Goal: Transaction & Acquisition: Download file/media

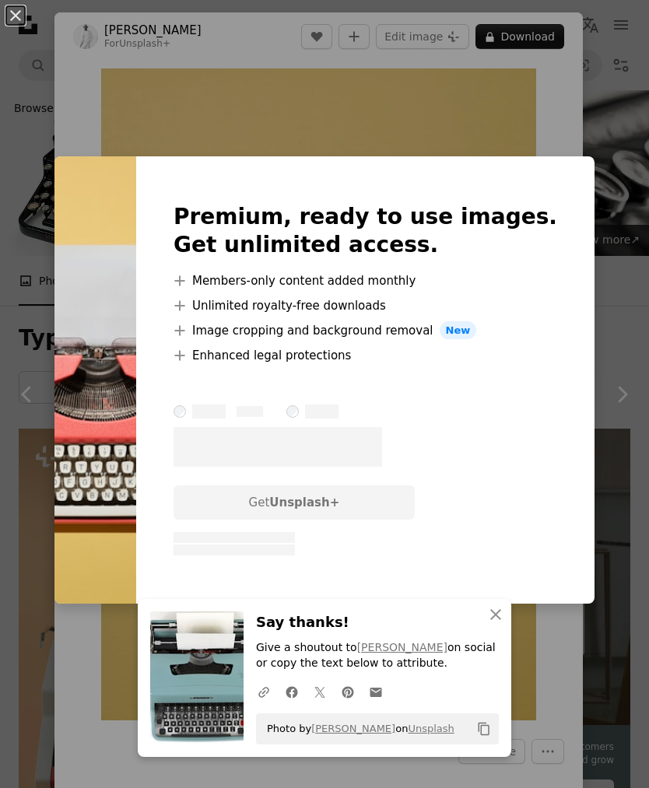
scroll to position [2409, 0]
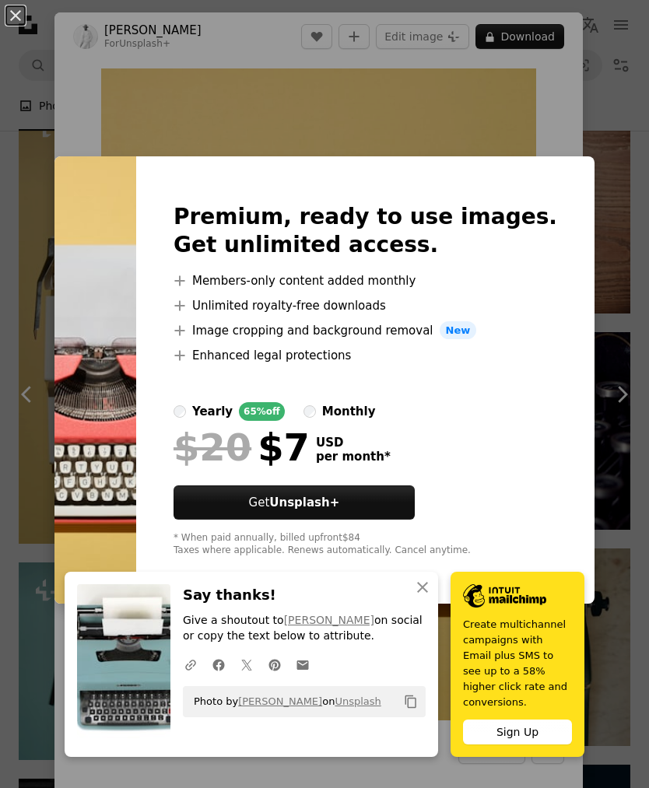
click at [527, 164] on div "An X shape Premium, ready to use images. Get unlimited access. A plus sign Memb…" at bounding box center [324, 394] width 649 height 788
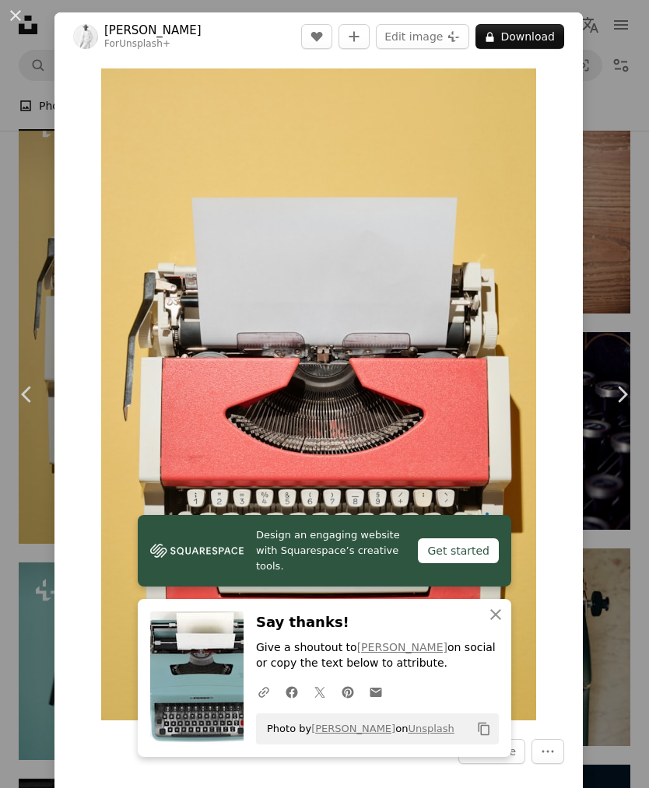
click at [10, 12] on button "An X shape" at bounding box center [15, 15] width 19 height 19
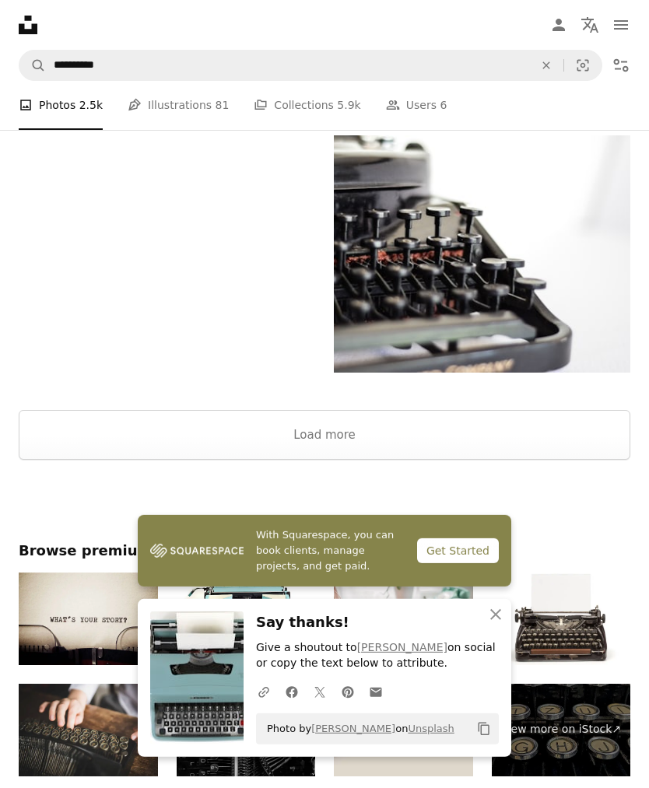
click at [423, 452] on button "Load more" at bounding box center [324, 435] width 611 height 50
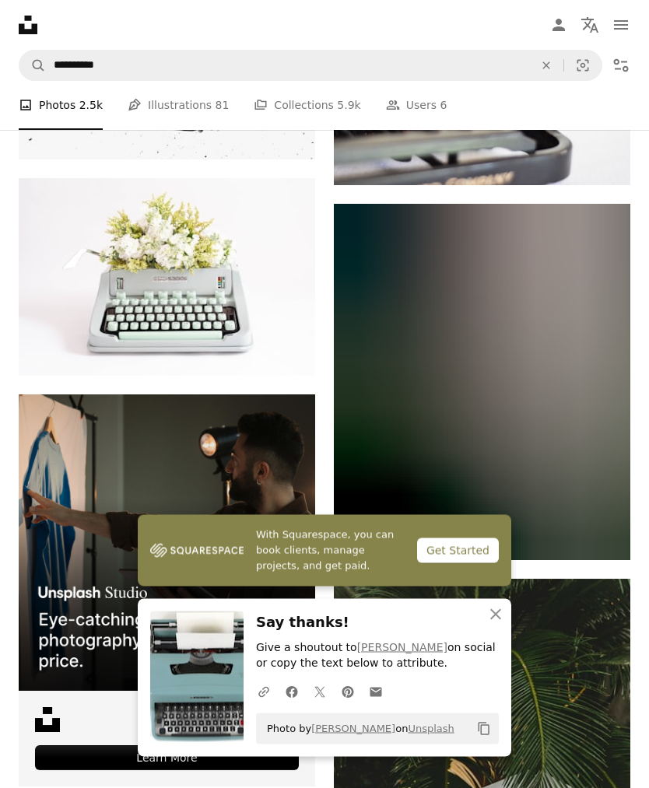
scroll to position [3467, 0]
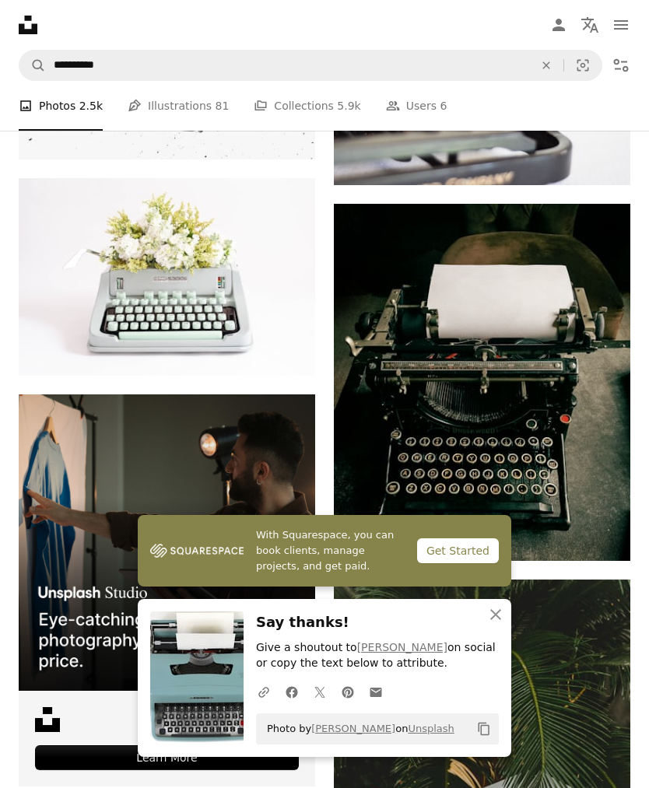
click at [264, 310] on img at bounding box center [167, 277] width 296 height 198
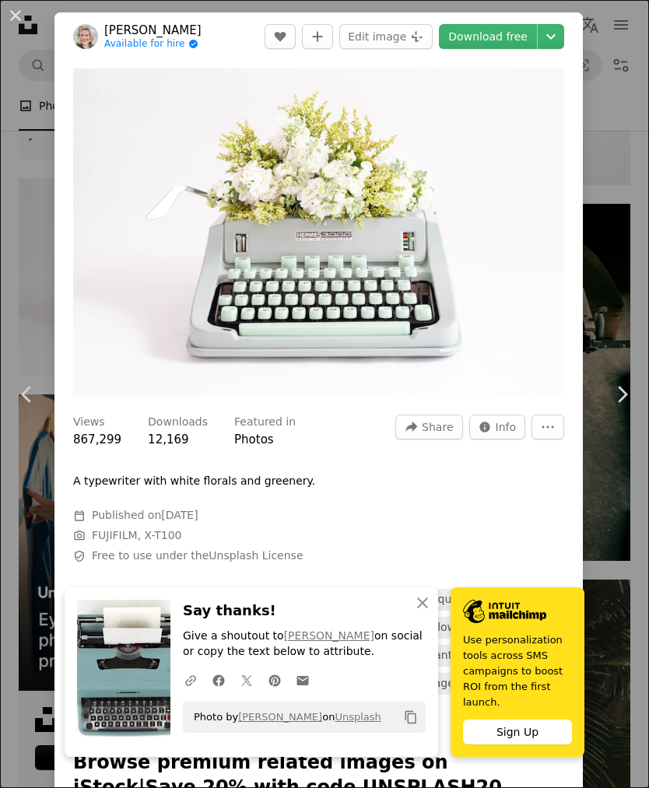
click at [506, 43] on link "Download free" at bounding box center [488, 36] width 98 height 25
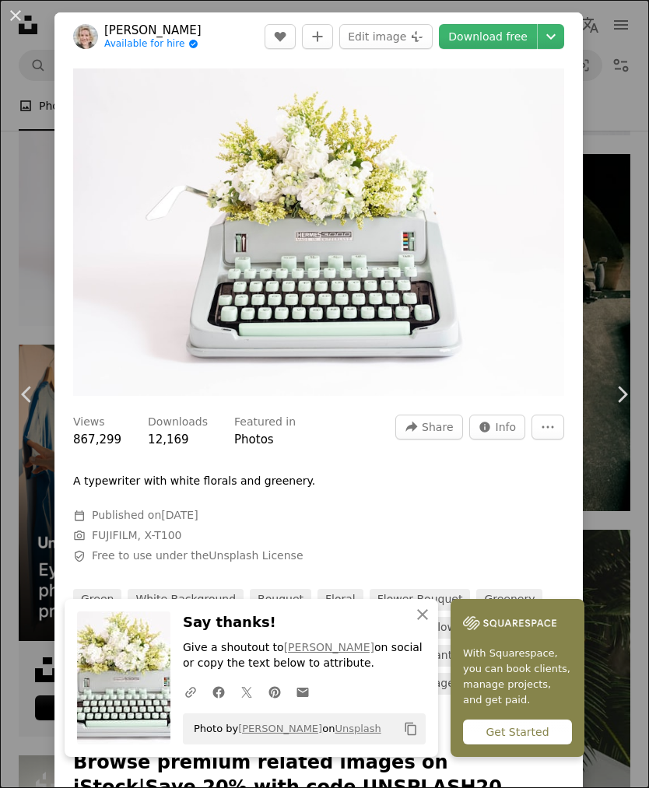
click at [614, 215] on div "An X shape Chevron left Chevron right [PERSON_NAME] Available for hire A checkm…" at bounding box center [324, 394] width 649 height 788
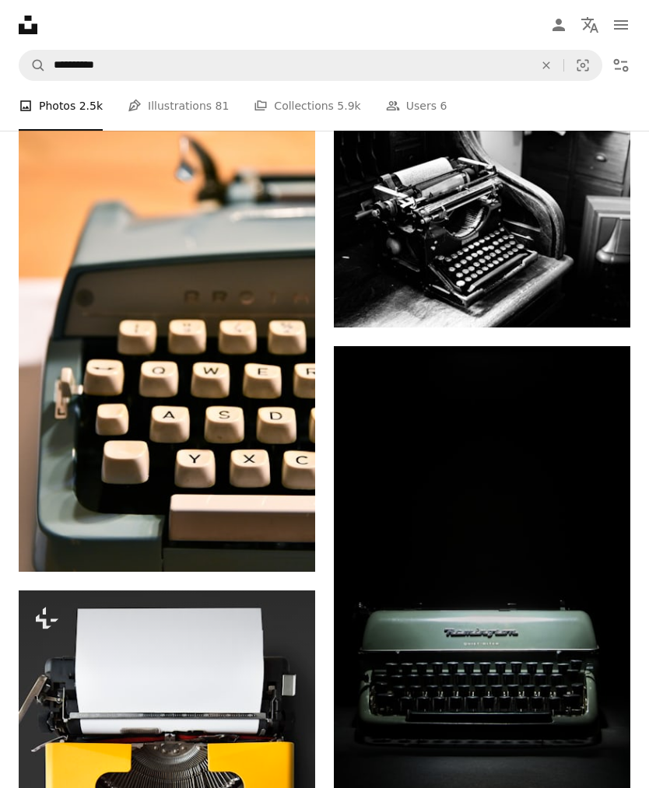
scroll to position [8916, 0]
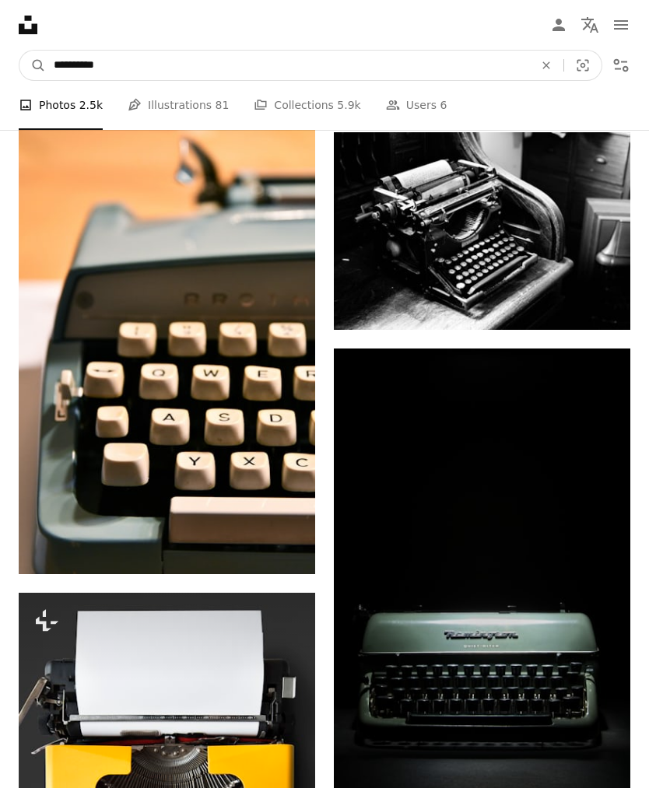
click at [439, 72] on input "**********" at bounding box center [287, 66] width 483 height 30
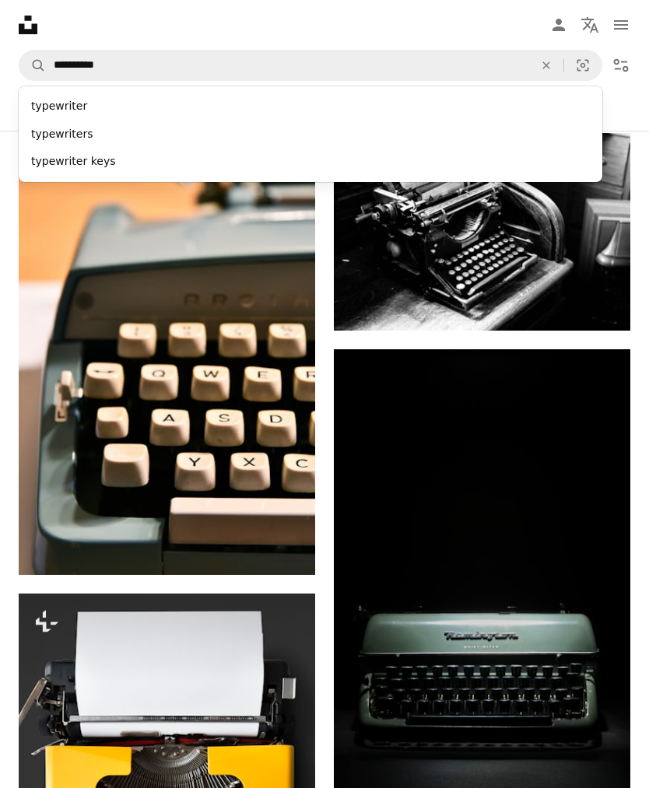
click at [544, 59] on icon "An X shape" at bounding box center [546, 65] width 34 height 12
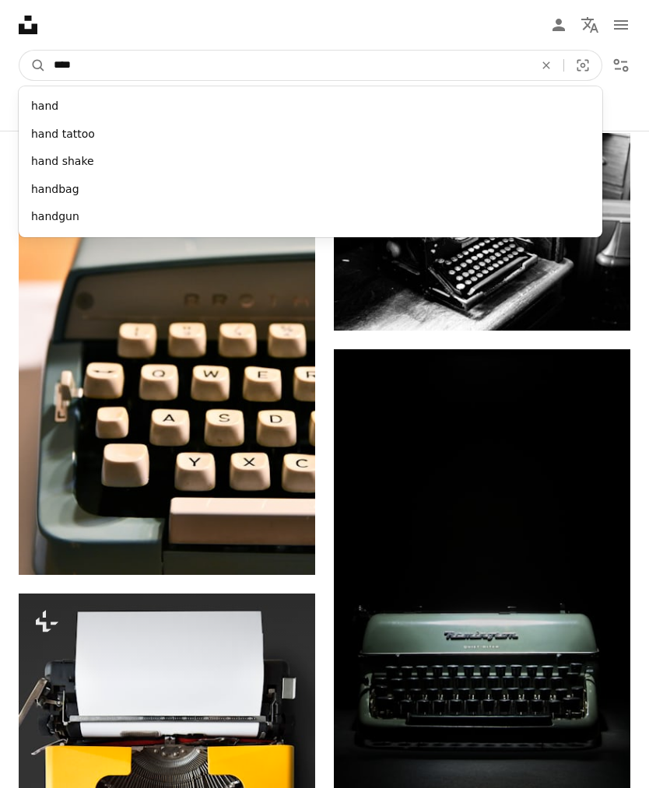
type input "*****"
click at [33, 65] on button "A magnifying glass" at bounding box center [32, 66] width 26 height 30
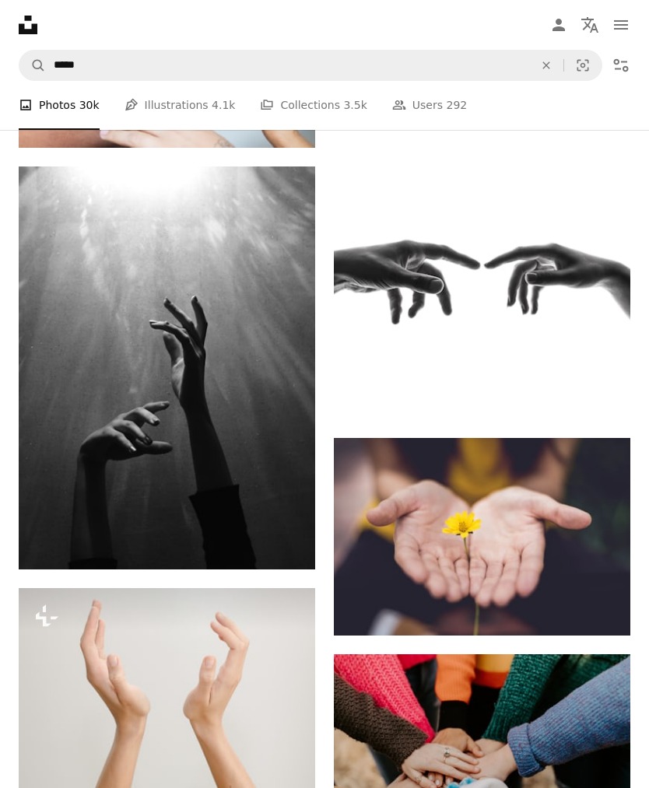
scroll to position [716, 0]
click at [257, 390] on img at bounding box center [167, 367] width 296 height 402
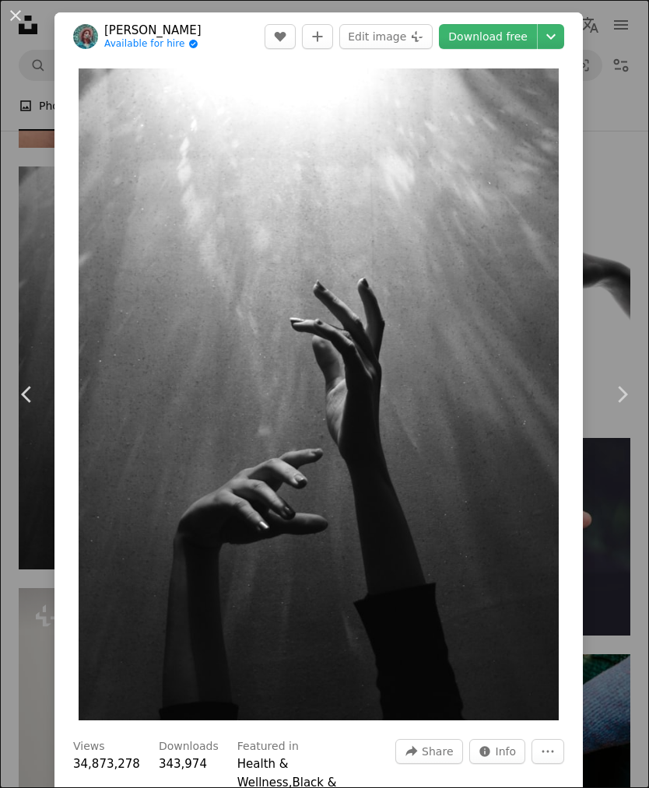
click at [516, 46] on link "Download free" at bounding box center [488, 36] width 98 height 25
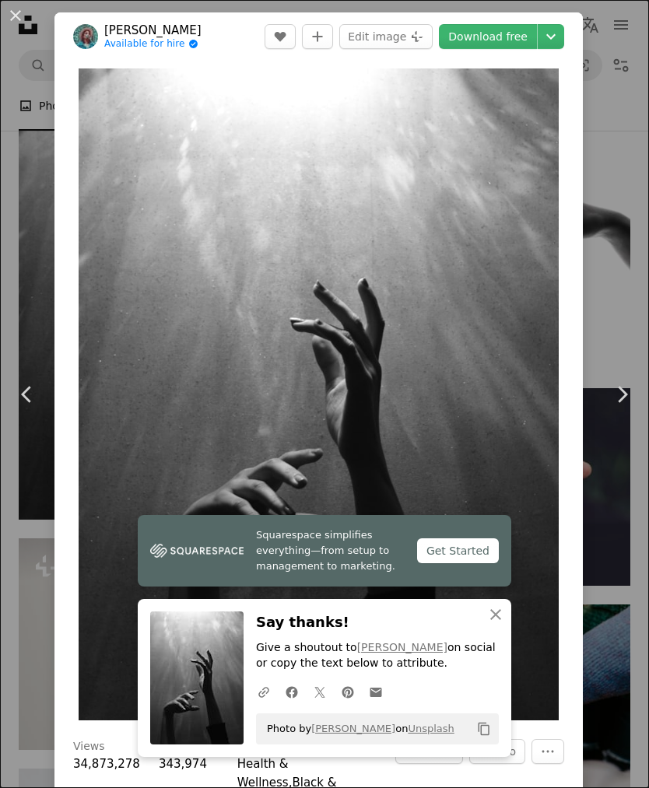
click at [621, 227] on div "An X shape Chevron left Chevron right [PERSON_NAME] Available for hire A checkm…" at bounding box center [324, 394] width 649 height 788
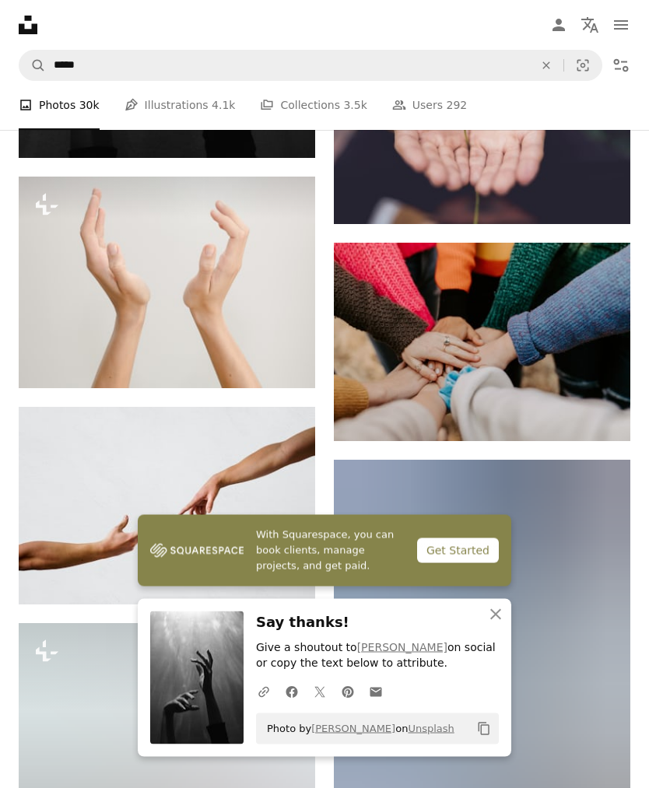
scroll to position [1129, 0]
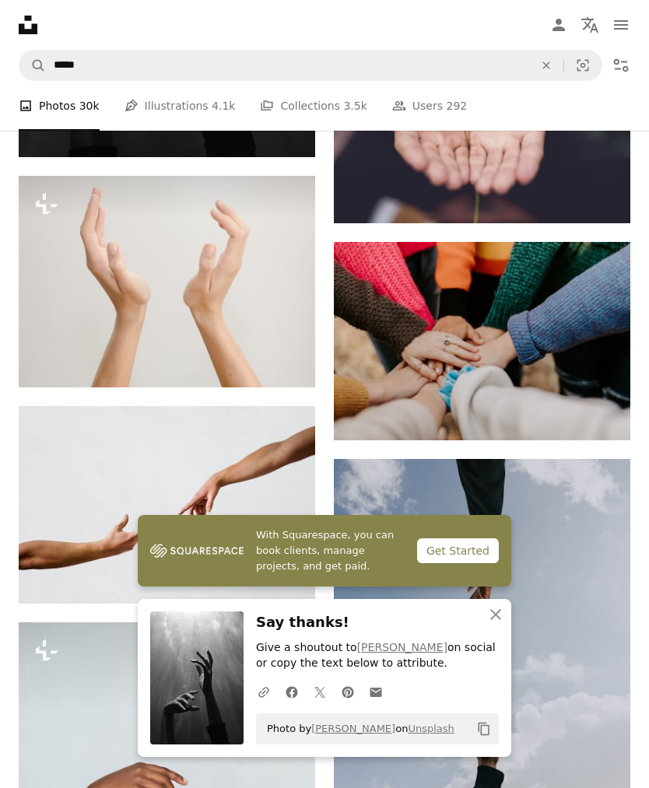
click at [273, 499] on img at bounding box center [167, 505] width 296 height 198
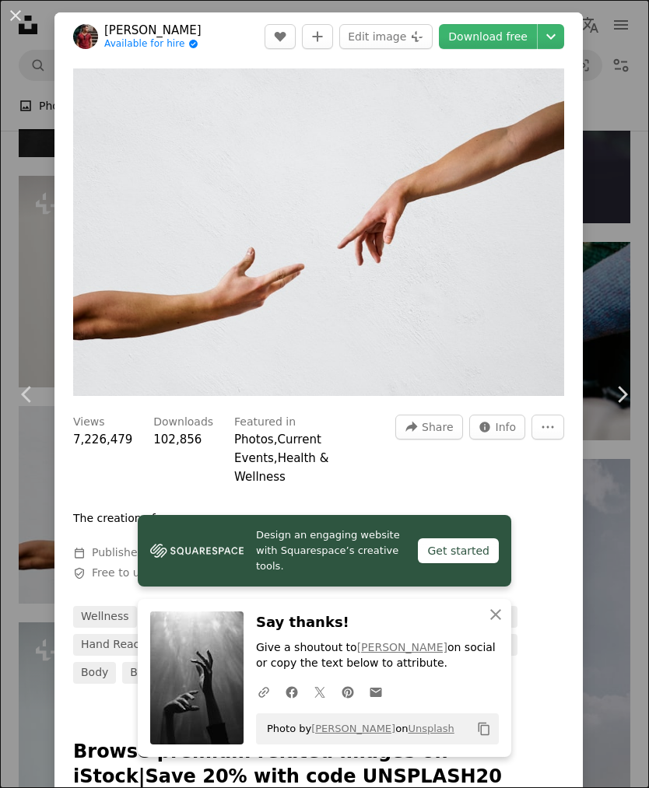
click at [513, 41] on link "Download free" at bounding box center [488, 36] width 98 height 25
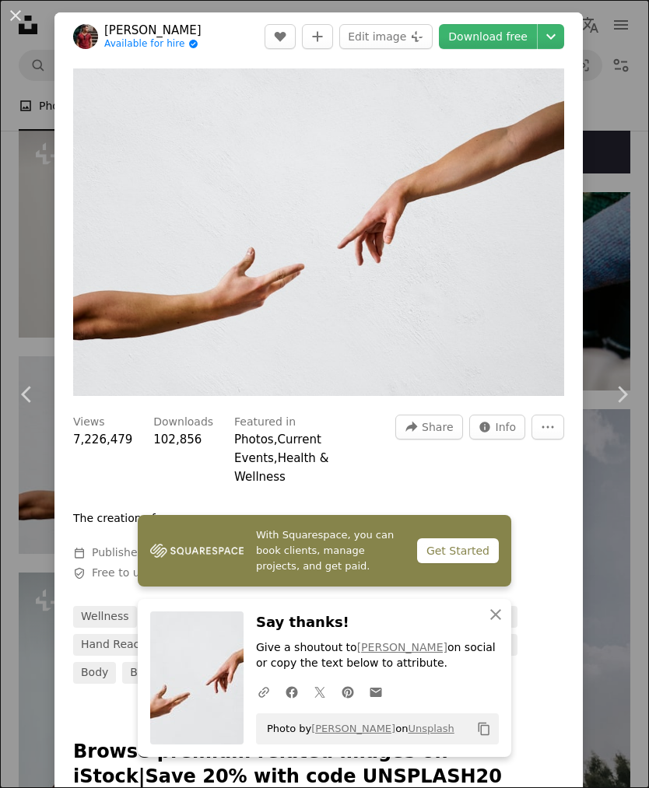
click at [632, 265] on div "An X shape Chevron left Chevron right [PERSON_NAME] Available for hire A checkm…" at bounding box center [324, 394] width 649 height 788
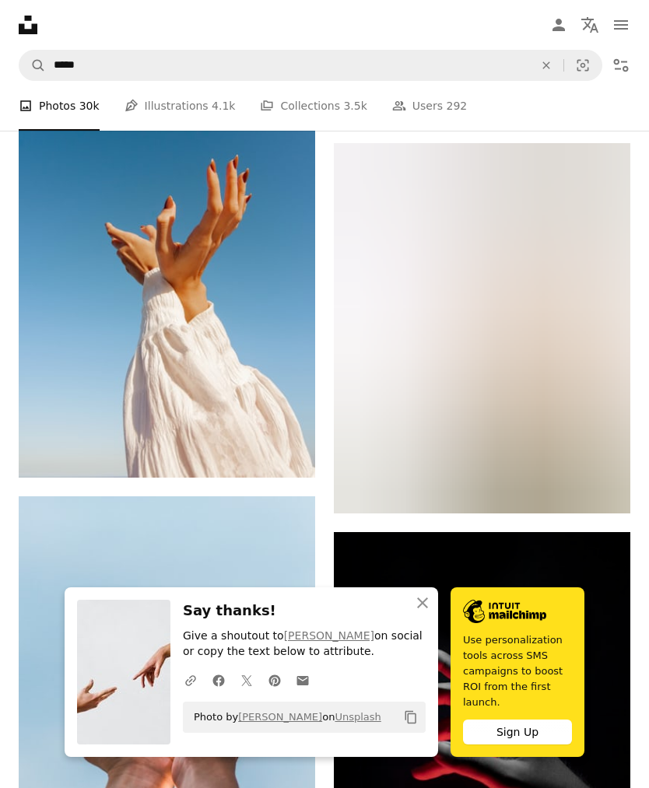
scroll to position [2577, 0]
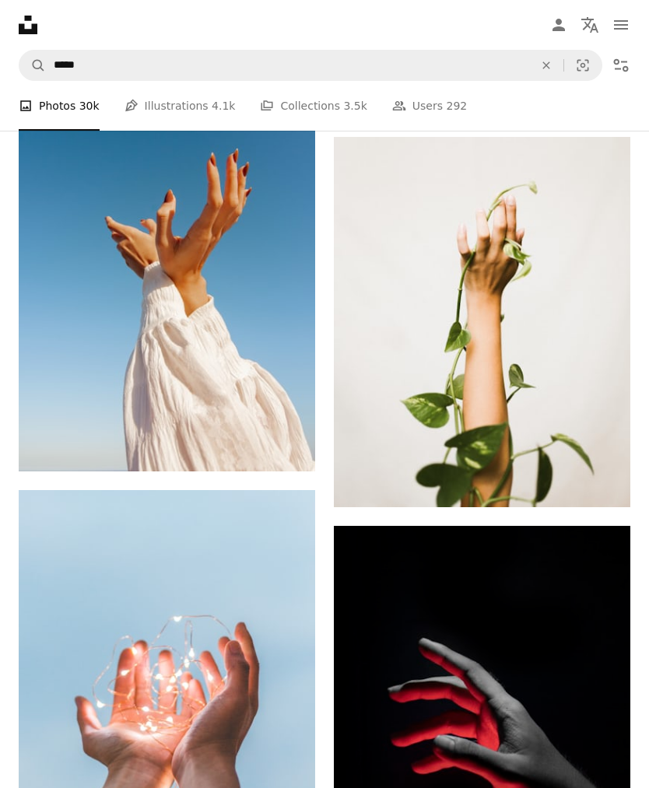
click at [537, 343] on img at bounding box center [482, 322] width 296 height 370
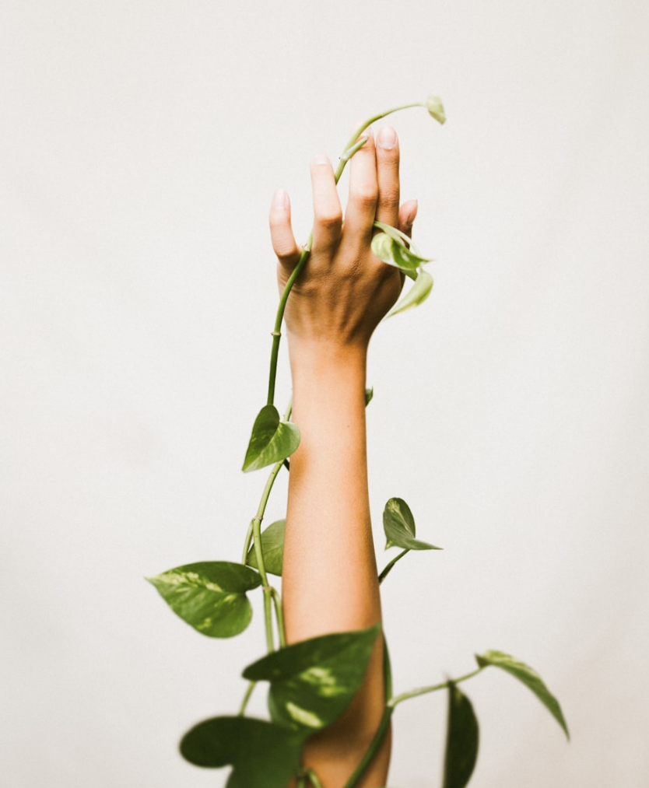
click at [590, 169] on img "Zoom out on this image" at bounding box center [324, 405] width 650 height 813
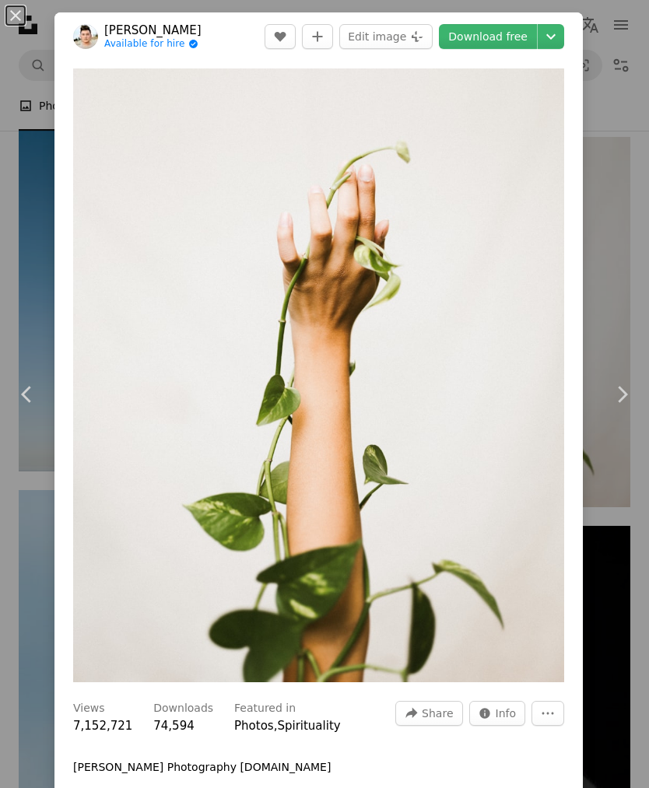
click at [513, 29] on link "Download free" at bounding box center [488, 36] width 98 height 25
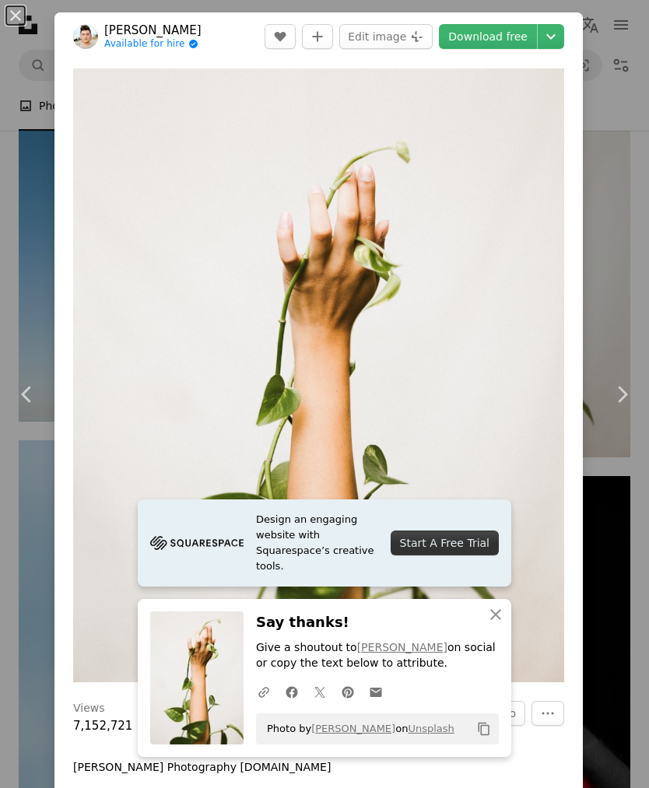
click at [622, 131] on div "An X shape Chevron left Chevron right [PERSON_NAME] Available for hire A checkm…" at bounding box center [324, 394] width 649 height 788
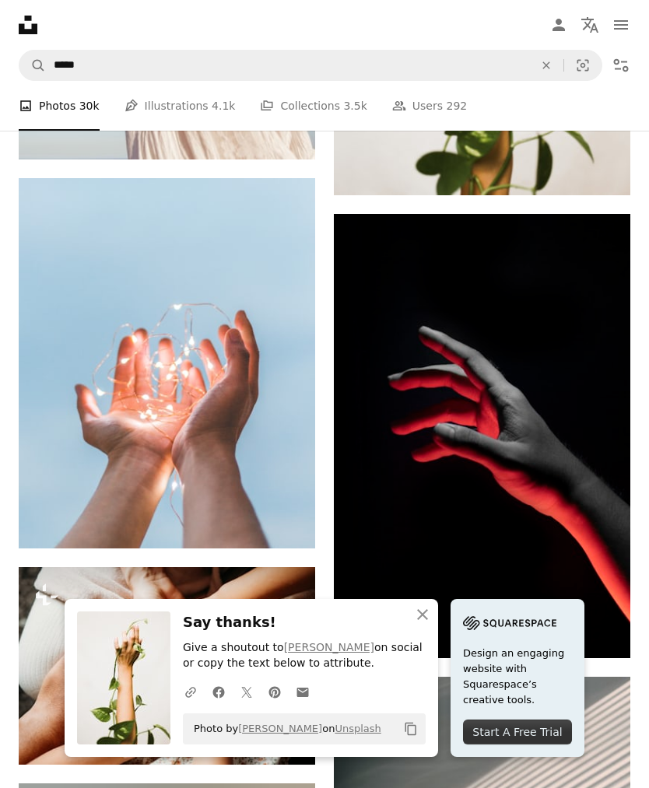
scroll to position [2889, 0]
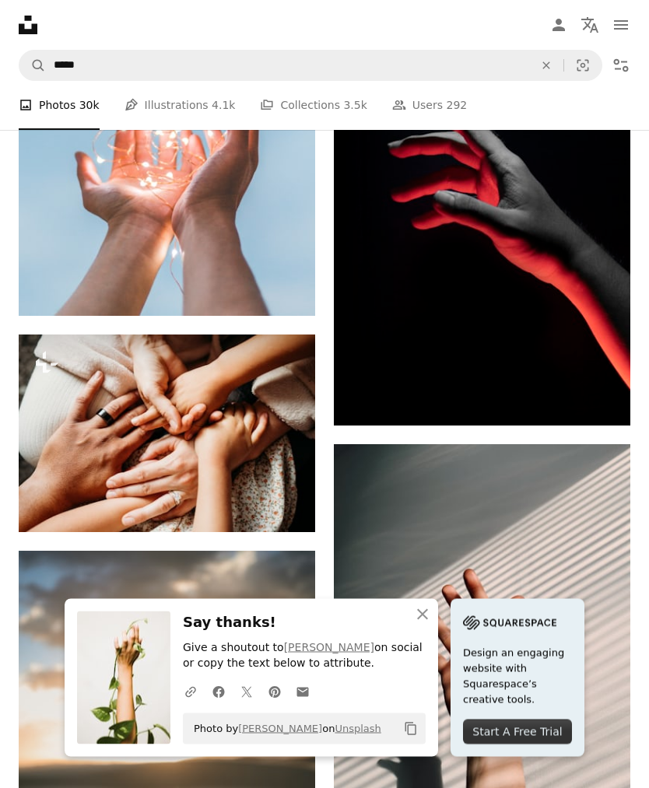
click at [541, 278] on img at bounding box center [482, 204] width 296 height 445
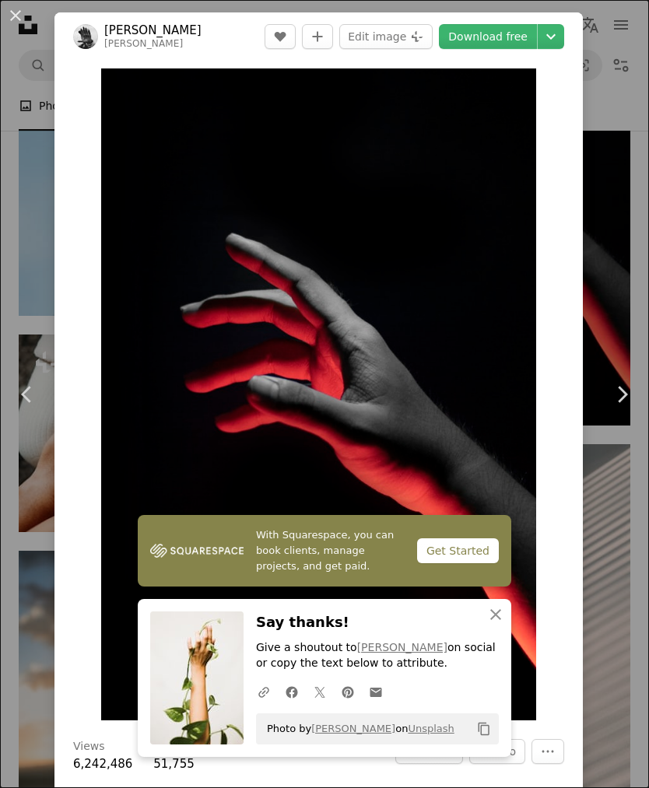
click at [517, 37] on link "Download free" at bounding box center [488, 36] width 98 height 25
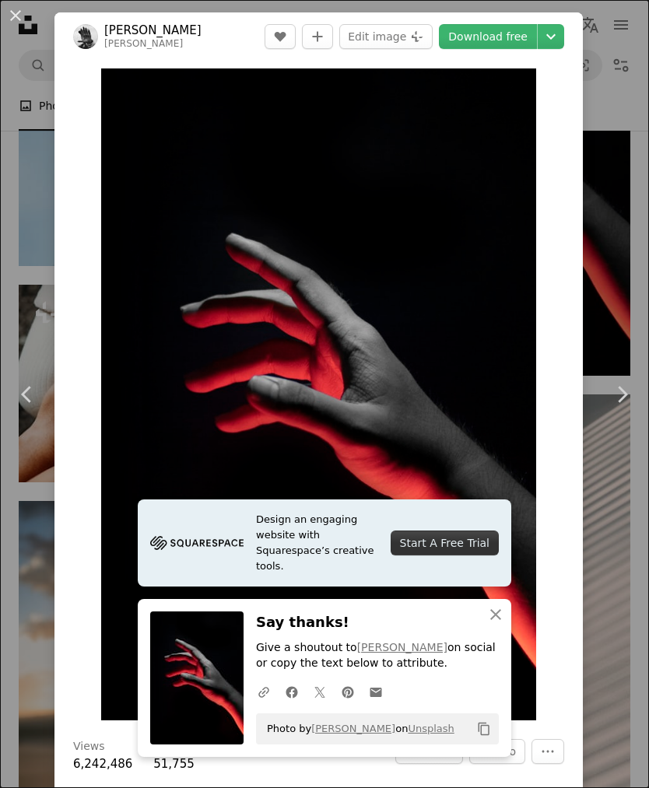
click at [615, 189] on div "An X shape Chevron left Chevron right [PERSON_NAME] jeffhardi A heart A plus si…" at bounding box center [324, 394] width 649 height 788
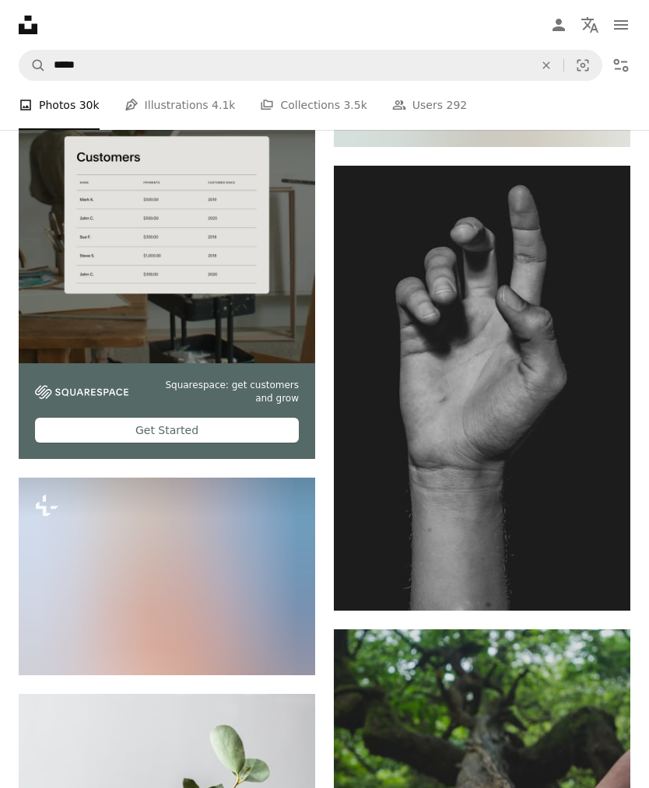
scroll to position [4674, 0]
click at [534, 443] on img at bounding box center [482, 388] width 296 height 445
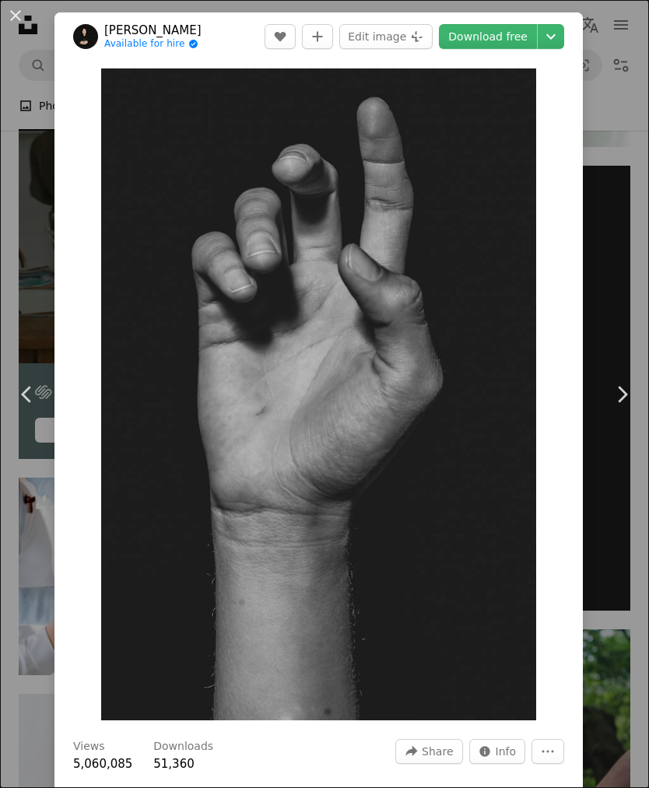
click at [511, 41] on link "Download free" at bounding box center [488, 36] width 98 height 25
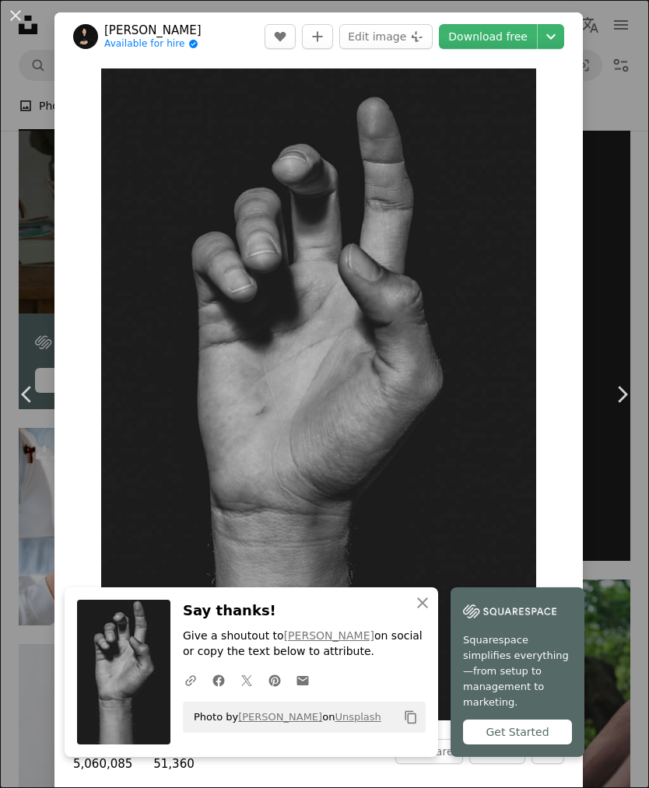
click at [611, 288] on div "An X shape Chevron left Chevron right [PERSON_NAME] Available for hire A checkm…" at bounding box center [324, 394] width 649 height 788
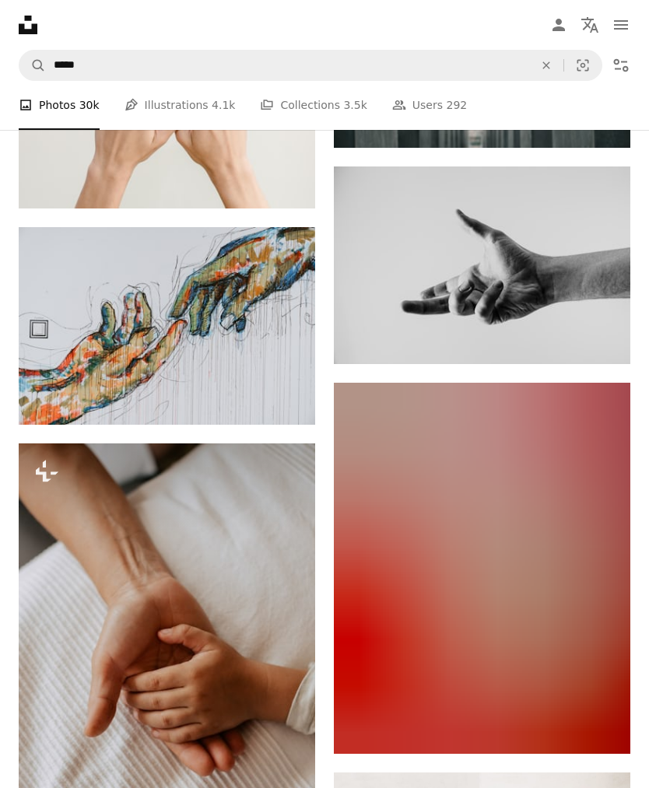
scroll to position [8085, 0]
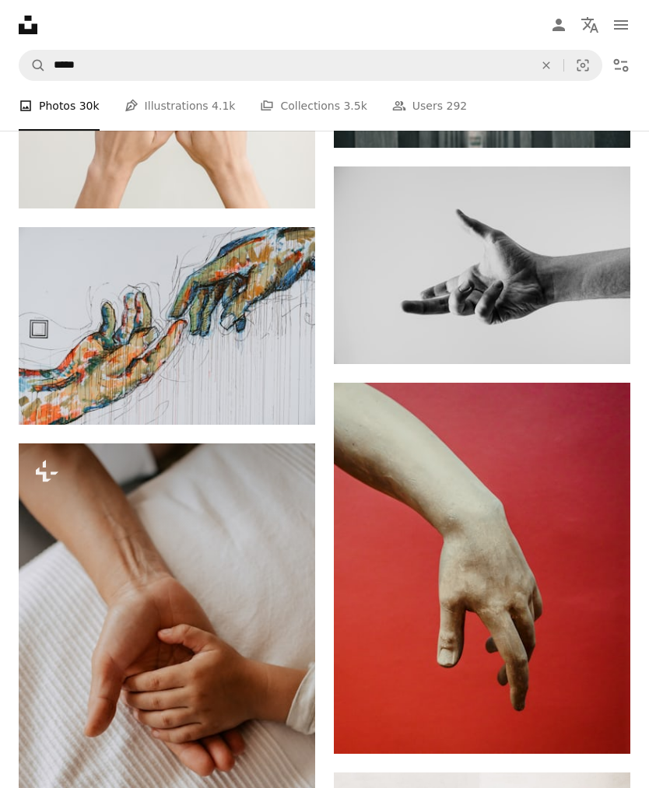
click at [517, 496] on img at bounding box center [482, 568] width 296 height 370
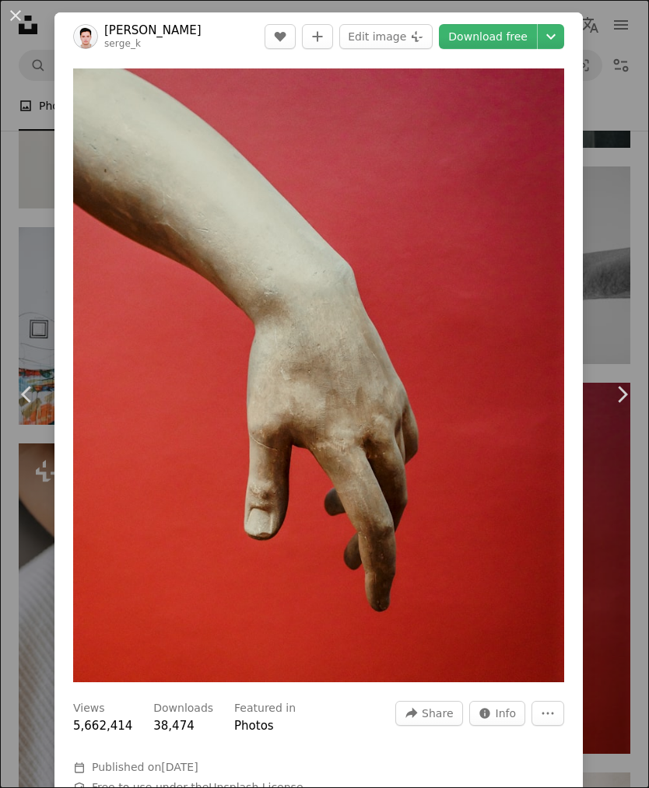
click at [522, 36] on link "Download free" at bounding box center [488, 36] width 98 height 25
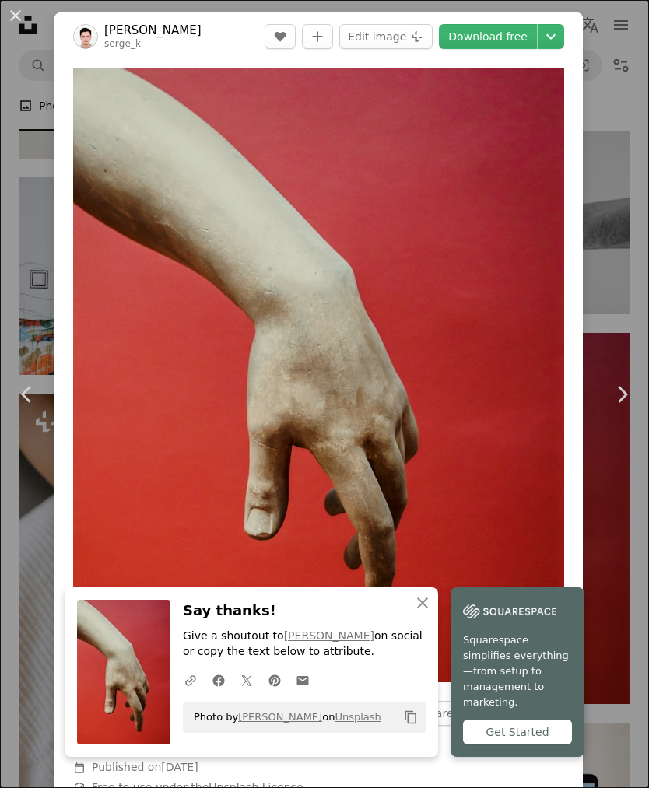
click at [621, 311] on div "An X shape Chevron left Chevron right [PERSON_NAME] serge_k A heart A plus sign…" at bounding box center [324, 394] width 649 height 788
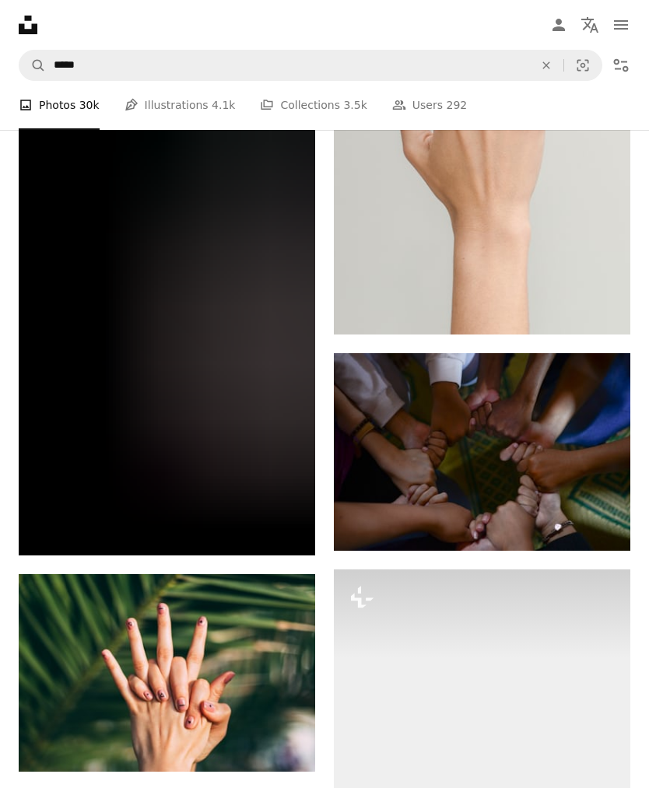
scroll to position [9572, 0]
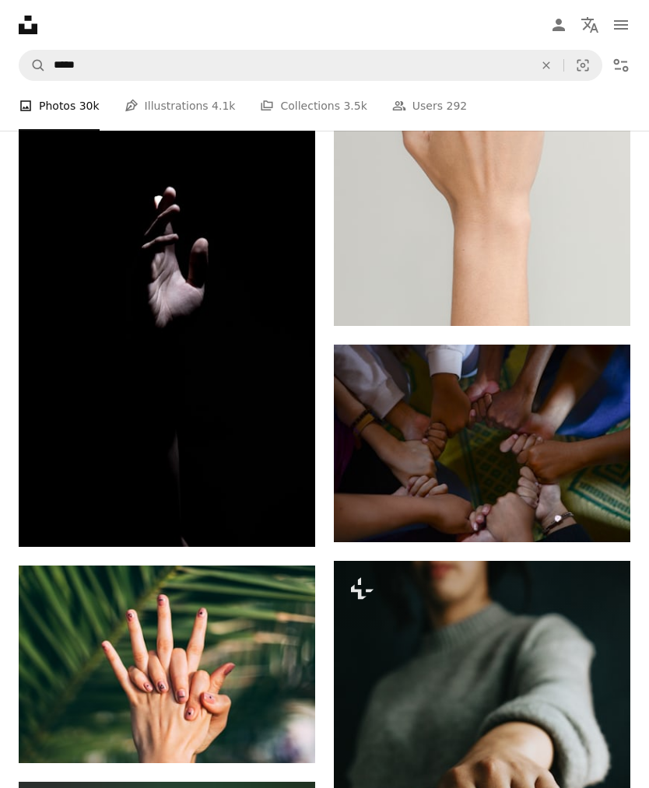
click at [261, 457] on img at bounding box center [167, 324] width 296 height 445
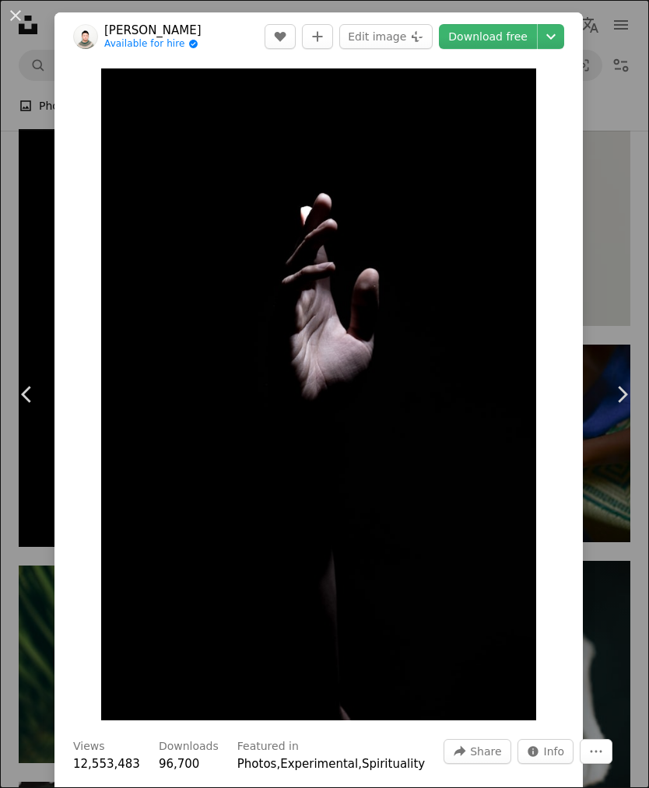
click at [506, 43] on link "Download free" at bounding box center [488, 36] width 98 height 25
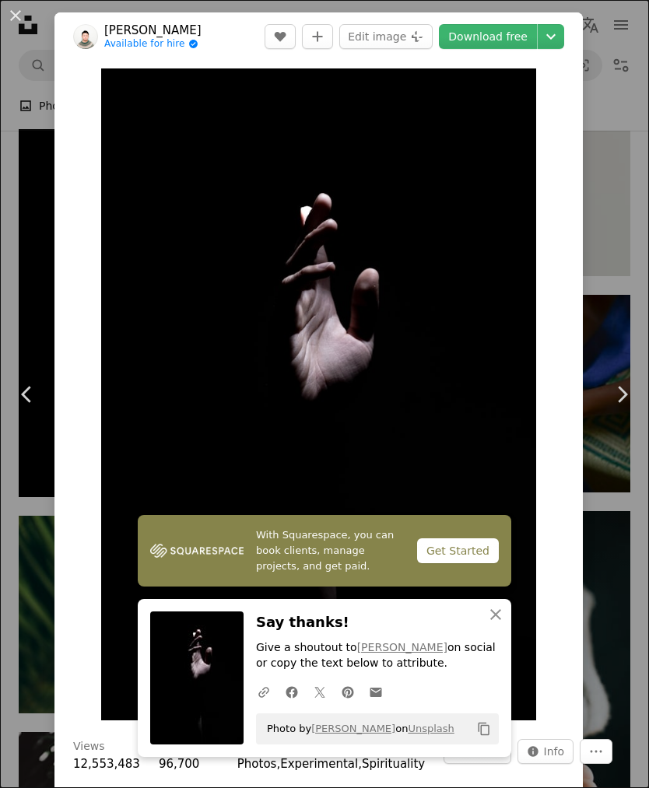
click at [628, 297] on div "An X shape Chevron left Chevron right [PERSON_NAME] Available for hire A checkm…" at bounding box center [324, 394] width 649 height 788
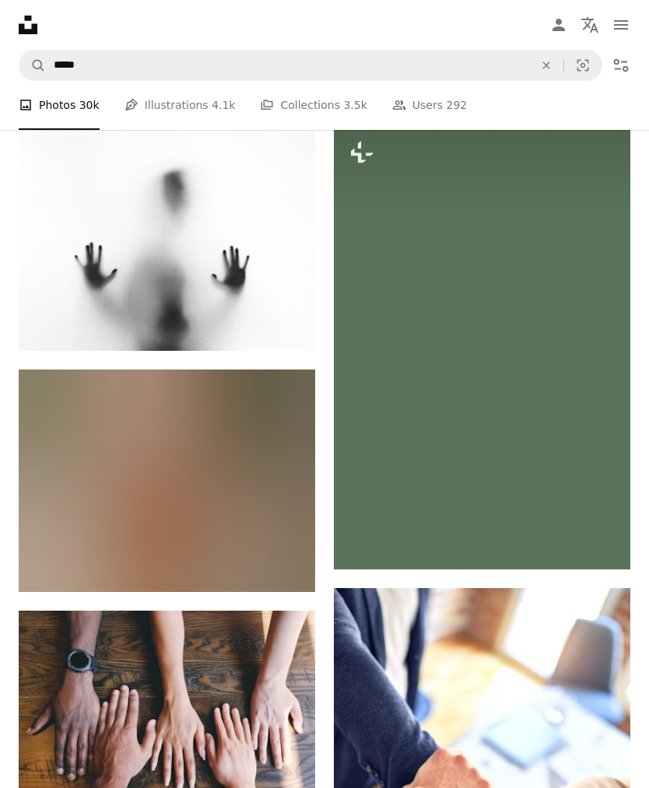
scroll to position [10683, 0]
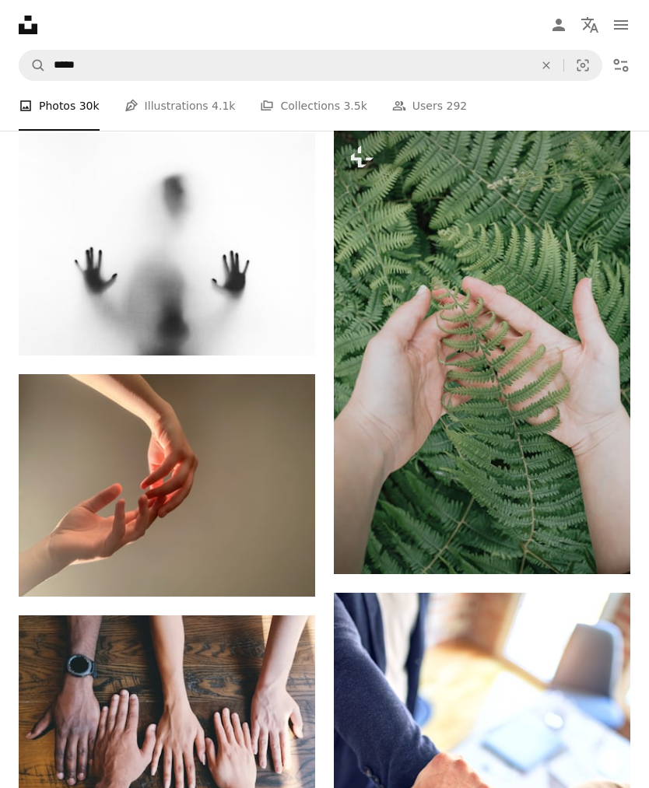
click at [250, 278] on img at bounding box center [167, 244] width 296 height 222
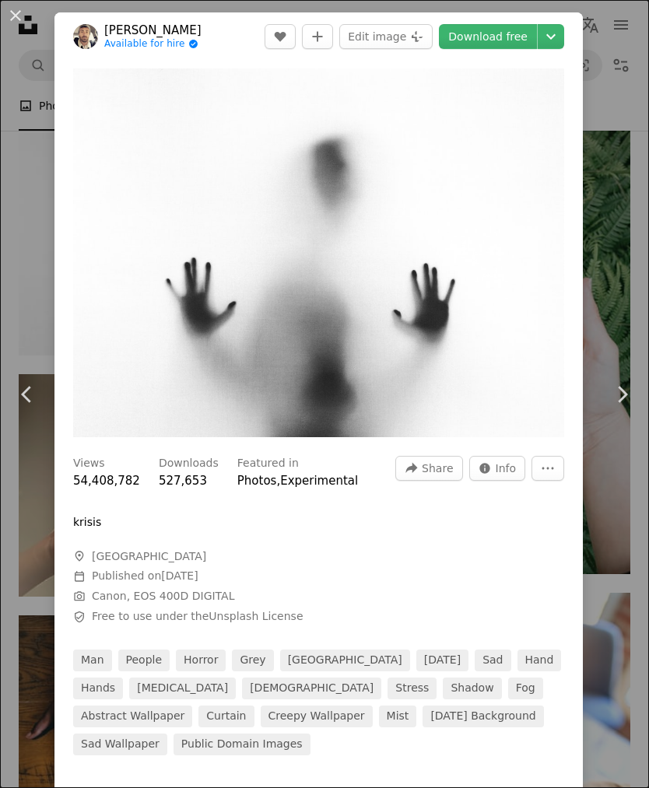
click at [520, 42] on link "Download free" at bounding box center [488, 36] width 98 height 25
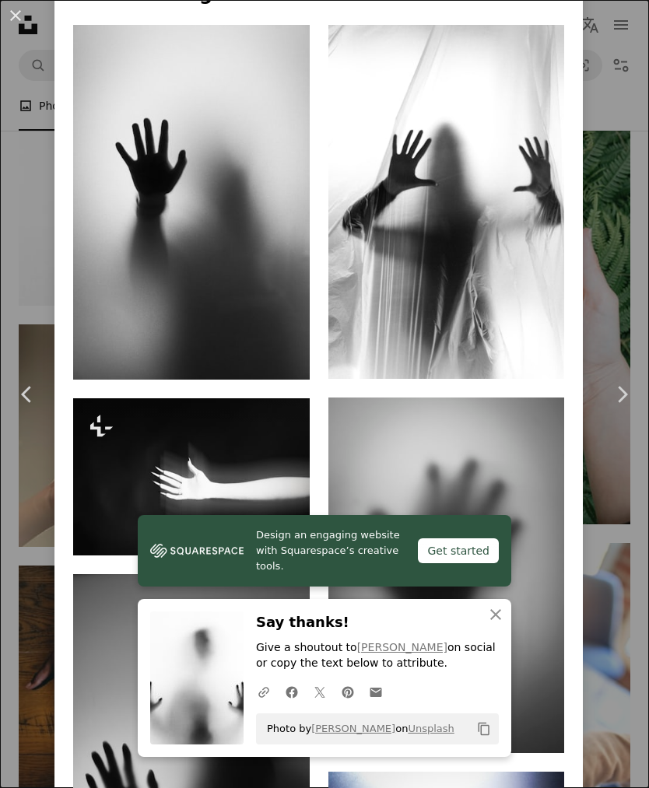
scroll to position [1039, 0]
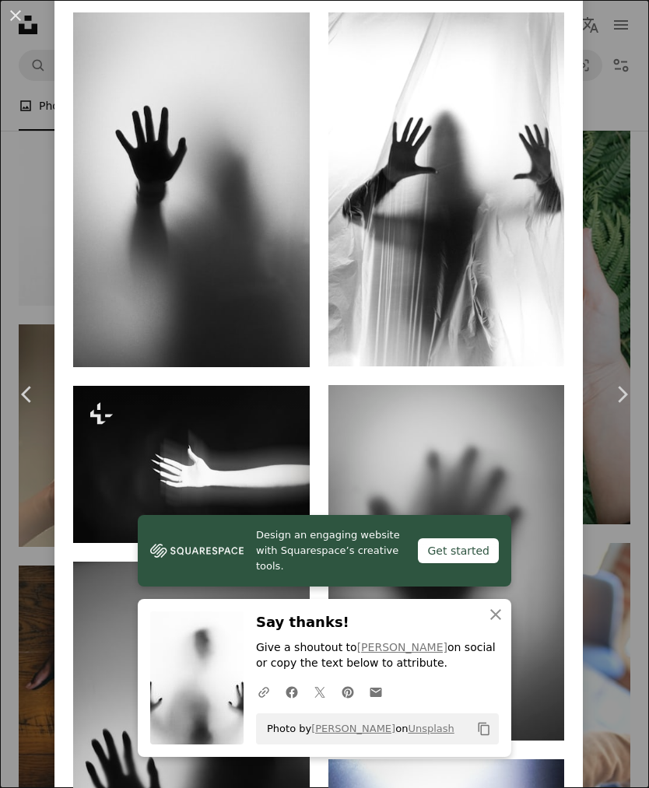
click at [278, 273] on img at bounding box center [191, 189] width 236 height 354
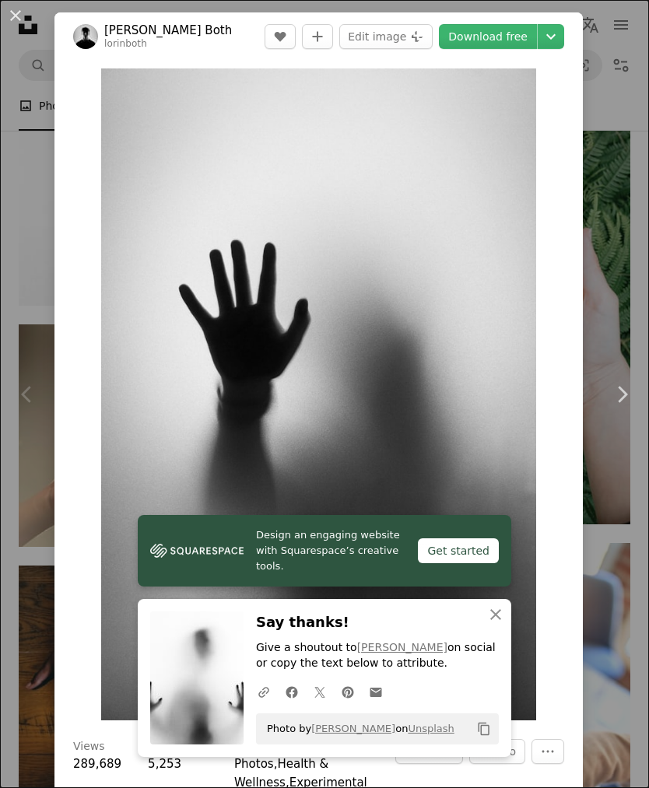
click at [502, 37] on link "Download free" at bounding box center [488, 36] width 98 height 25
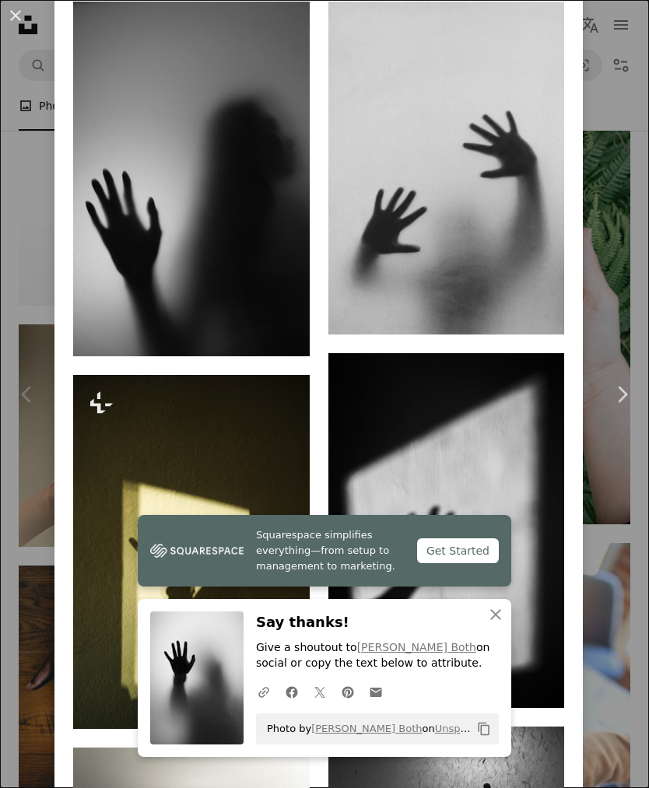
scroll to position [1228, 0]
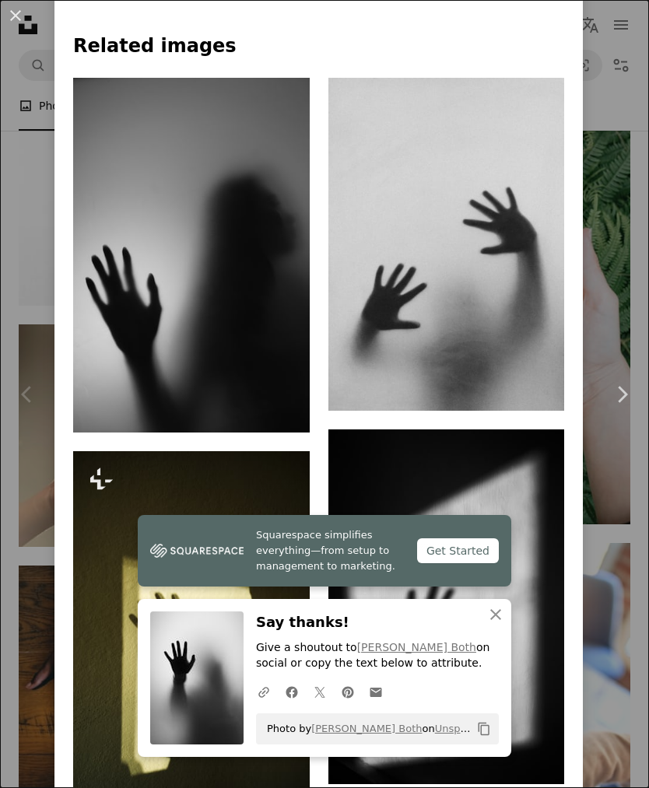
click at [499, 168] on img at bounding box center [446, 244] width 236 height 333
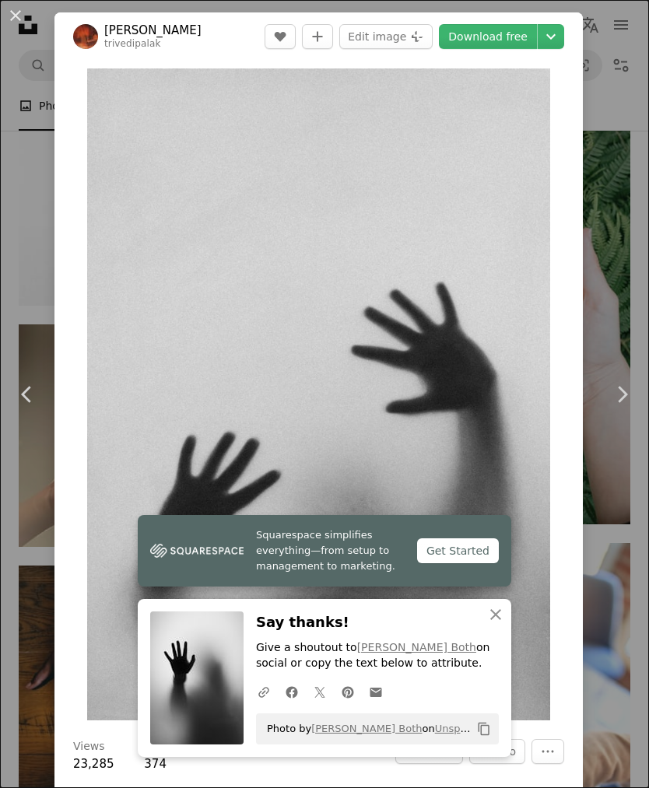
click at [523, 39] on link "Download free" at bounding box center [488, 36] width 98 height 25
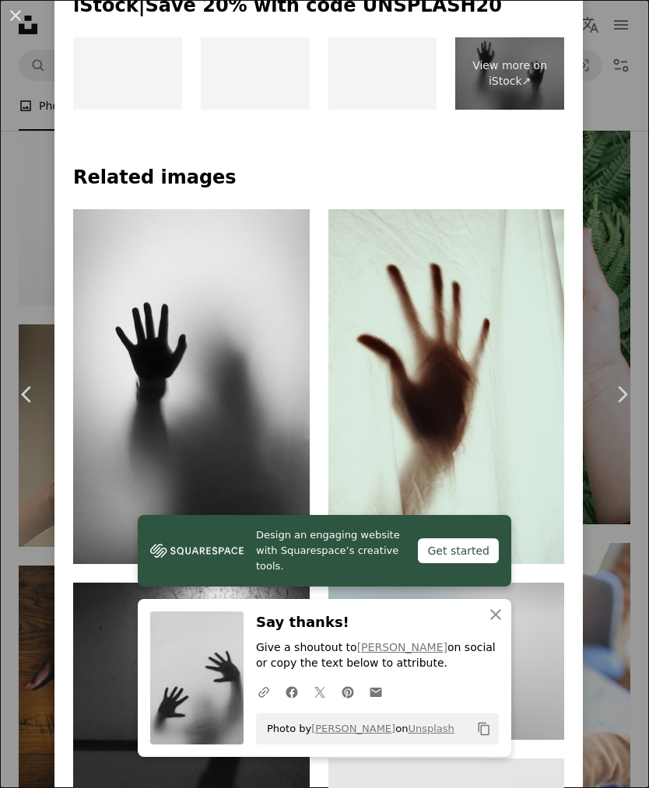
scroll to position [999, 0]
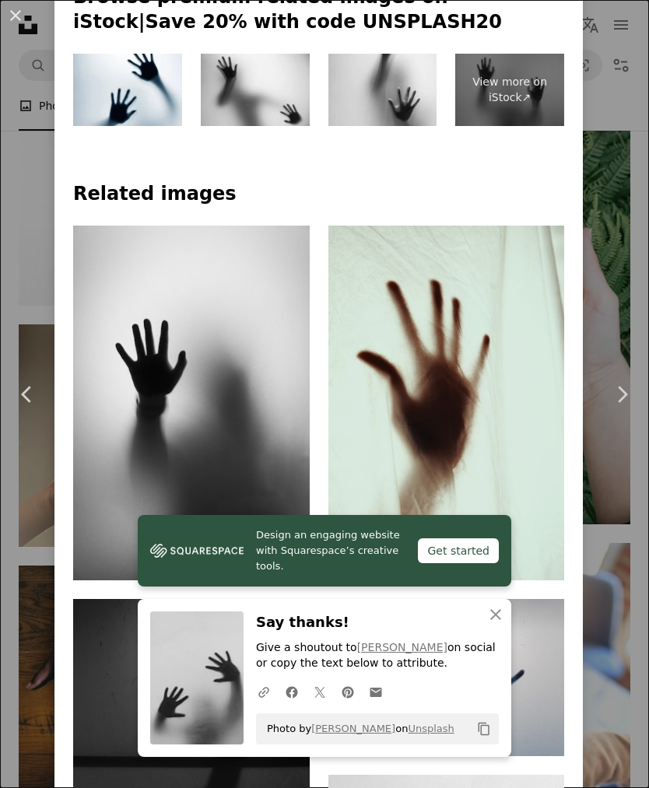
click at [506, 269] on img at bounding box center [446, 403] width 236 height 354
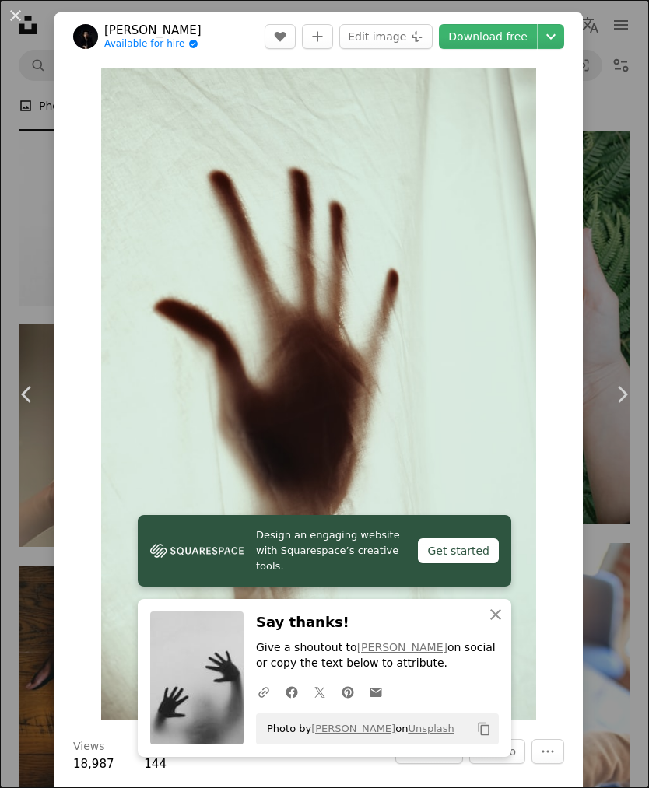
click at [522, 40] on link "Download free" at bounding box center [488, 36] width 98 height 25
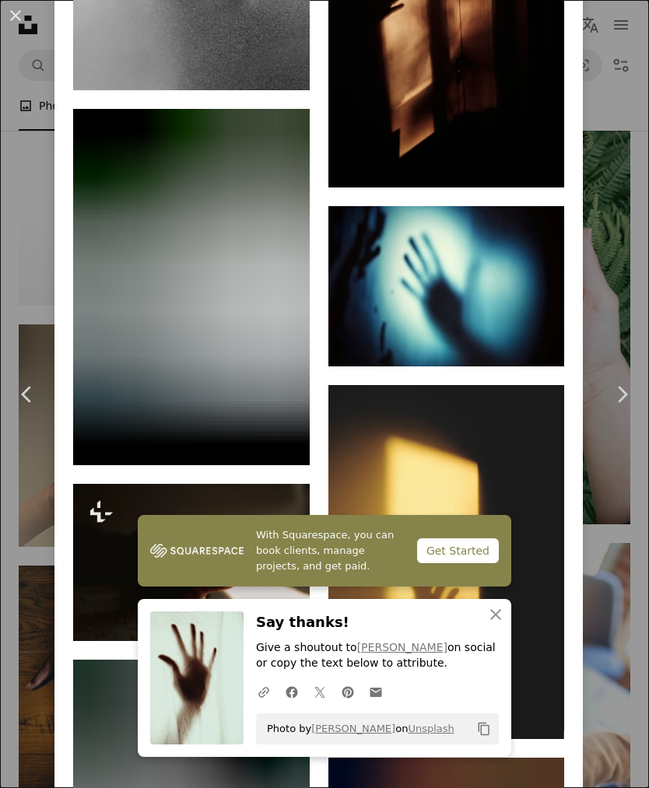
scroll to position [3764, 0]
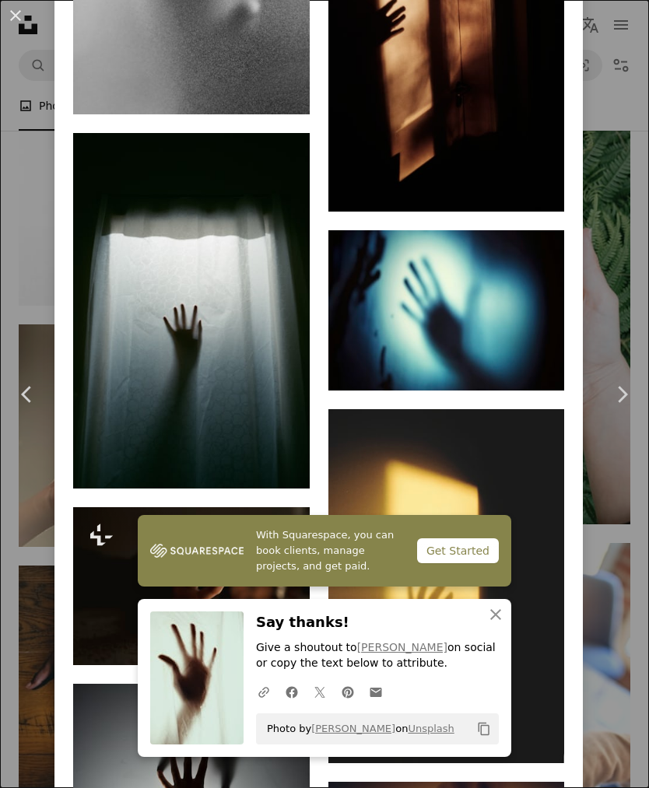
click at [502, 230] on img at bounding box center [446, 310] width 236 height 160
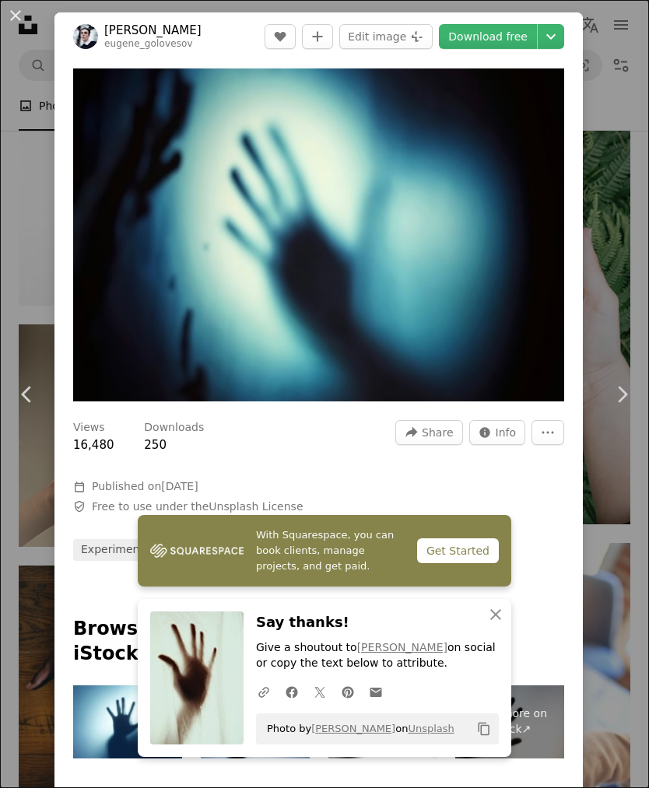
click at [517, 33] on link "Download free" at bounding box center [488, 36] width 98 height 25
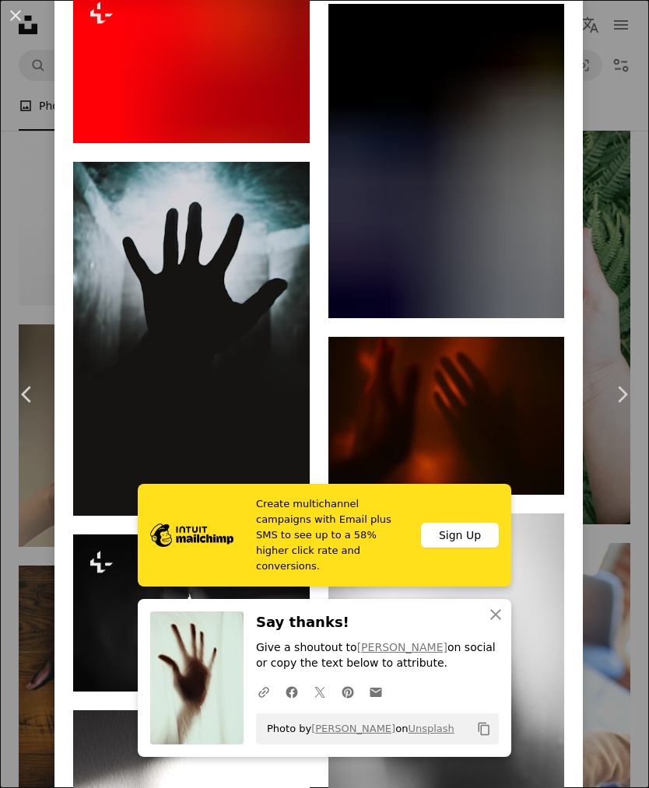
scroll to position [2126, 0]
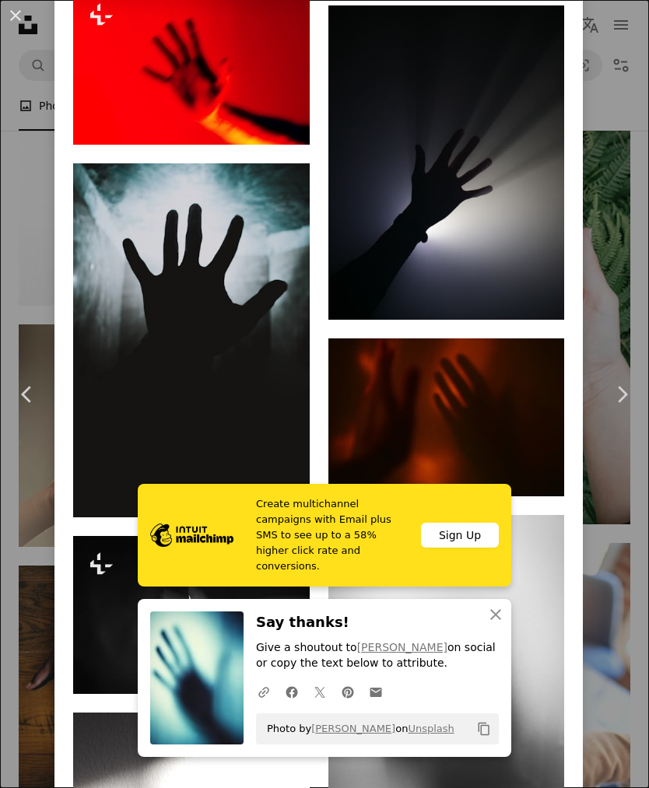
click at [611, 226] on div "An X shape Chevron left Chevron right [PERSON_NAME] eugene_golovesov A heart A …" at bounding box center [324, 394] width 649 height 788
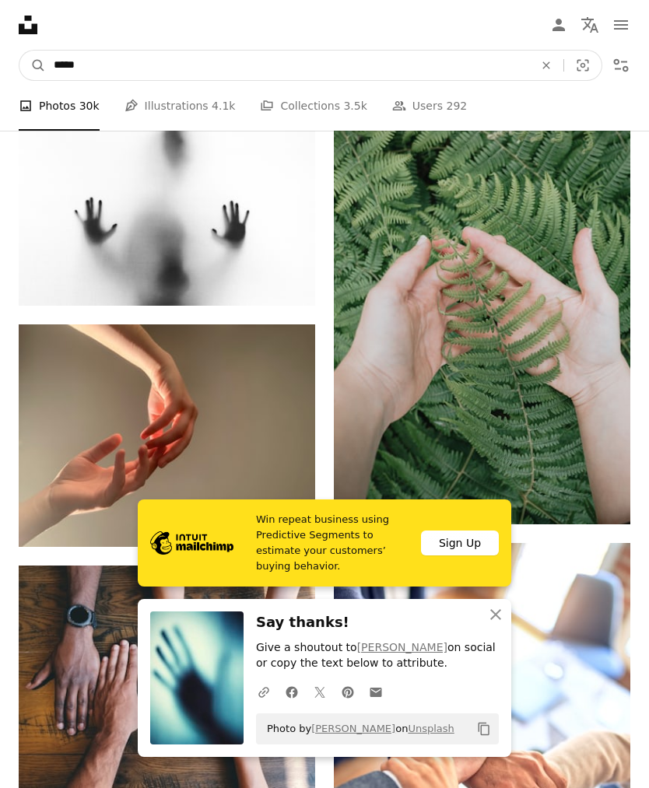
click at [406, 72] on input "*****" at bounding box center [287, 66] width 483 height 30
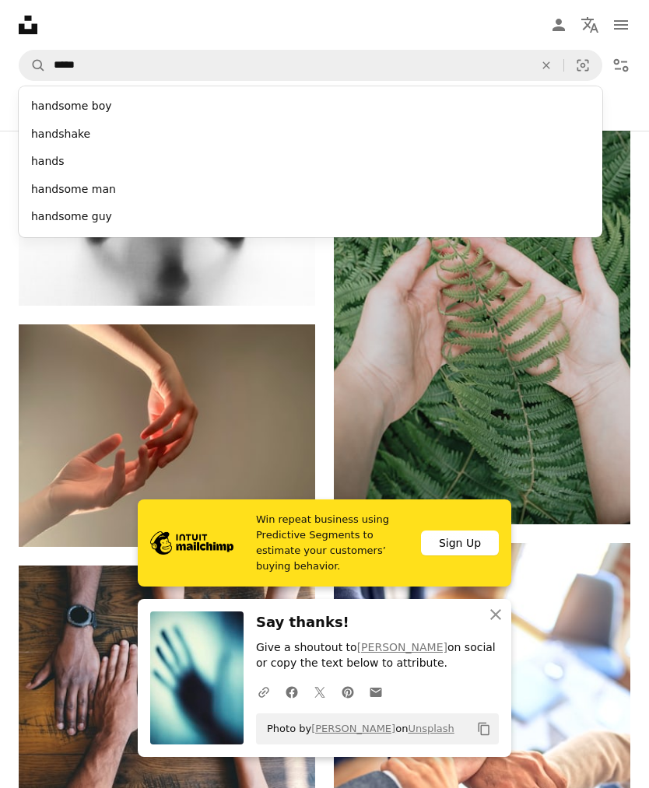
click at [541, 59] on icon "An X shape" at bounding box center [546, 65] width 34 height 12
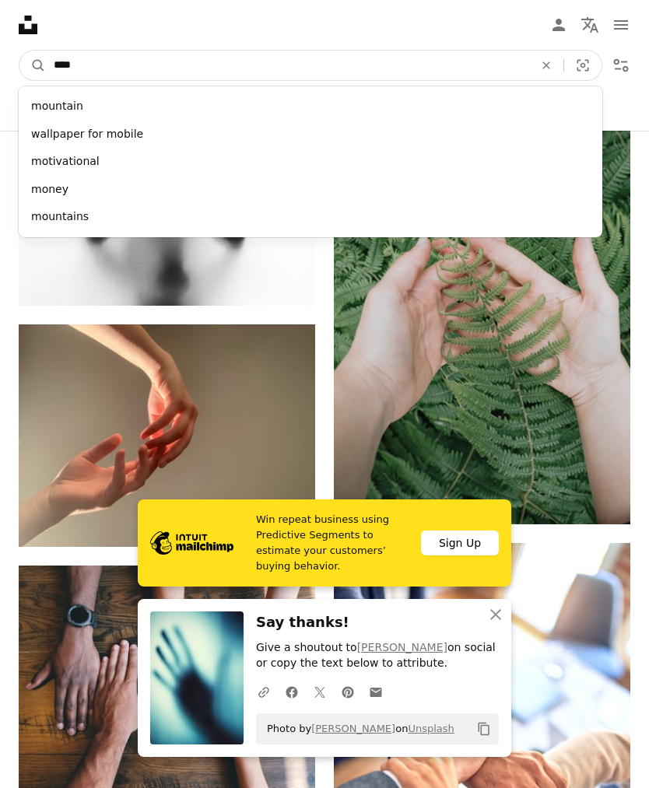
type input "*****"
click at [33, 65] on button "A magnifying glass" at bounding box center [32, 66] width 26 height 30
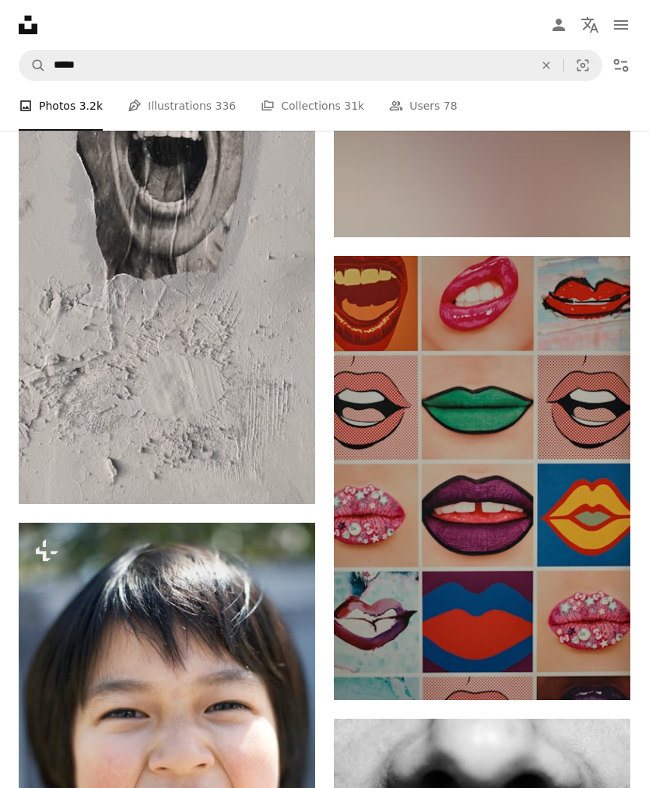
scroll to position [804, 0]
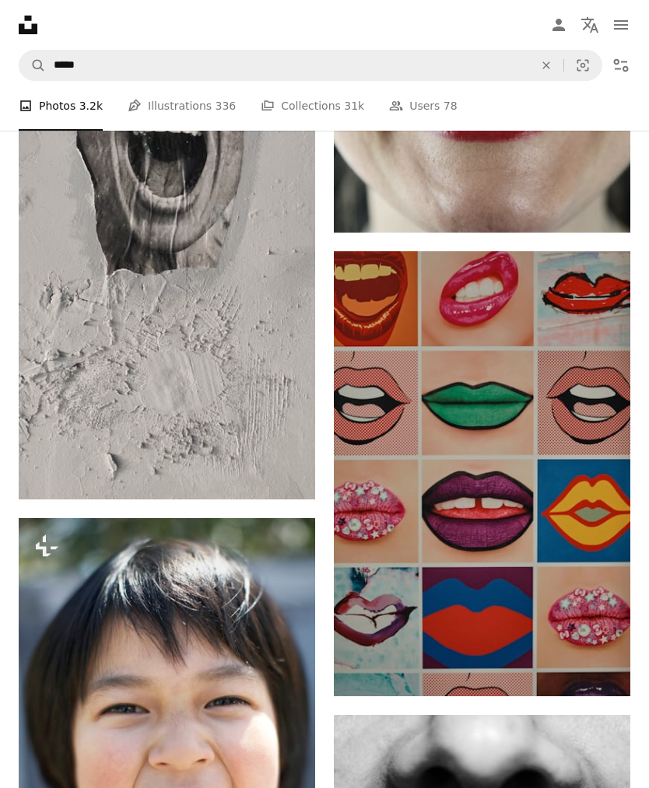
click at [565, 469] on img at bounding box center [482, 473] width 296 height 445
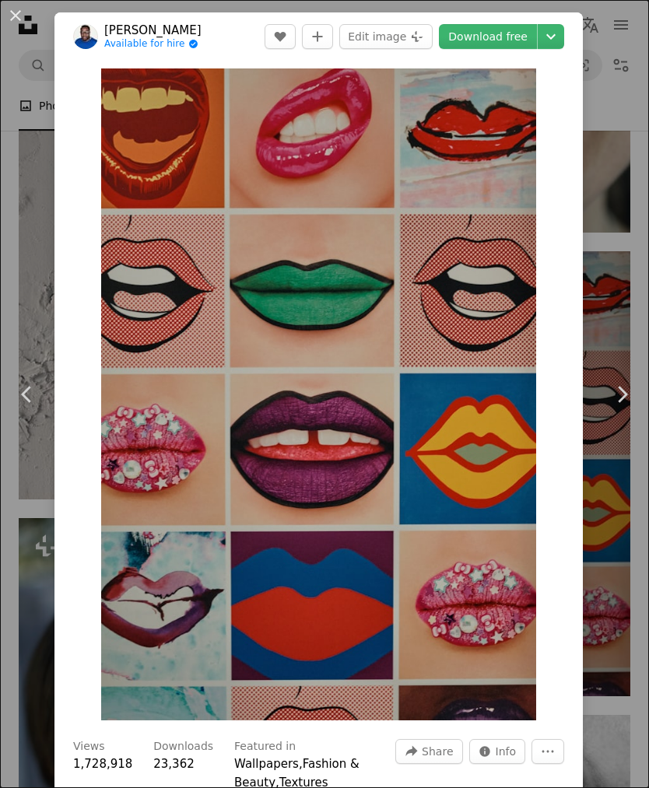
click at [509, 48] on link "Download free" at bounding box center [488, 36] width 98 height 25
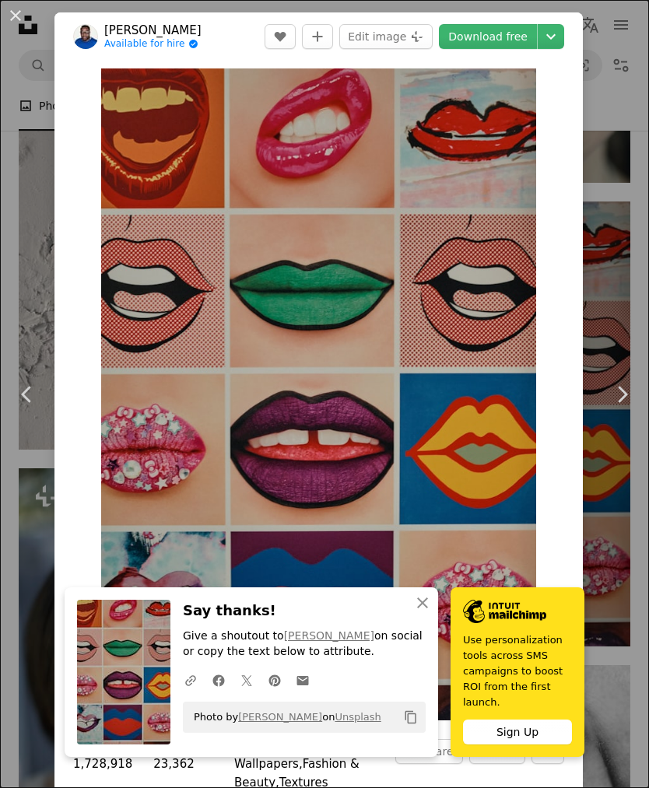
click at [614, 415] on link "Chevron right" at bounding box center [621, 394] width 54 height 149
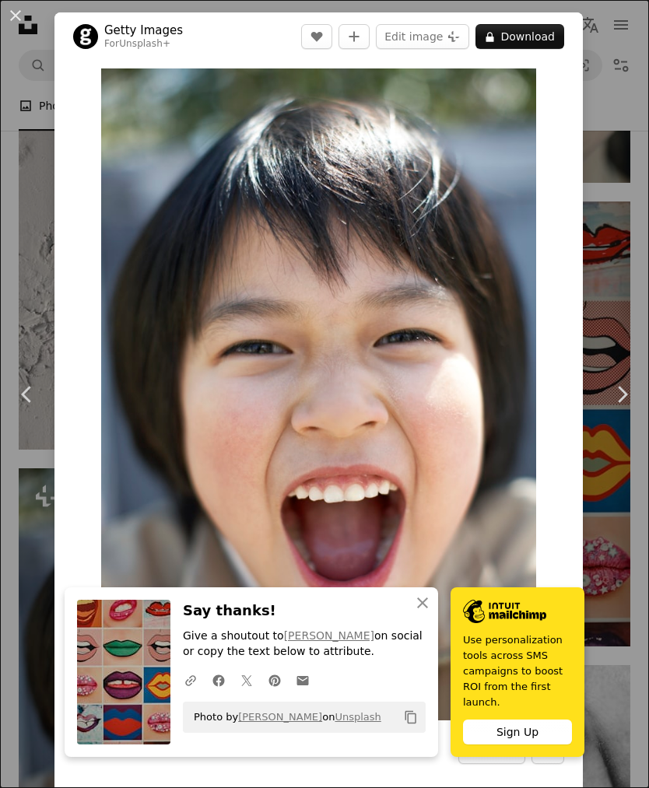
click at [622, 579] on div "An X shape Chevron left Chevron right Getty Images For Unsplash+ A heart A plus…" at bounding box center [324, 394] width 649 height 788
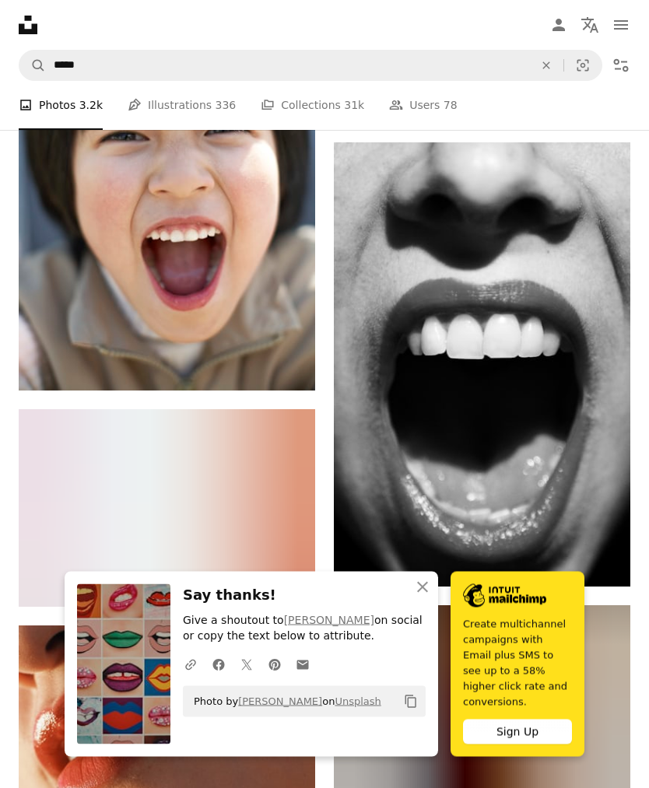
scroll to position [1374, 0]
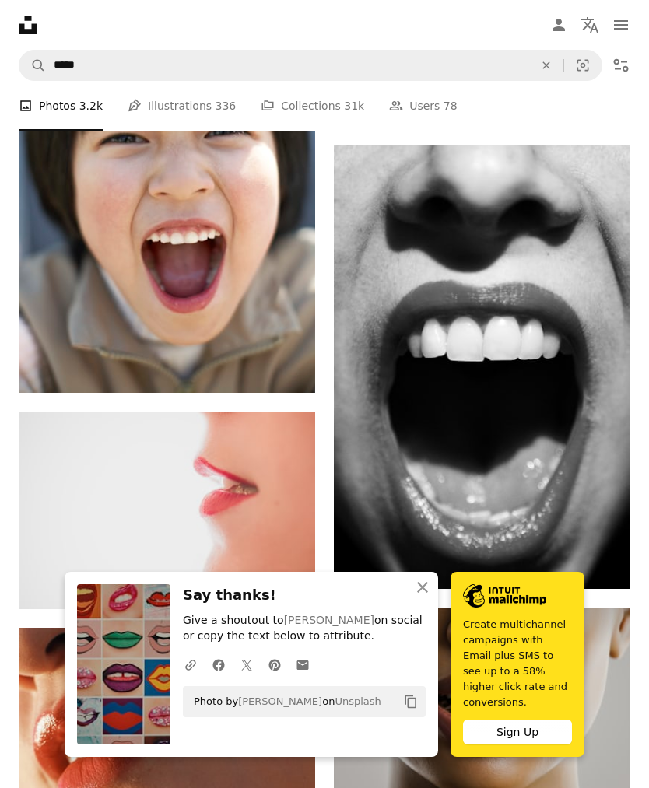
click at [551, 440] on img at bounding box center [482, 367] width 296 height 445
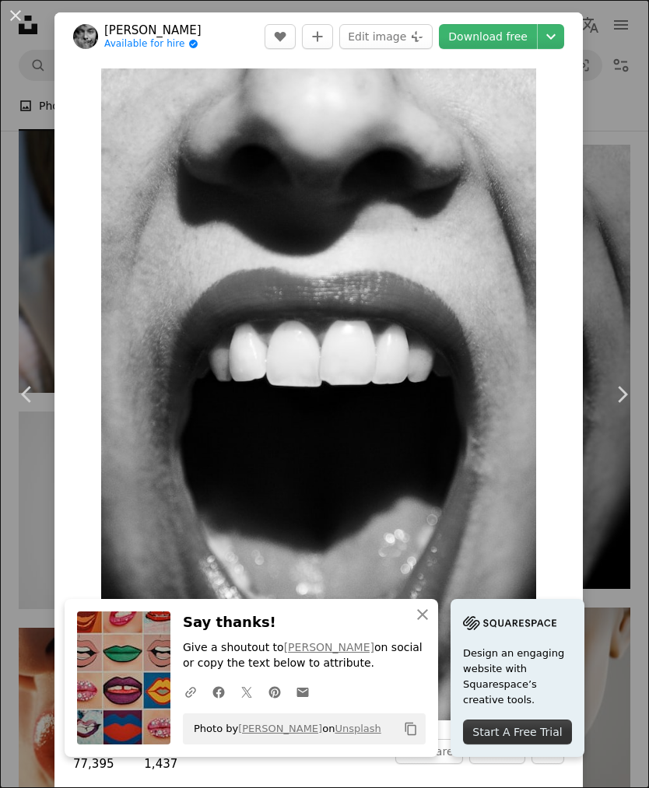
click at [515, 34] on link "Download free" at bounding box center [488, 36] width 98 height 25
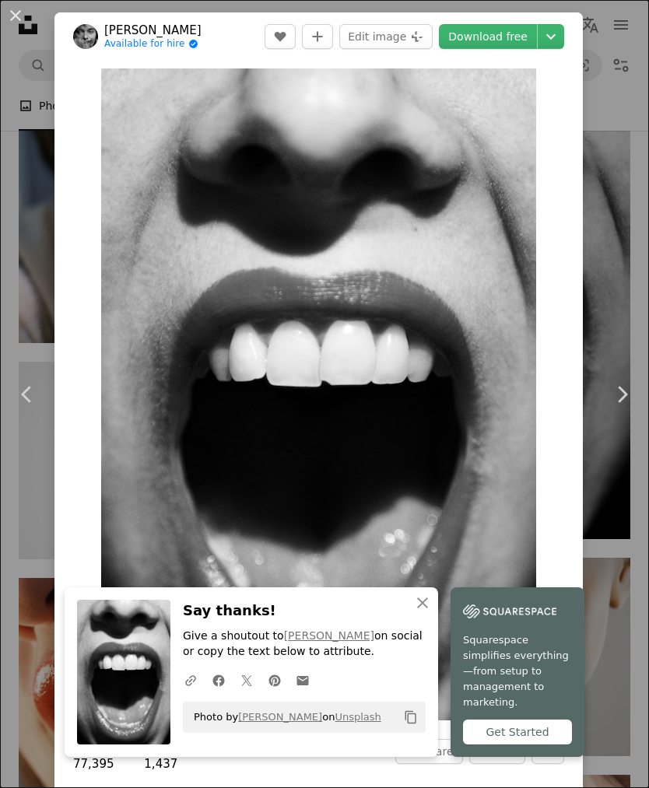
click at [607, 316] on div "An X shape Chevron left Chevron right [PERSON_NAME] Available for hire A checkm…" at bounding box center [324, 394] width 649 height 788
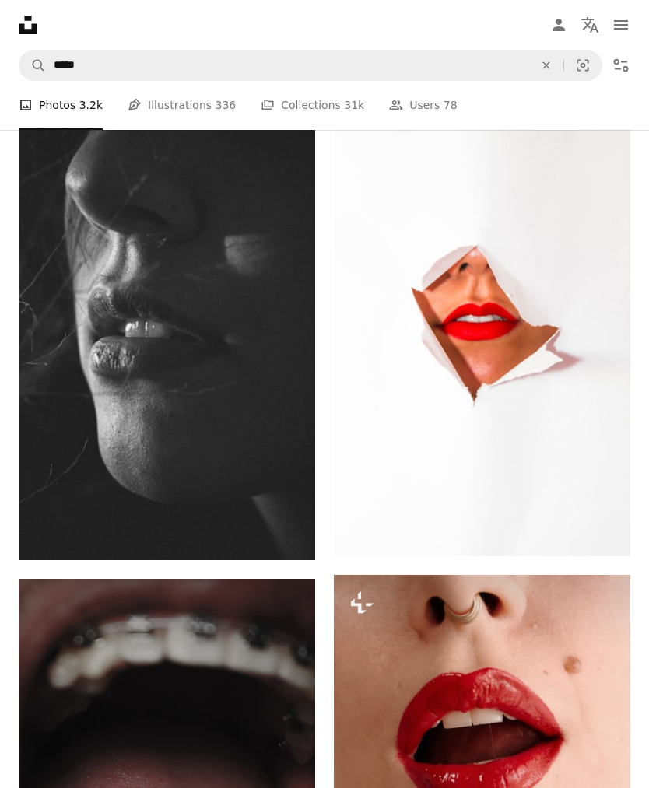
scroll to position [2955, 0]
click at [546, 424] on img at bounding box center [482, 326] width 296 height 460
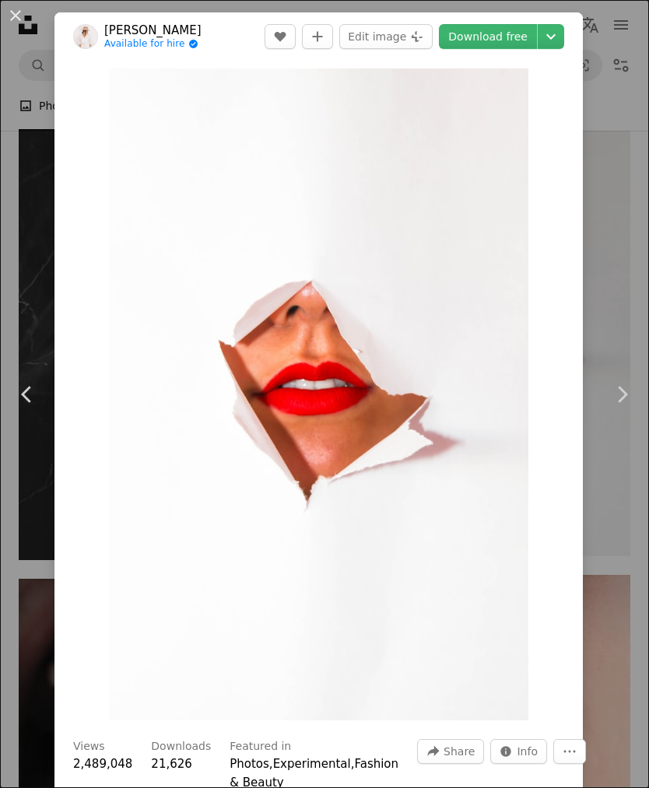
click at [521, 36] on link "Download free" at bounding box center [488, 36] width 98 height 25
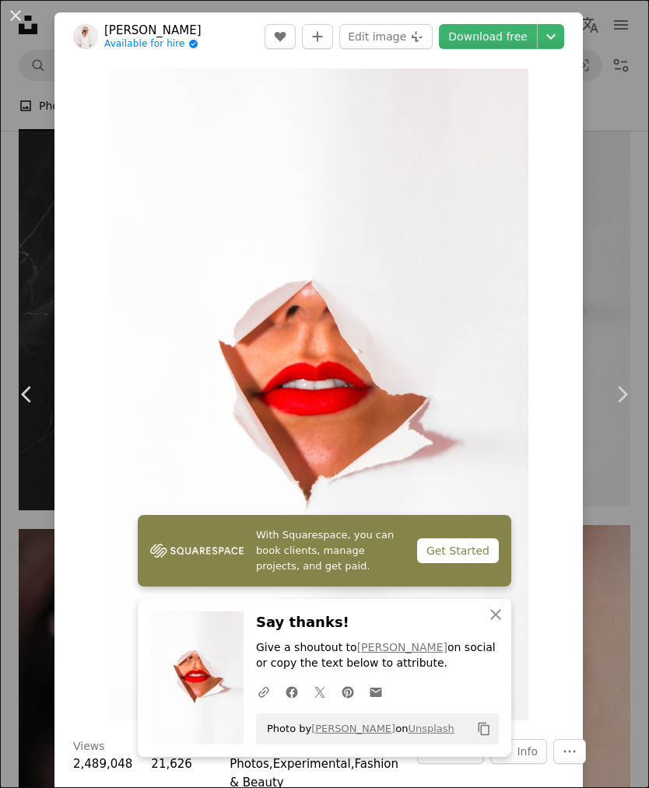
click at [614, 334] on div "An X shape Chevron left Chevron right [PERSON_NAME] Available for hire A checkm…" at bounding box center [324, 394] width 649 height 788
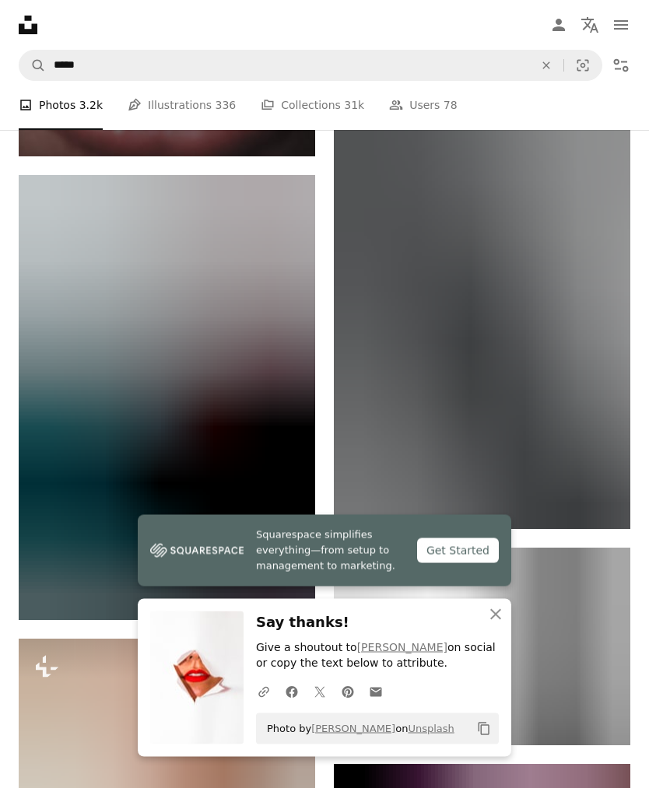
scroll to position [3822, 0]
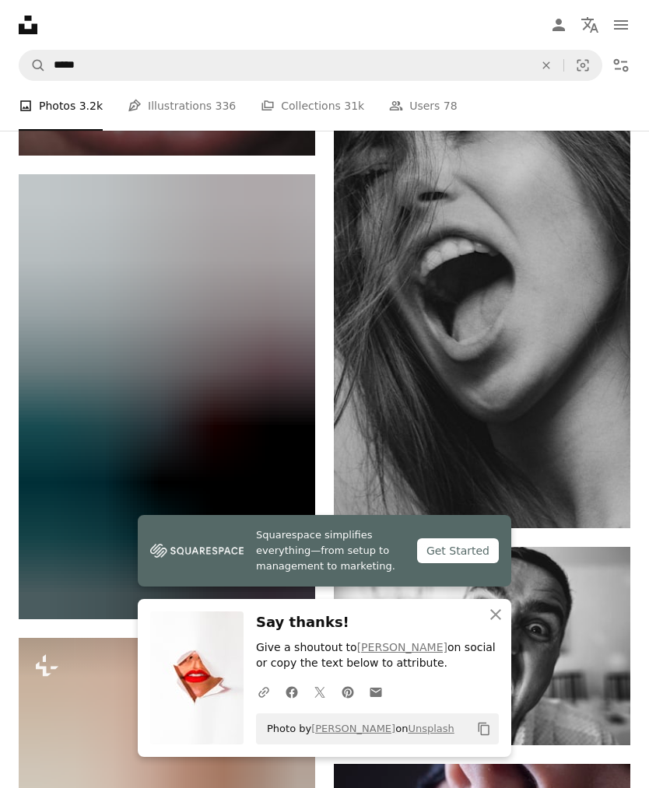
click at [260, 477] on img at bounding box center [167, 396] width 296 height 445
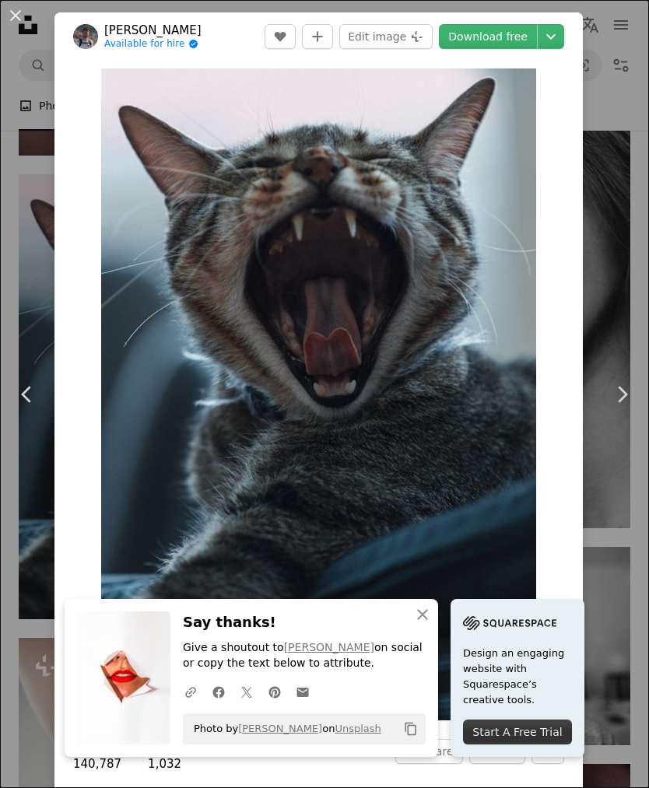
click at [513, 45] on link "Download free" at bounding box center [488, 36] width 98 height 25
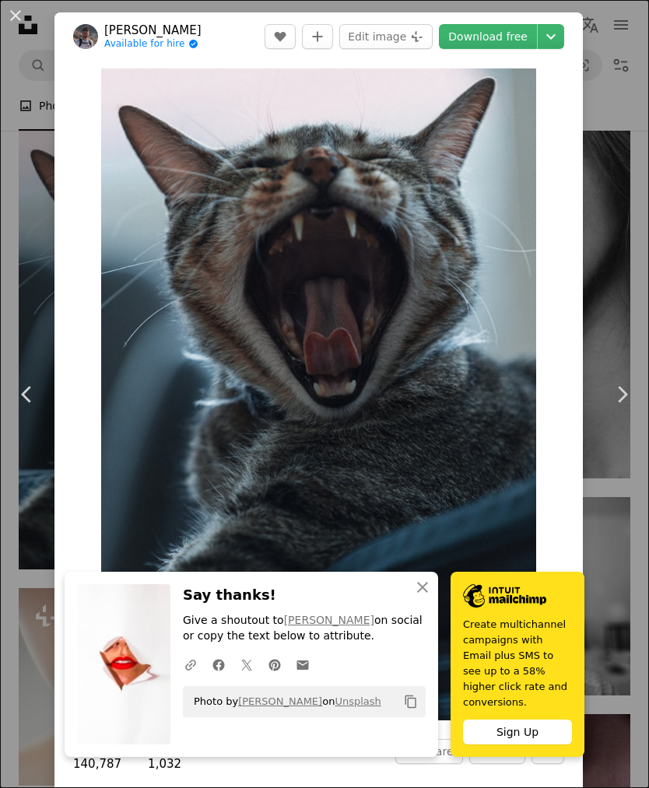
click at [604, 334] on div "An X shape Chevron left Chevron right [PERSON_NAME] Available for hire A checkm…" at bounding box center [324, 394] width 649 height 788
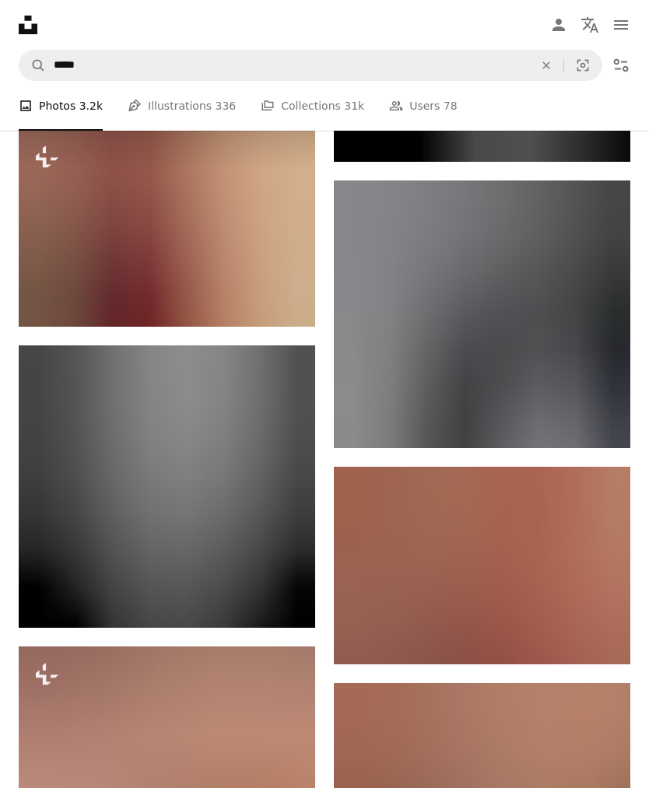
scroll to position [5330, 0]
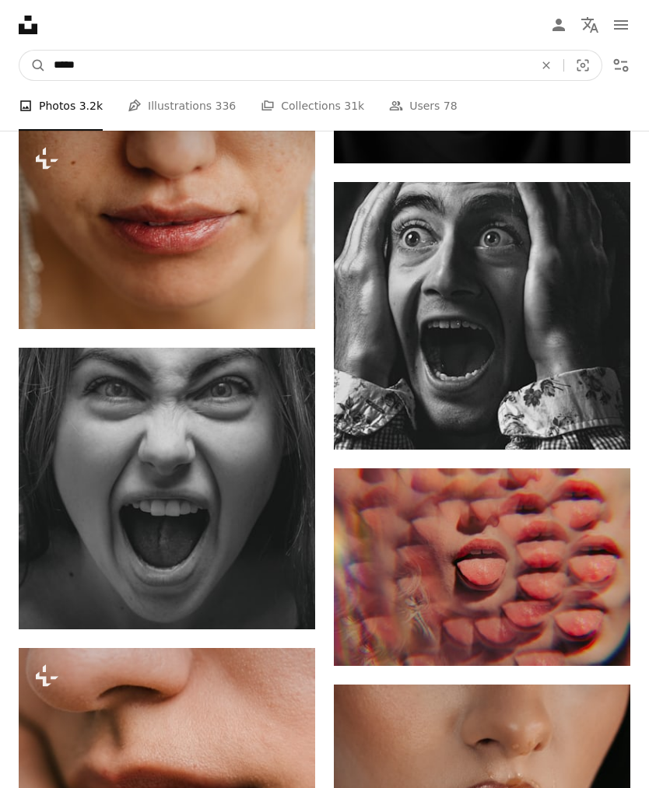
click at [274, 68] on input "*****" at bounding box center [287, 66] width 483 height 30
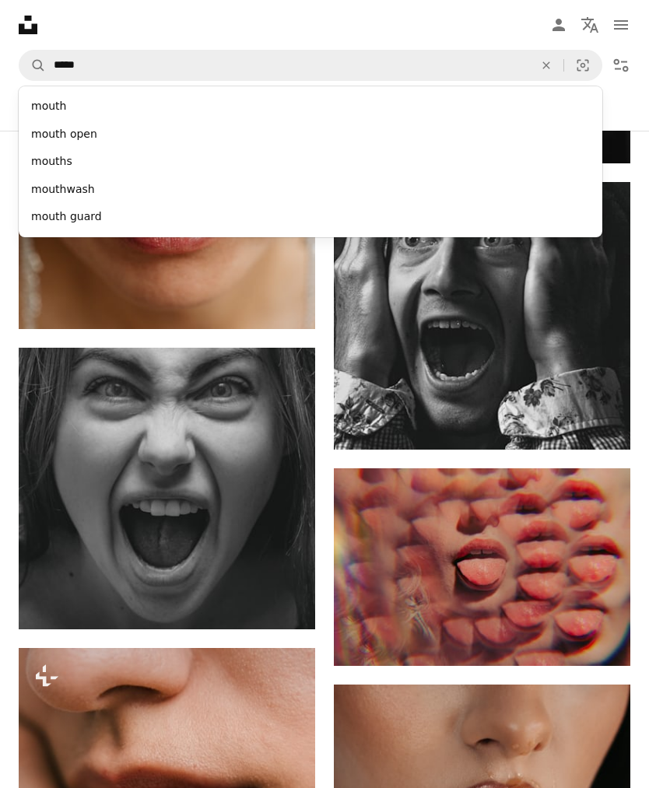
click at [541, 65] on icon "An X shape" at bounding box center [546, 65] width 34 height 12
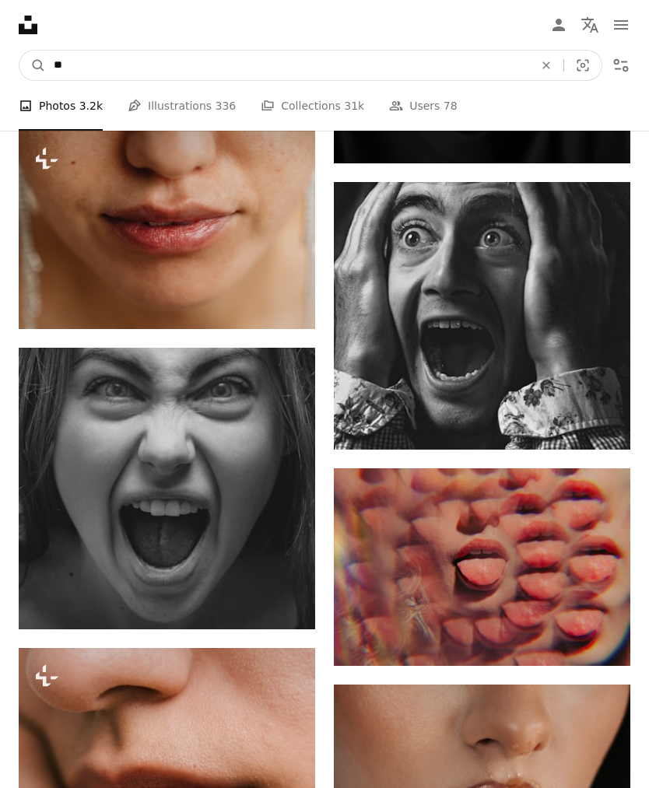
type input "***"
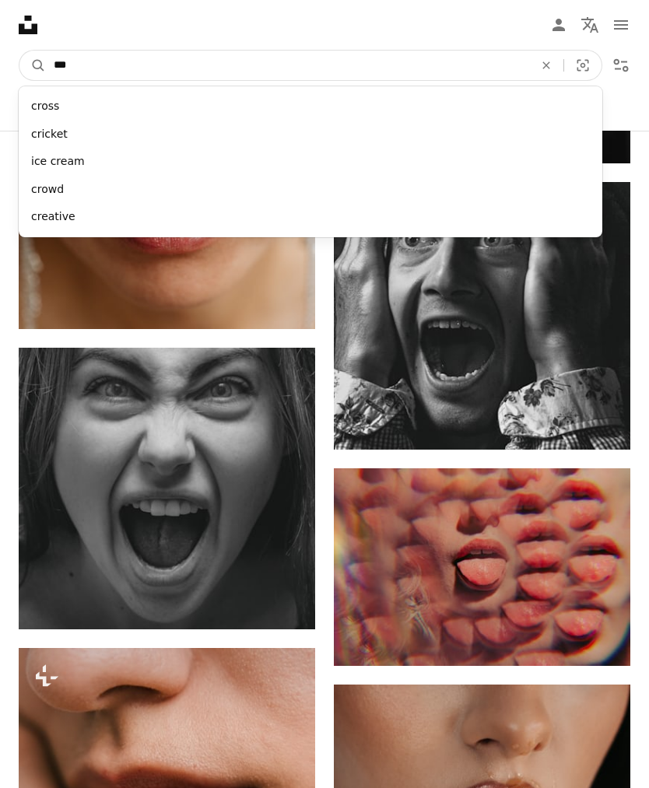
click at [33, 65] on button "A magnifying glass" at bounding box center [32, 66] width 26 height 30
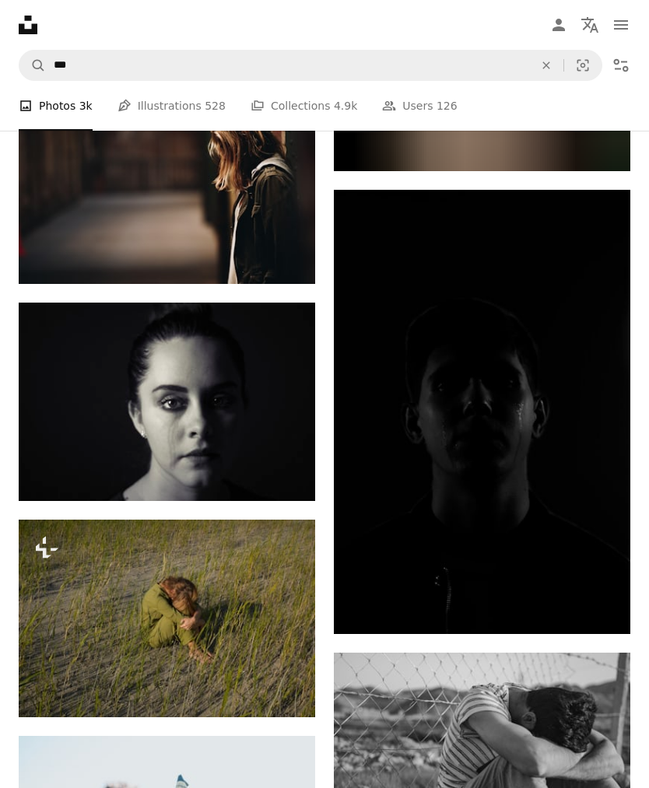
scroll to position [1955, 0]
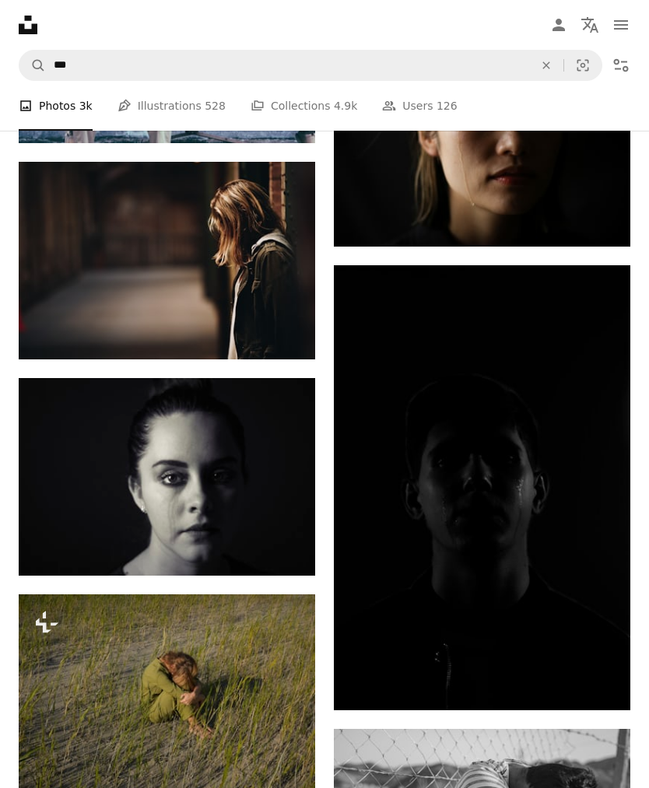
click at [545, 68] on icon "An X shape" at bounding box center [546, 65] width 34 height 12
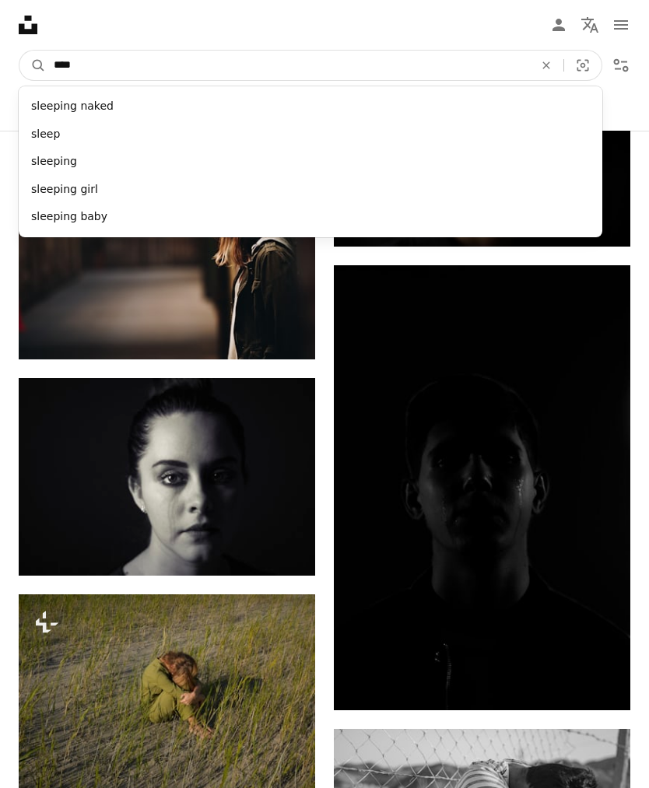
type input "*****"
click at [33, 65] on button "A magnifying glass" at bounding box center [32, 66] width 26 height 30
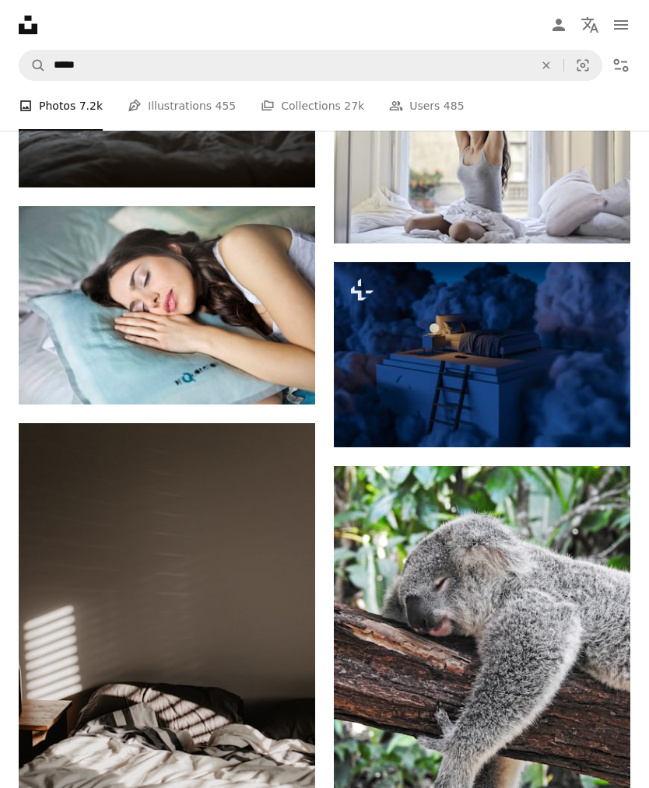
scroll to position [1313, 0]
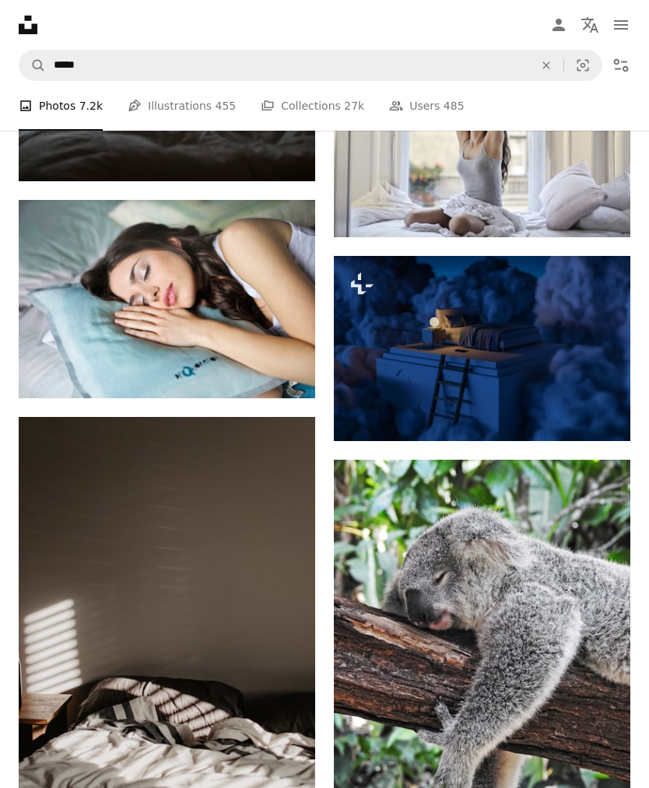
click at [554, 627] on img at bounding box center [482, 676] width 296 height 432
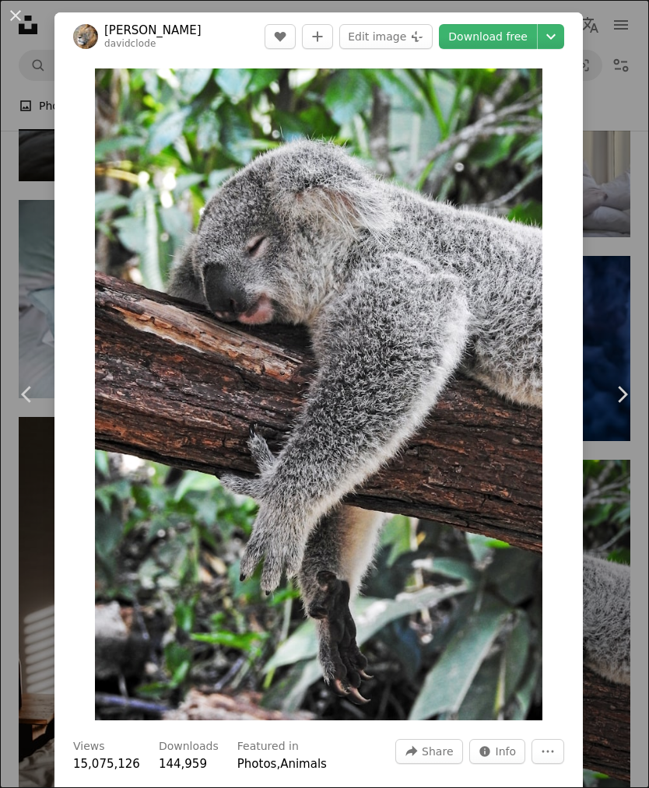
click at [527, 38] on link "Download free" at bounding box center [488, 36] width 98 height 25
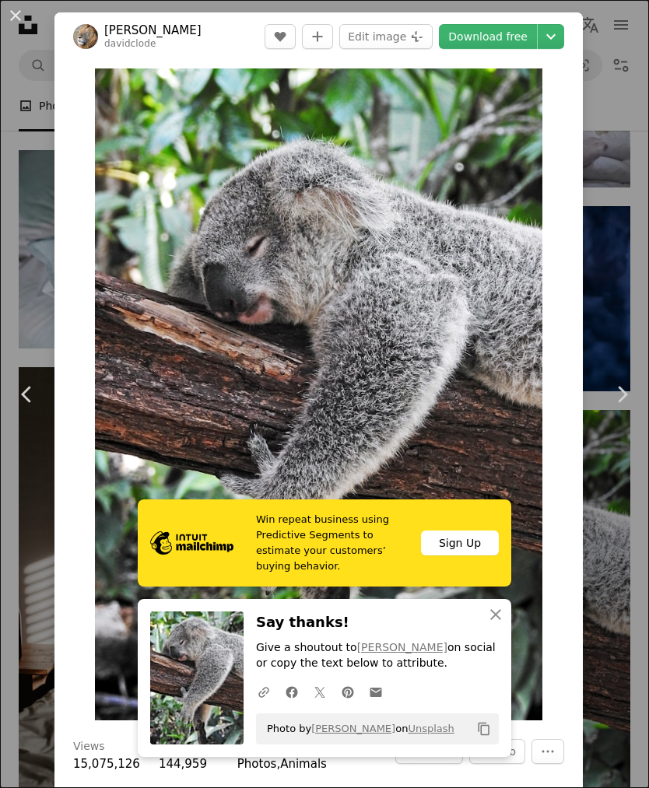
click at [618, 333] on div "An X shape Chevron left Chevron right [PERSON_NAME] davidclode A heart A plus s…" at bounding box center [324, 394] width 649 height 788
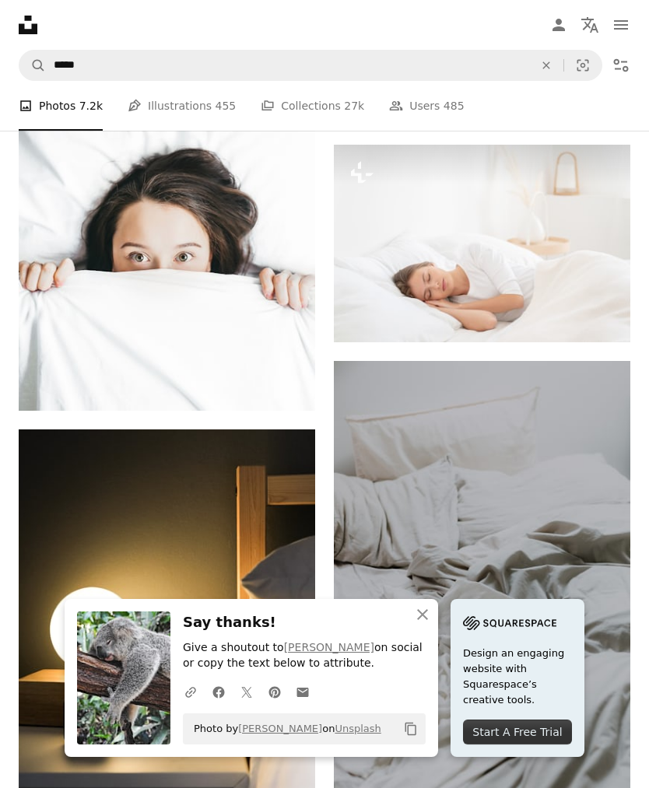
scroll to position [2023, 0]
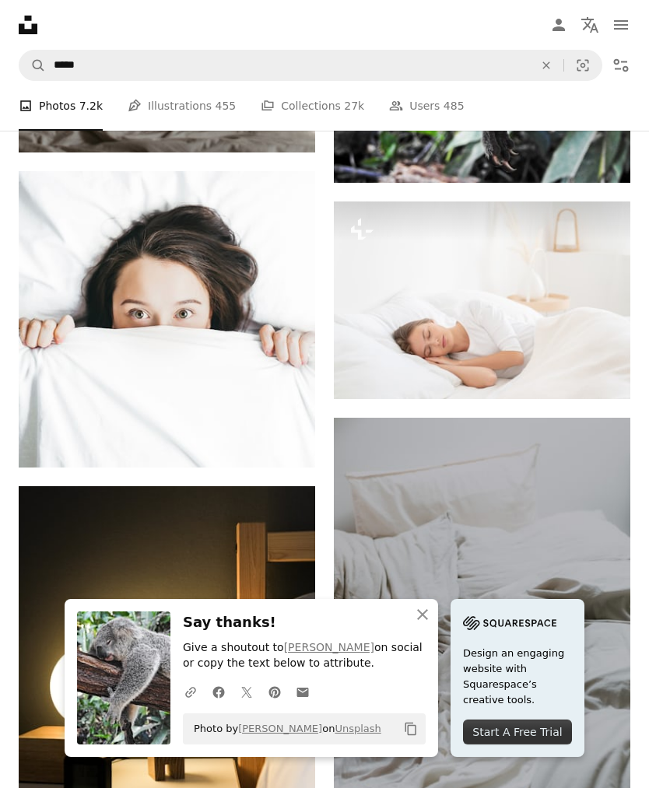
click at [260, 398] on img at bounding box center [167, 319] width 296 height 296
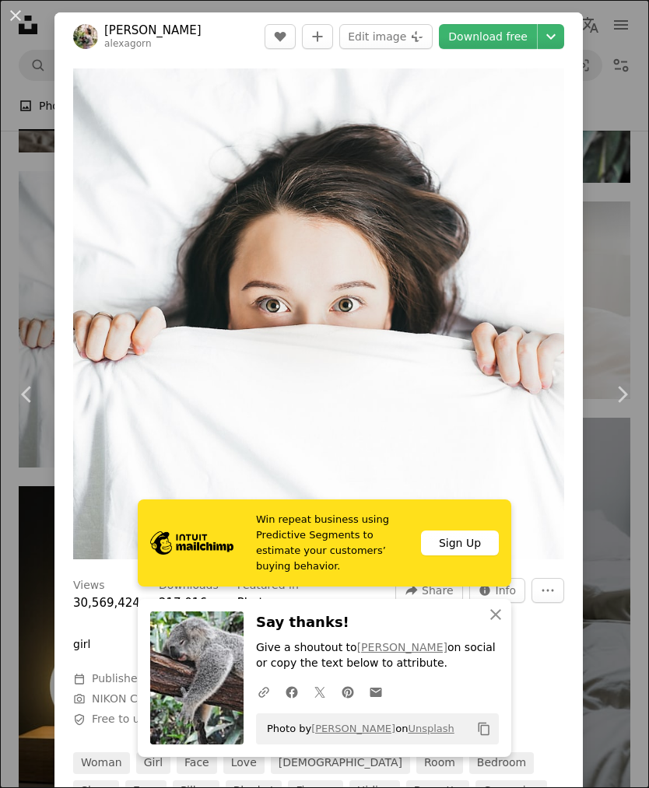
click at [514, 39] on link "Download free" at bounding box center [488, 36] width 98 height 25
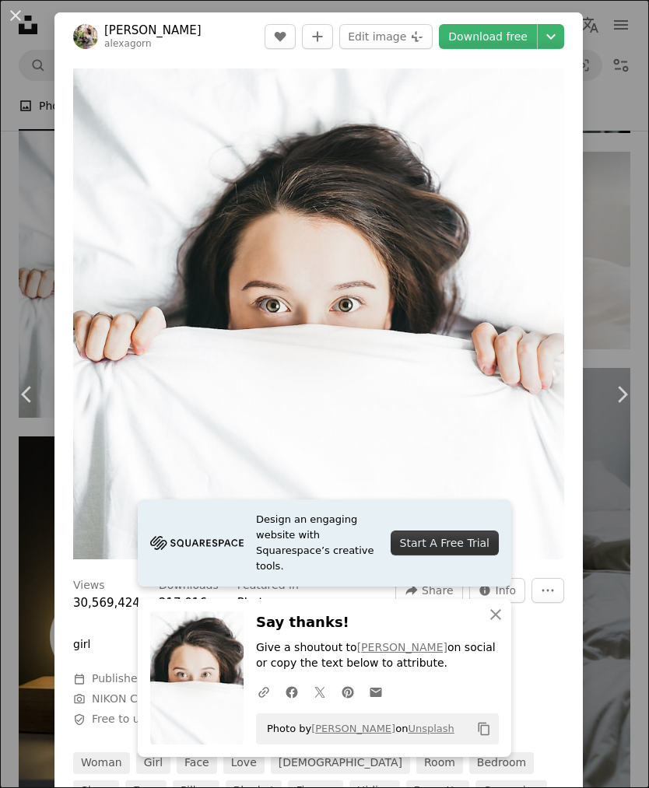
click at [601, 361] on link "Chevron right" at bounding box center [621, 394] width 54 height 149
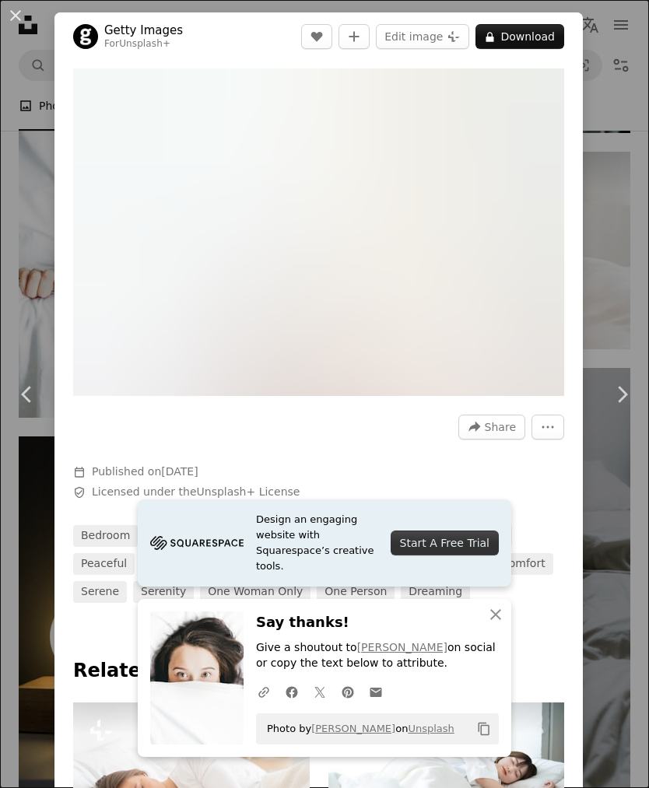
click at [610, 101] on div "An X shape Chevron left Chevron right Getty Images For Unsplash+ A heart A plus…" at bounding box center [324, 394] width 649 height 788
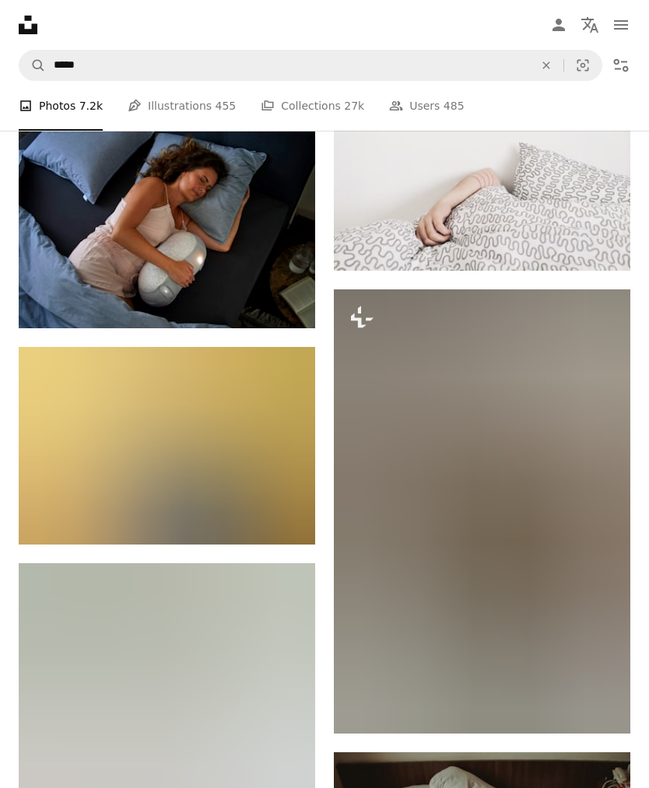
scroll to position [9604, 0]
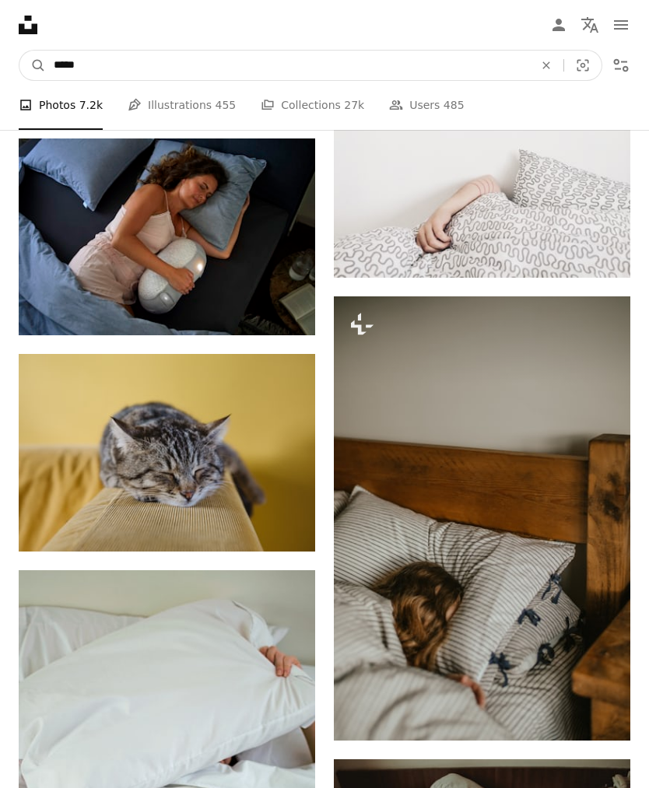
click at [335, 67] on input "*****" at bounding box center [287, 66] width 483 height 30
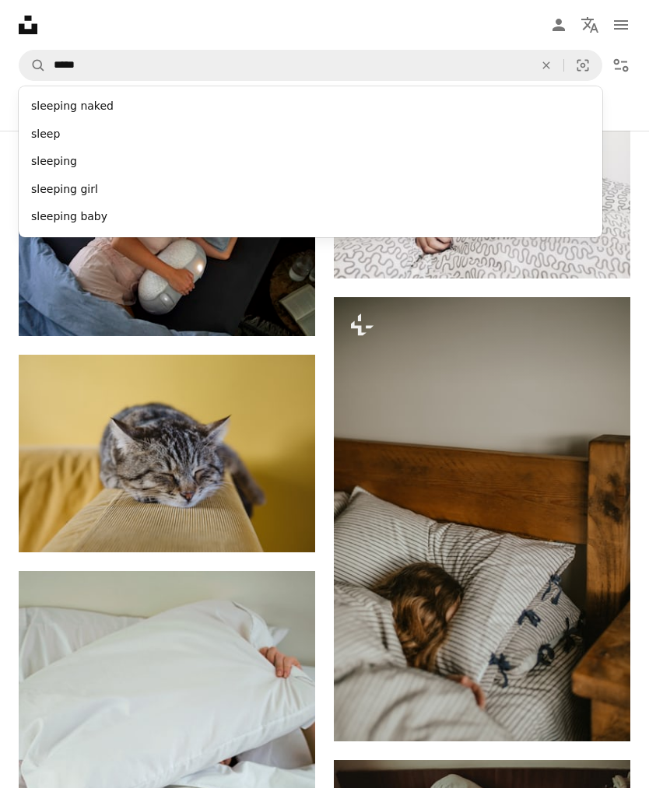
click at [541, 65] on icon "An X shape" at bounding box center [546, 65] width 34 height 12
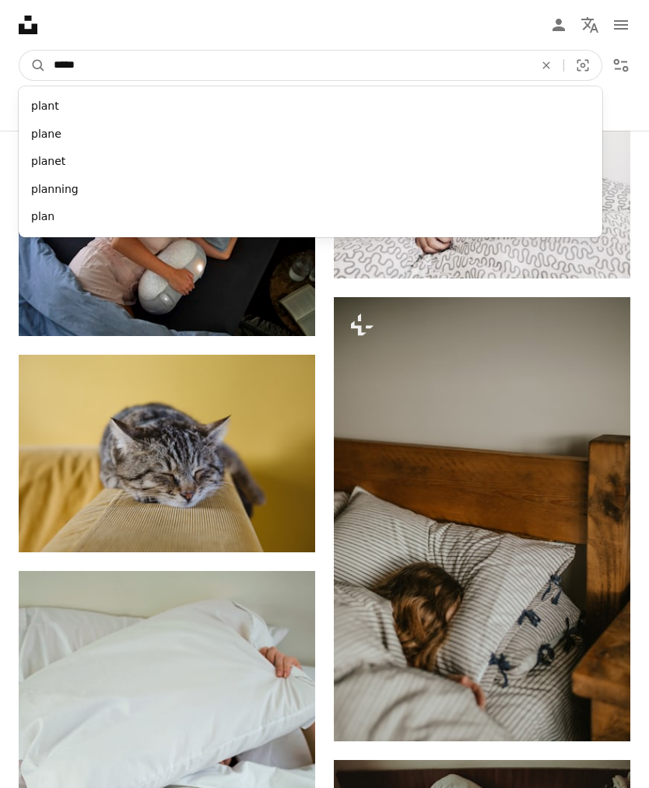
type input "******"
click at [33, 65] on button "A magnifying glass" at bounding box center [32, 66] width 26 height 30
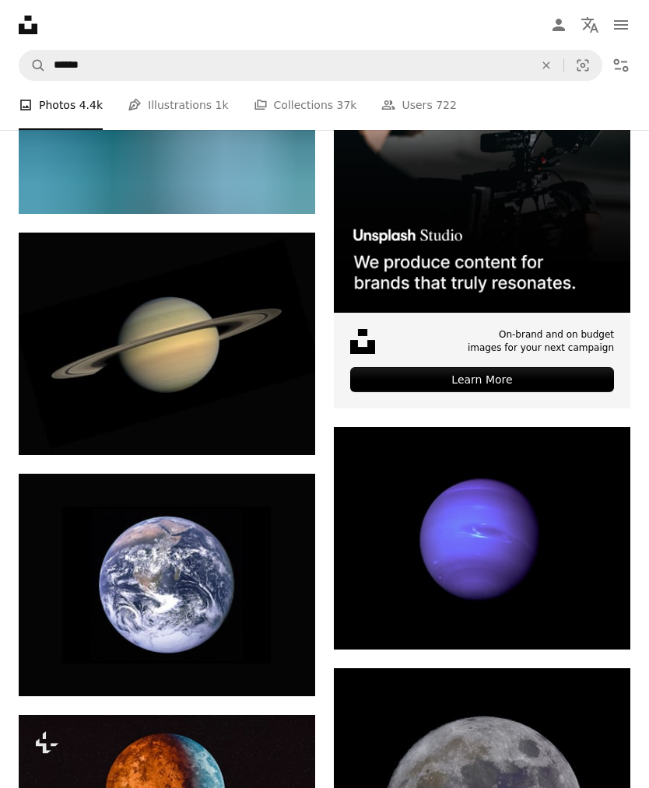
scroll to position [412, 0]
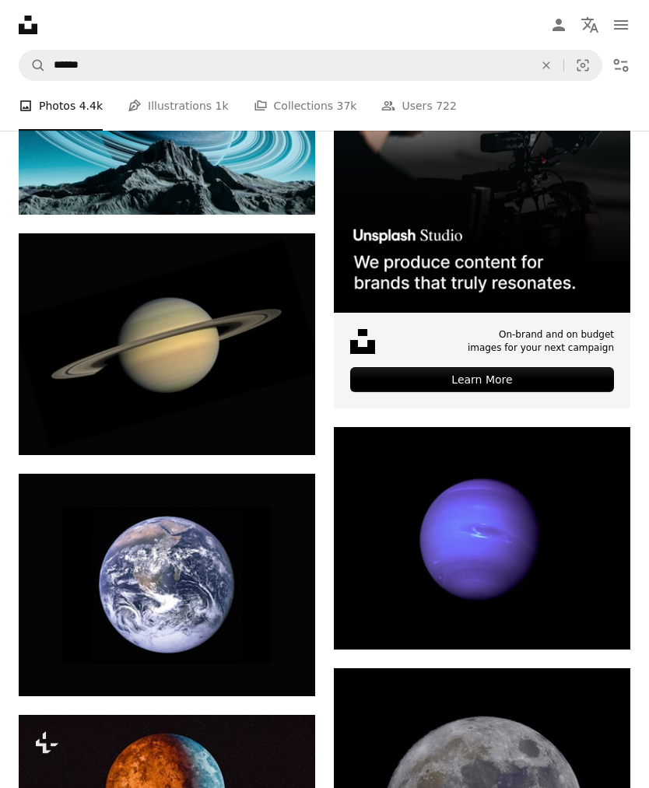
click at [243, 570] on img at bounding box center [167, 585] width 296 height 222
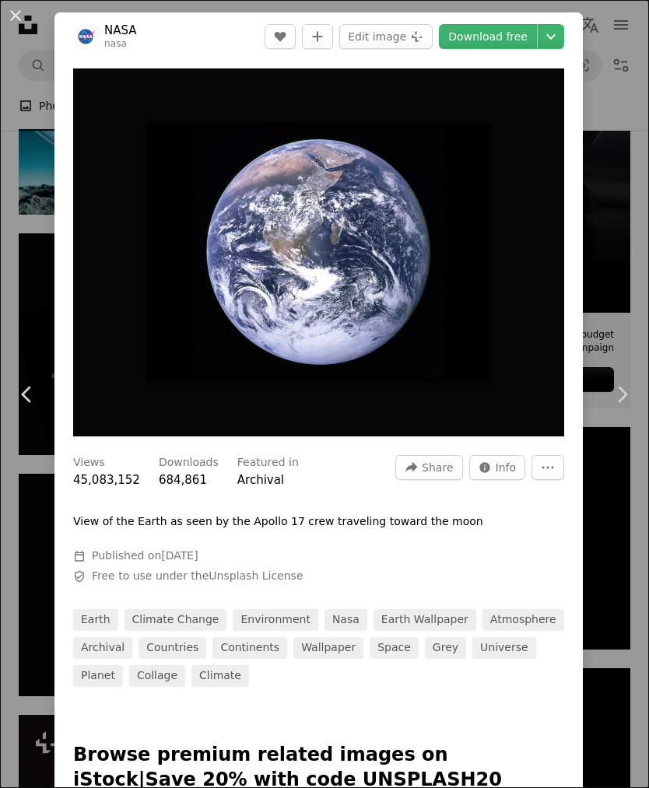
click at [516, 44] on link "Download free" at bounding box center [488, 36] width 98 height 25
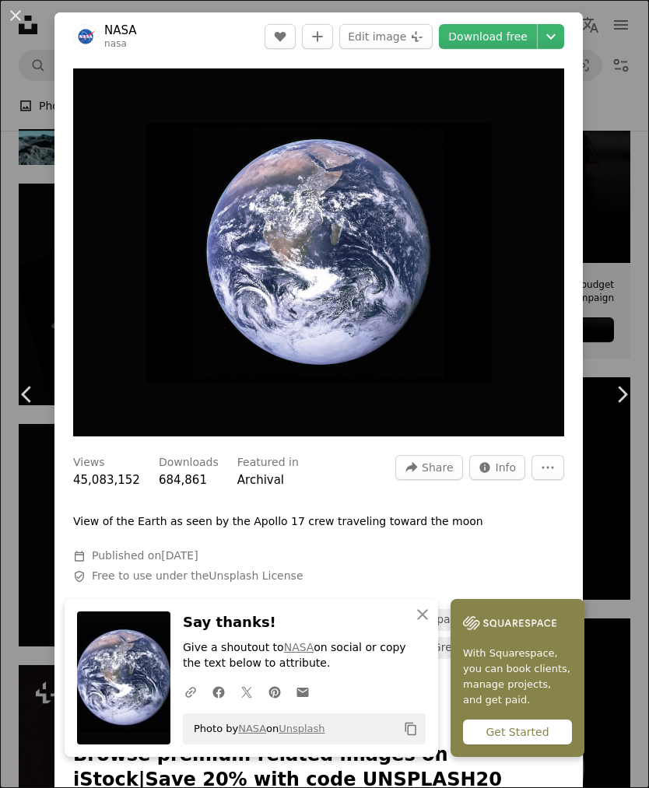
click at [625, 273] on div "An X shape Chevron left Chevron right NASA nasa A heart A plus sign Edit image …" at bounding box center [324, 394] width 649 height 788
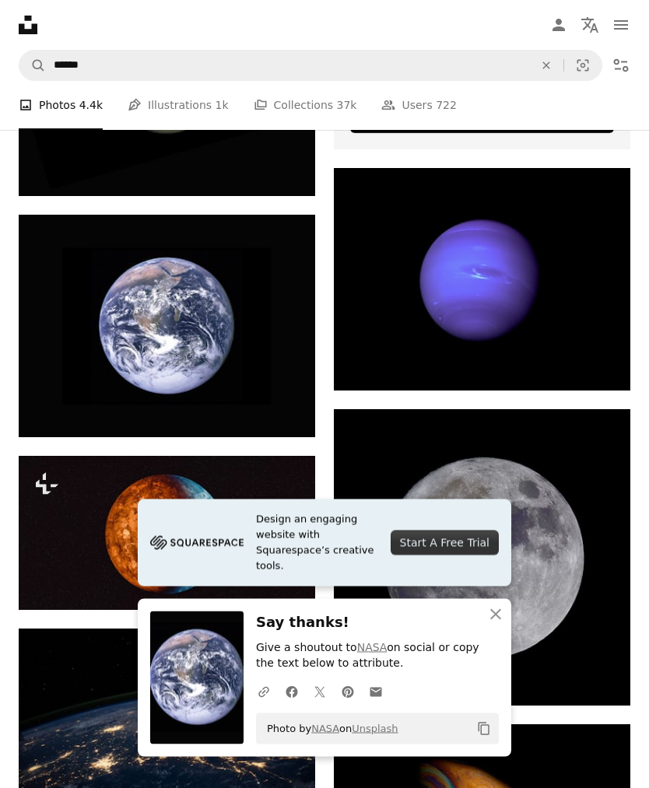
scroll to position [671, 0]
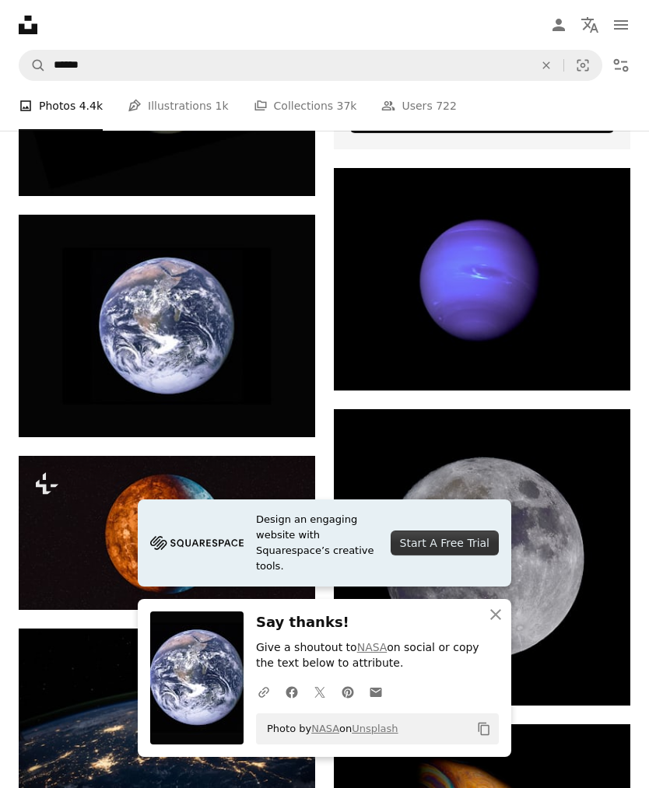
click at [532, 514] on img at bounding box center [482, 557] width 296 height 296
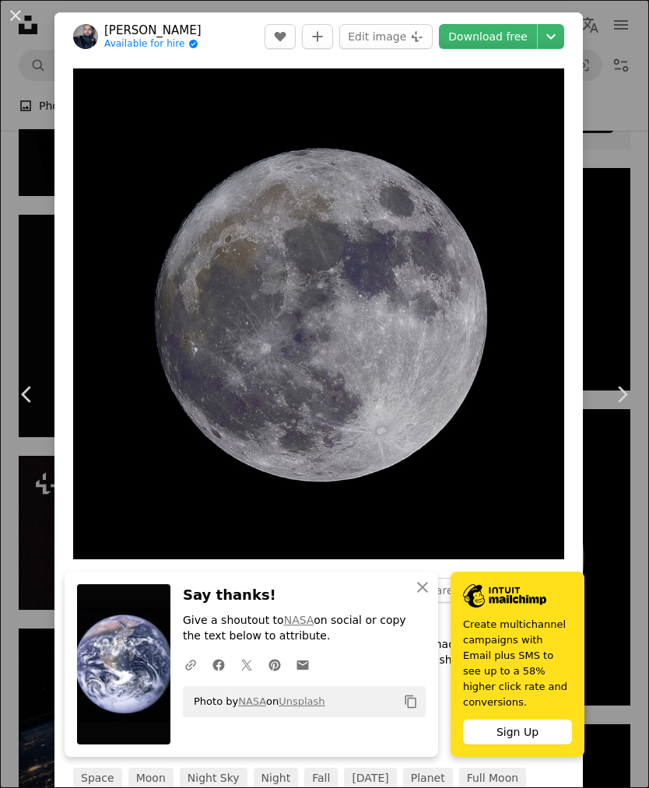
click at [515, 39] on link "Download free" at bounding box center [488, 36] width 98 height 25
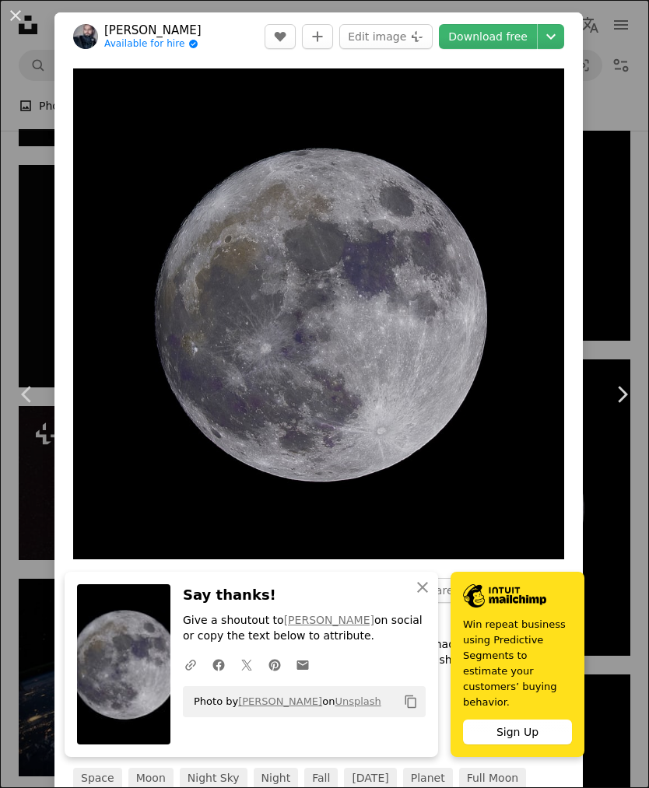
click at [613, 313] on div "An X shape Chevron left Chevron right Neven Krcmarek Available for hire A check…" at bounding box center [324, 394] width 649 height 788
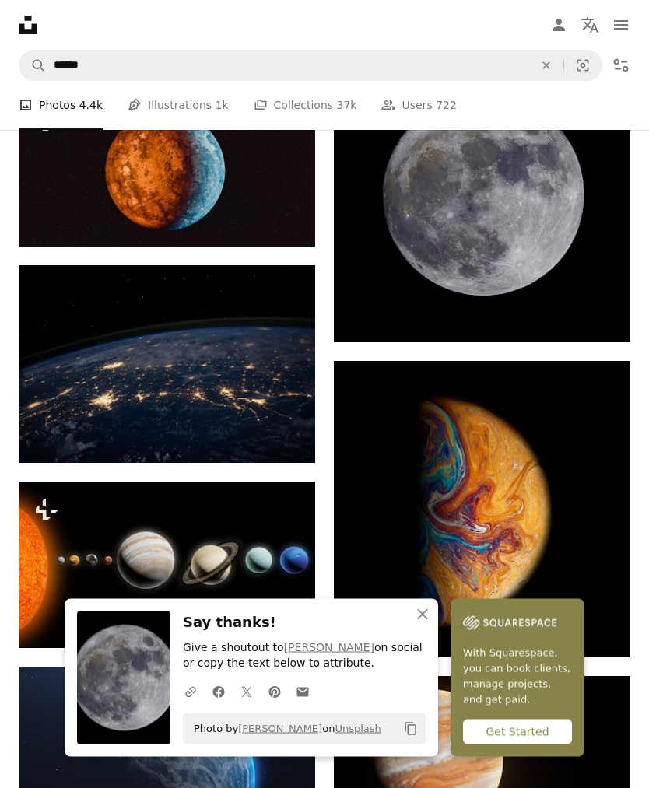
scroll to position [1047, 0]
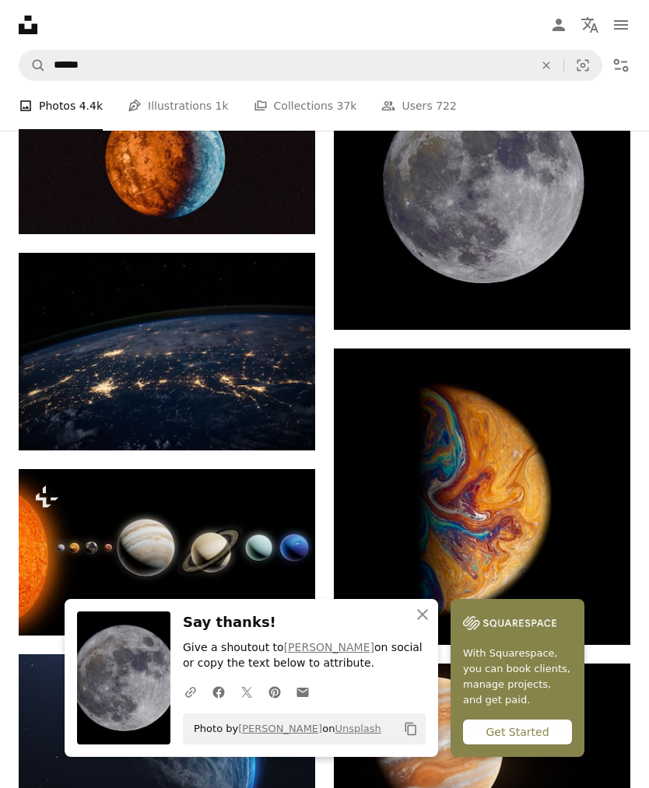
click at [264, 383] on img at bounding box center [167, 351] width 296 height 197
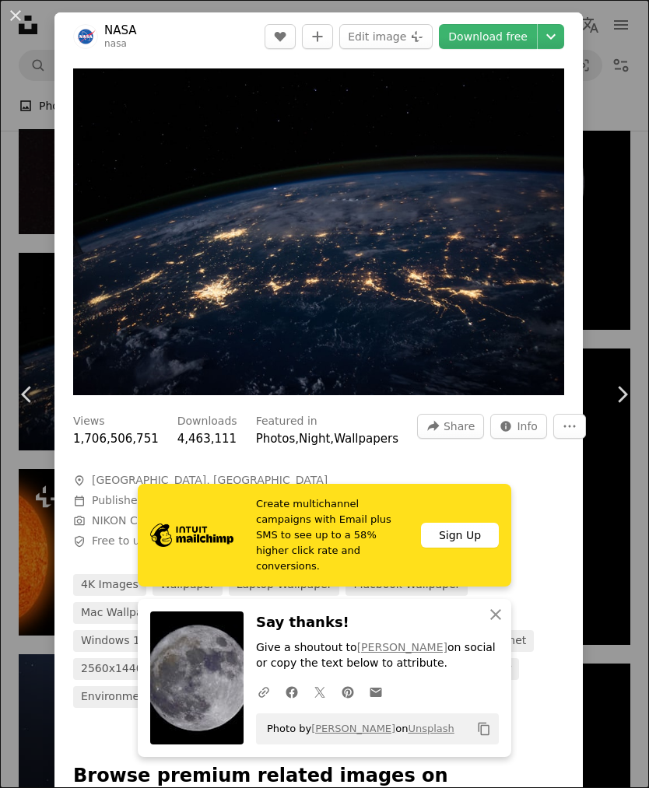
click at [513, 43] on link "Download free" at bounding box center [488, 36] width 98 height 25
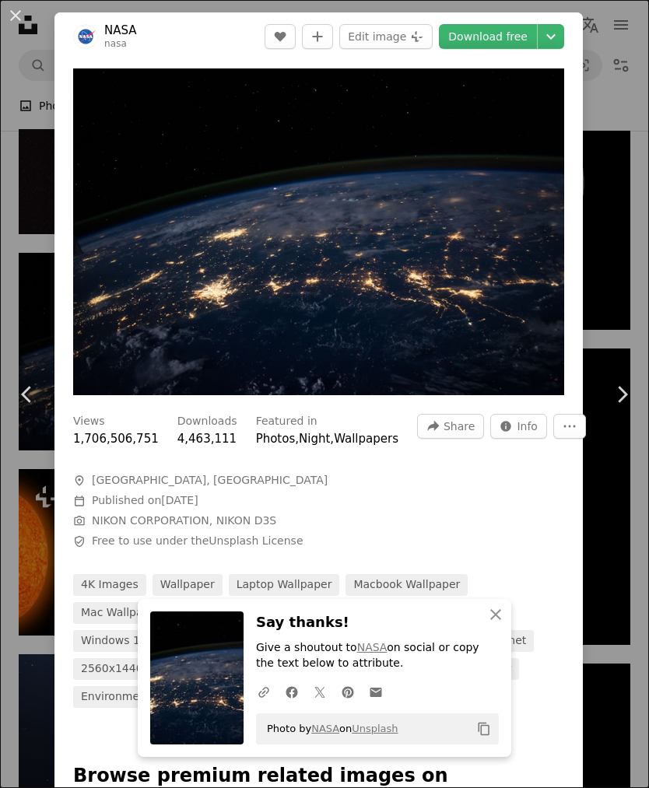
scroll to position [1097, 0]
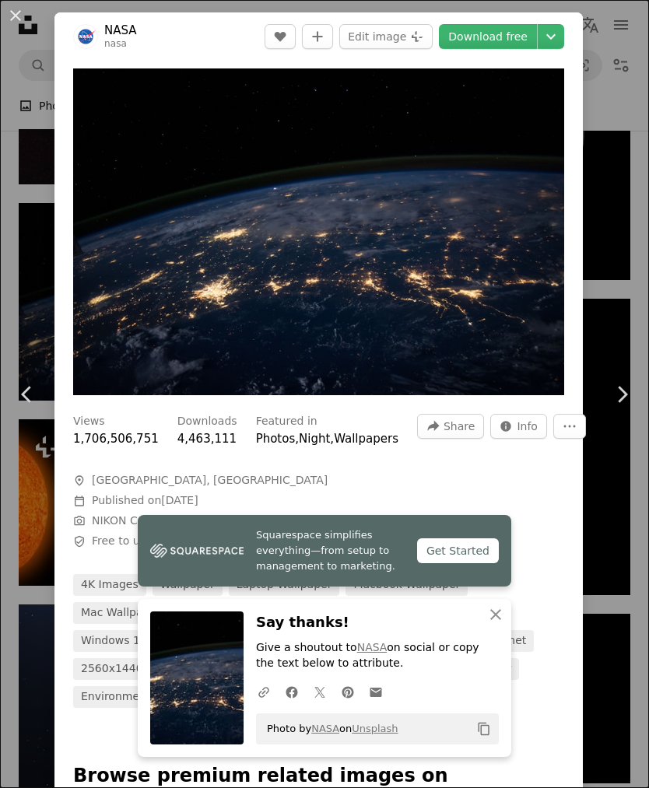
click at [612, 338] on div "An X shape Chevron left Chevron right NASA nasa A heart A plus sign Edit image …" at bounding box center [324, 394] width 649 height 788
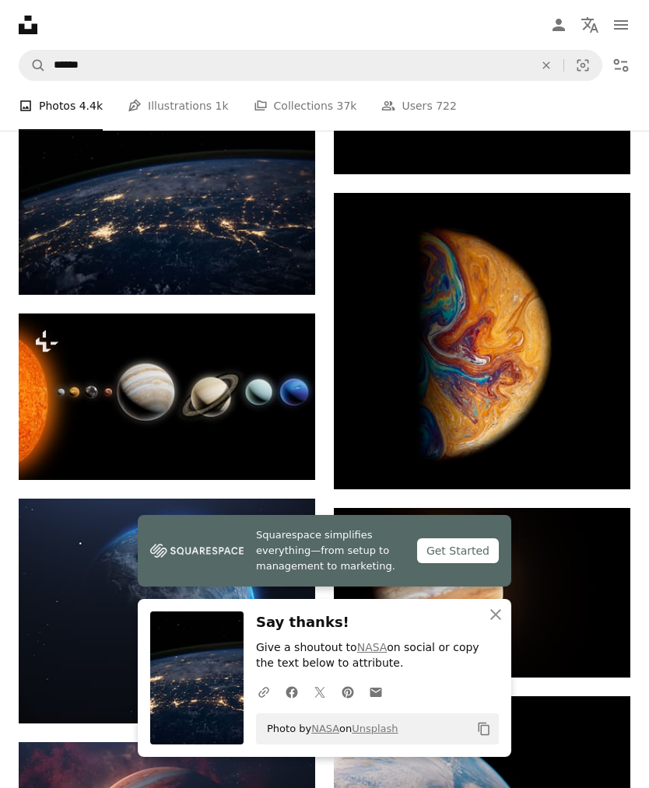
scroll to position [1203, 0]
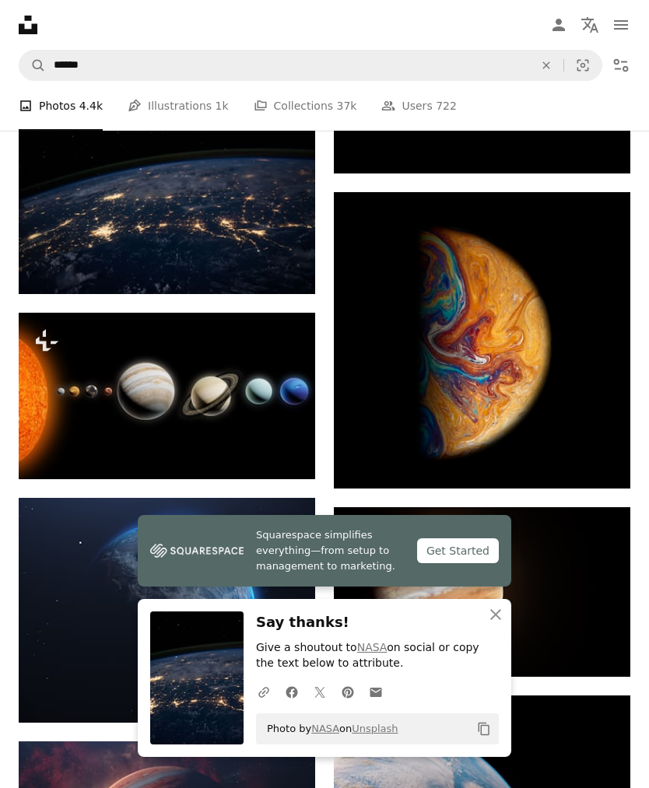
click at [555, 375] on img at bounding box center [482, 340] width 296 height 296
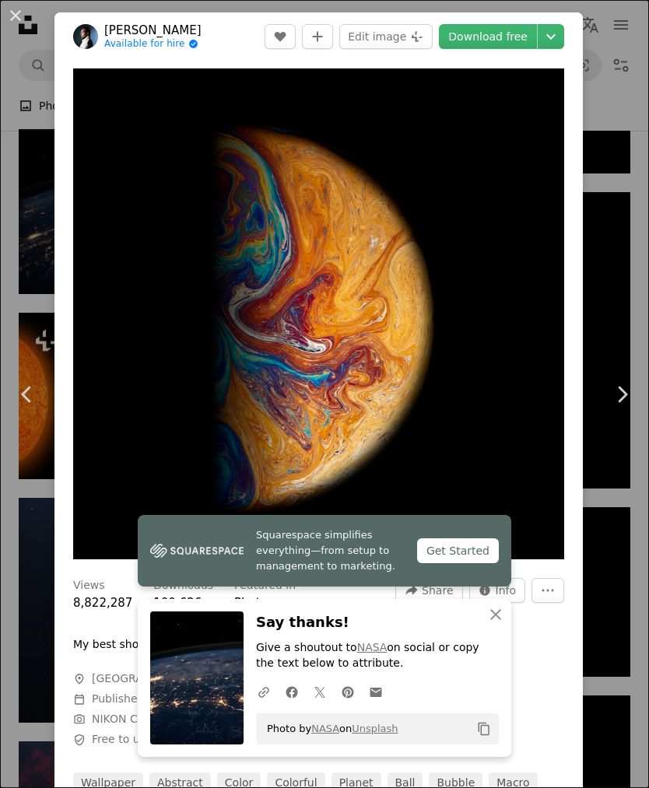
click at [555, 375] on img "Zoom in on this image" at bounding box center [318, 313] width 491 height 491
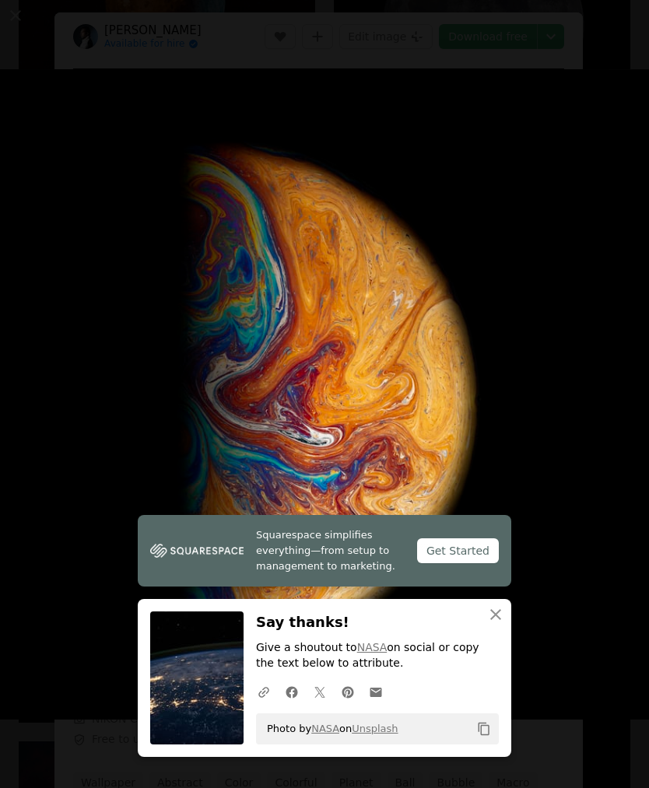
click at [537, 291] on img "Zoom out on this image" at bounding box center [324, 394] width 650 height 650
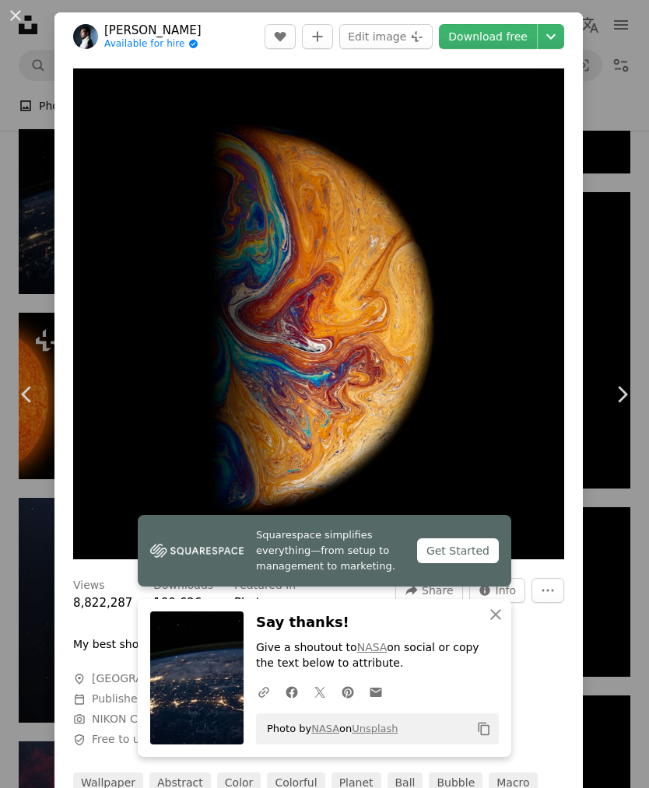
click at [517, 38] on link "Download free" at bounding box center [488, 36] width 98 height 25
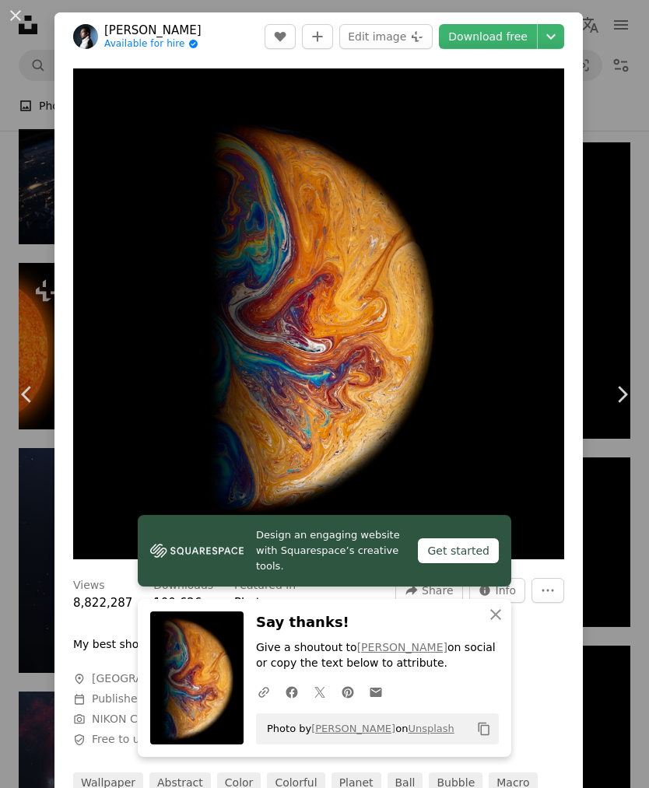
click at [608, 355] on link "Chevron right" at bounding box center [621, 394] width 54 height 149
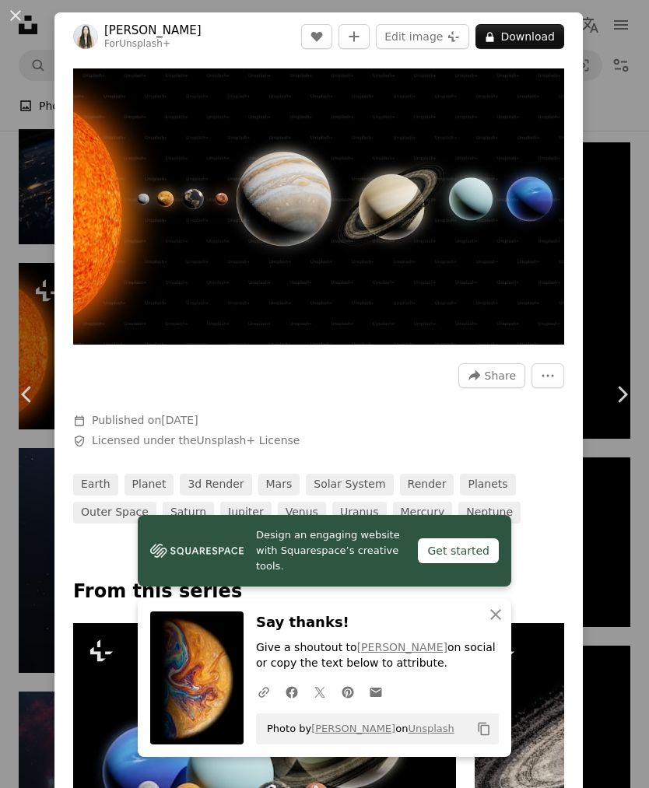
click at [612, 532] on div "An X shape Chevron left Chevron right [PERSON_NAME] For Unsplash+ A heart A plu…" at bounding box center [324, 394] width 649 height 788
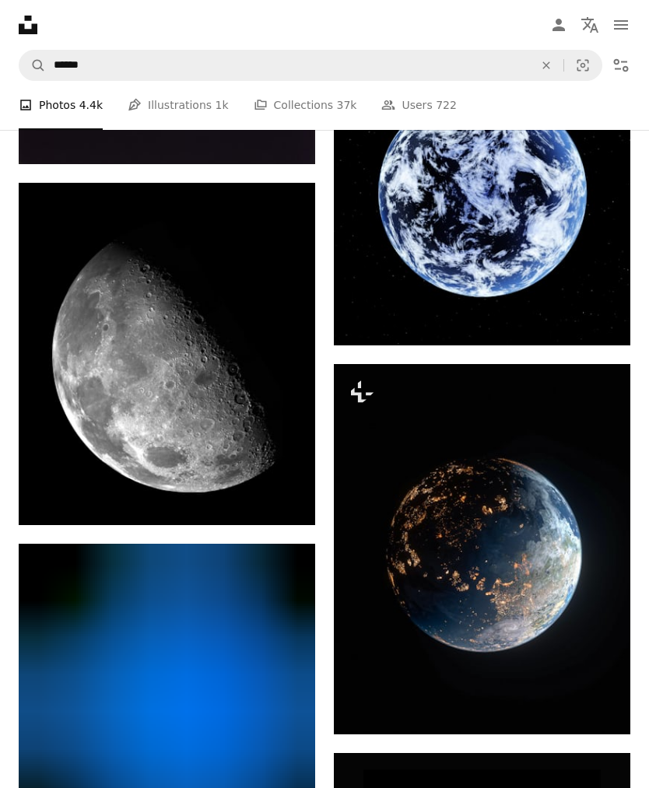
scroll to position [2943, 0]
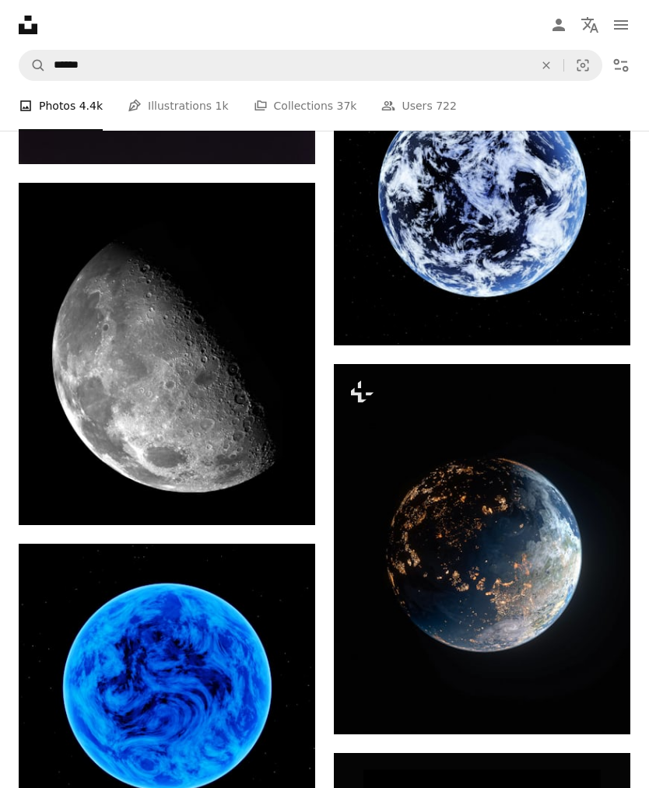
click at [546, 574] on img at bounding box center [482, 549] width 296 height 370
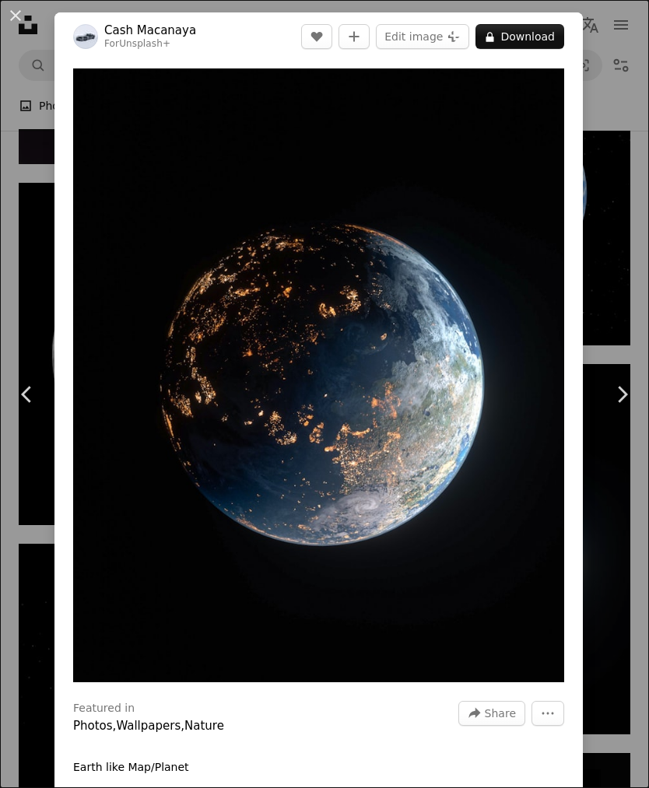
click at [613, 250] on div "An X shape Chevron left Chevron right Cash Macanaya For Unsplash+ A heart A plu…" at bounding box center [324, 394] width 649 height 788
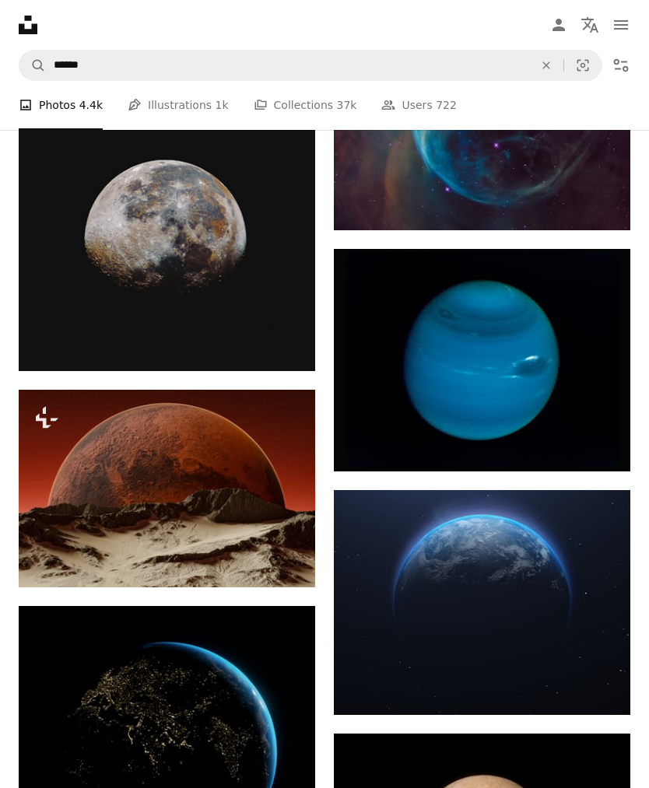
scroll to position [4378, 0]
click at [525, 387] on img at bounding box center [482, 360] width 296 height 222
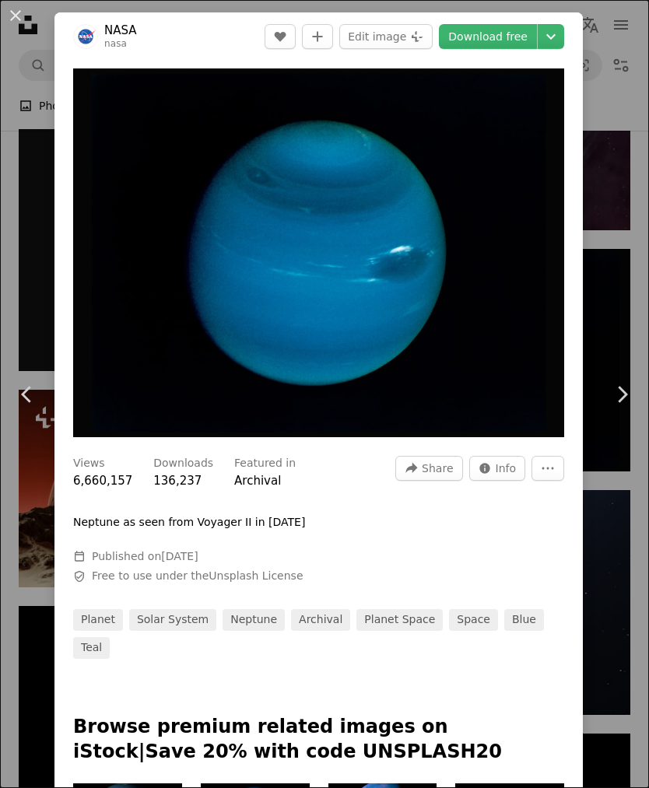
click at [516, 47] on link "Download free" at bounding box center [488, 36] width 98 height 25
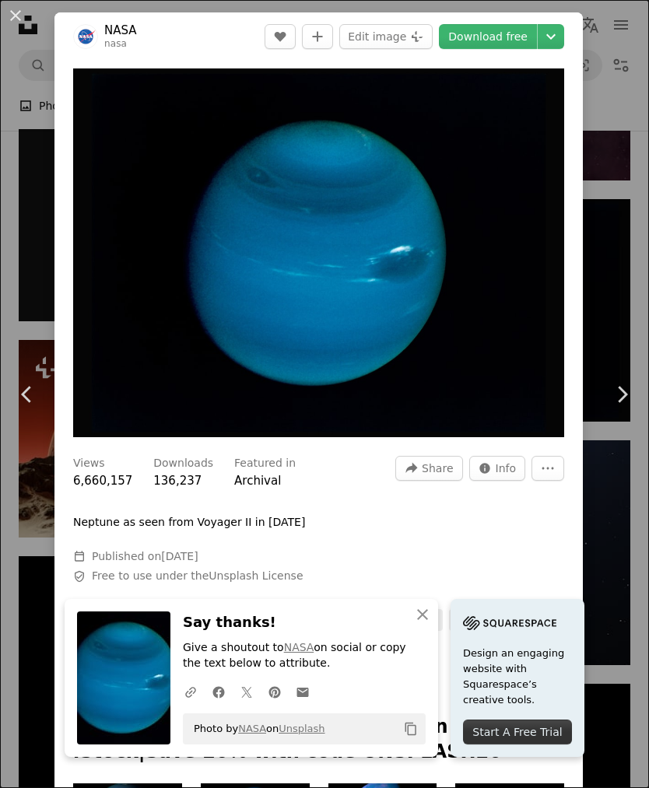
click at [611, 338] on div "An X shape Chevron left Chevron right NASA nasa A heart A plus sign Edit image …" at bounding box center [324, 394] width 649 height 788
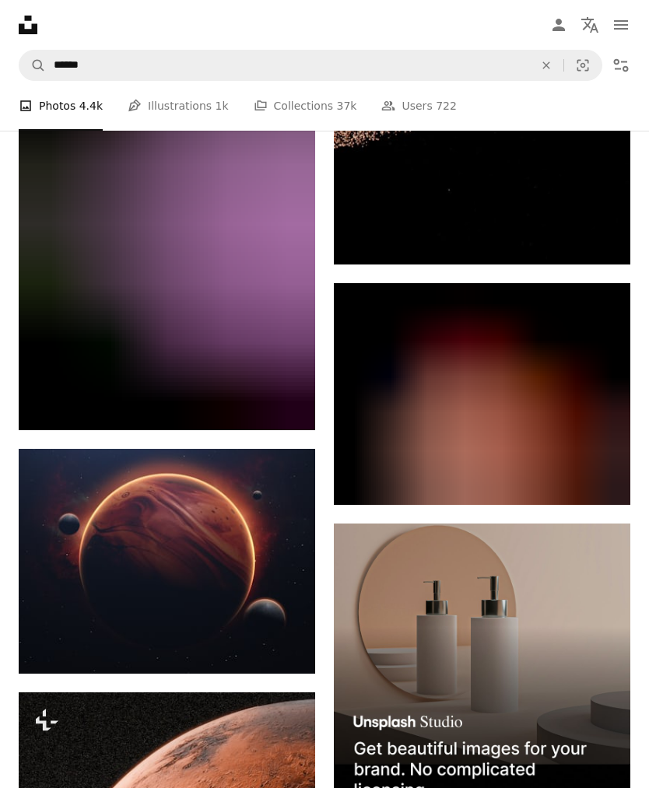
scroll to position [6686, 0]
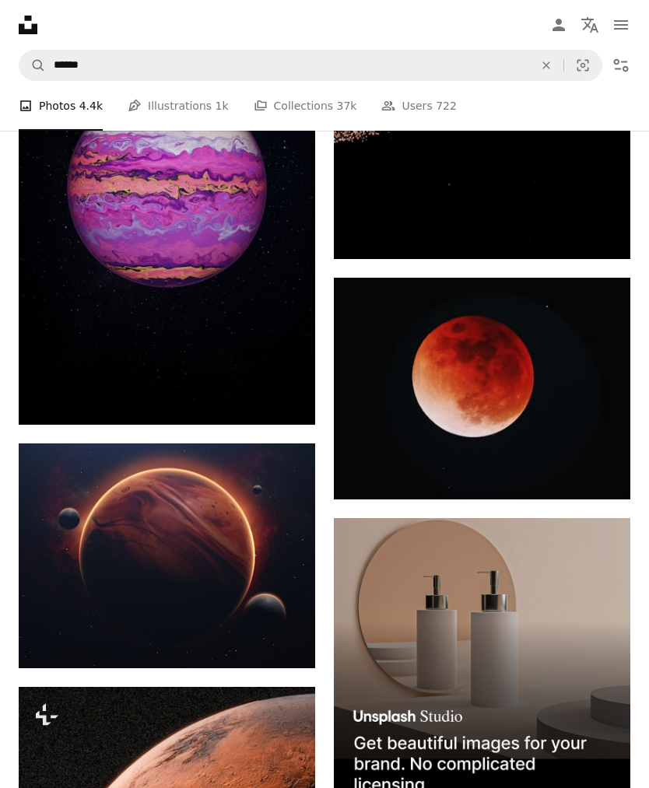
click at [559, 405] on img at bounding box center [482, 389] width 296 height 222
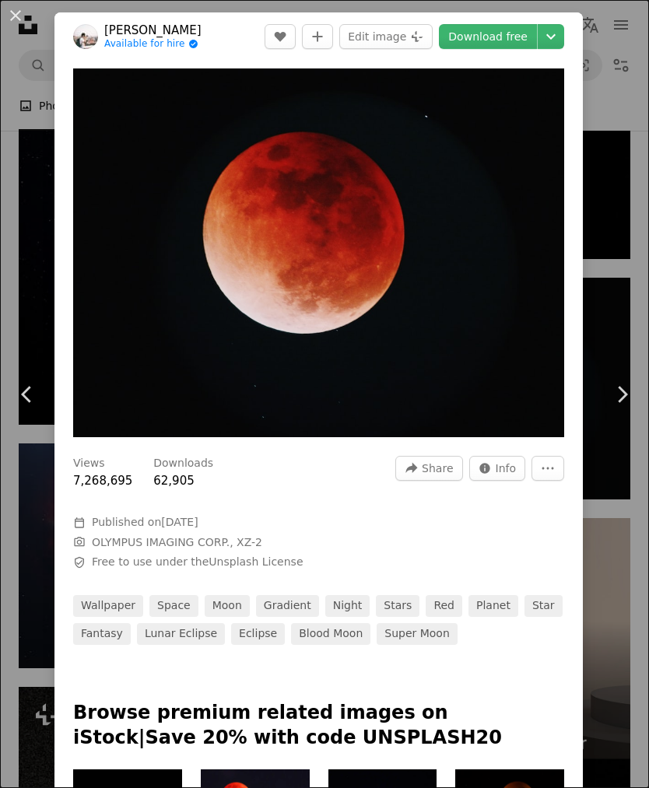
click at [523, 34] on link "Download free" at bounding box center [488, 36] width 98 height 25
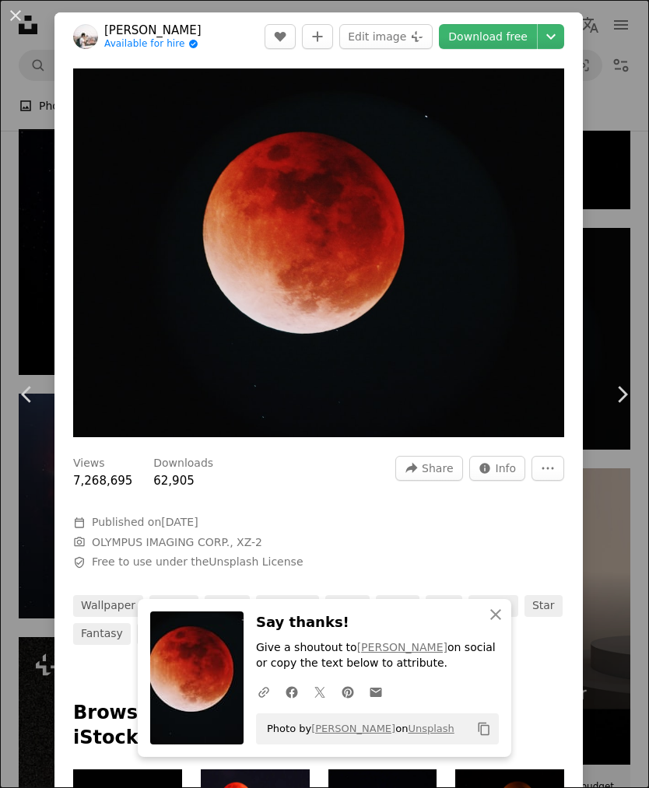
click at [613, 359] on link "Chevron right" at bounding box center [621, 394] width 54 height 149
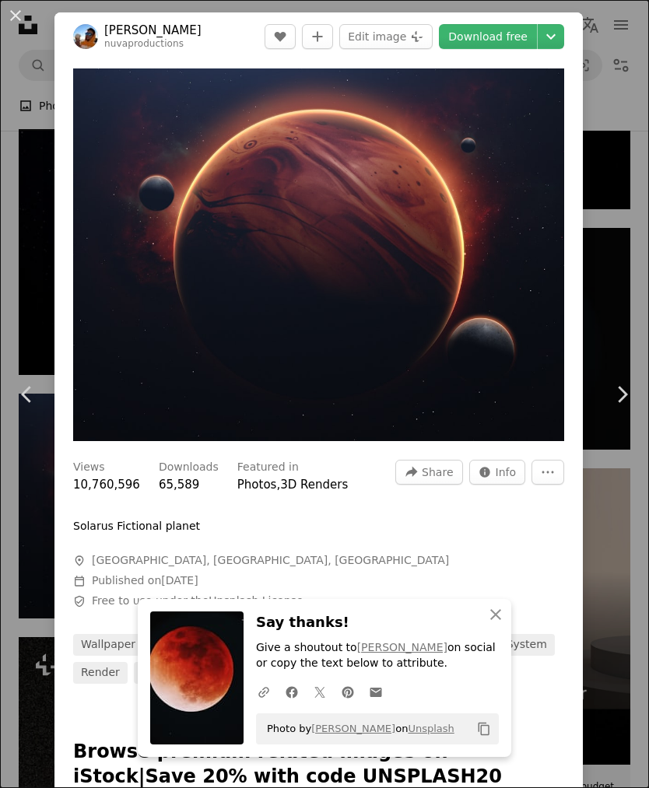
click at [622, 553] on div "An X shape Chevron left Chevron right [PERSON_NAME] nuvaproductions A heart A p…" at bounding box center [324, 394] width 649 height 788
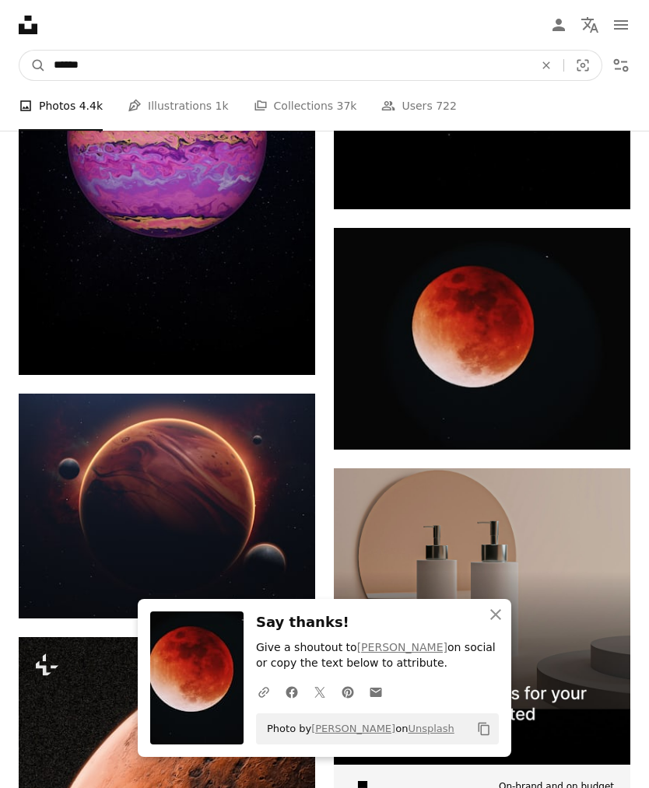
click at [331, 72] on input "******" at bounding box center [287, 66] width 483 height 30
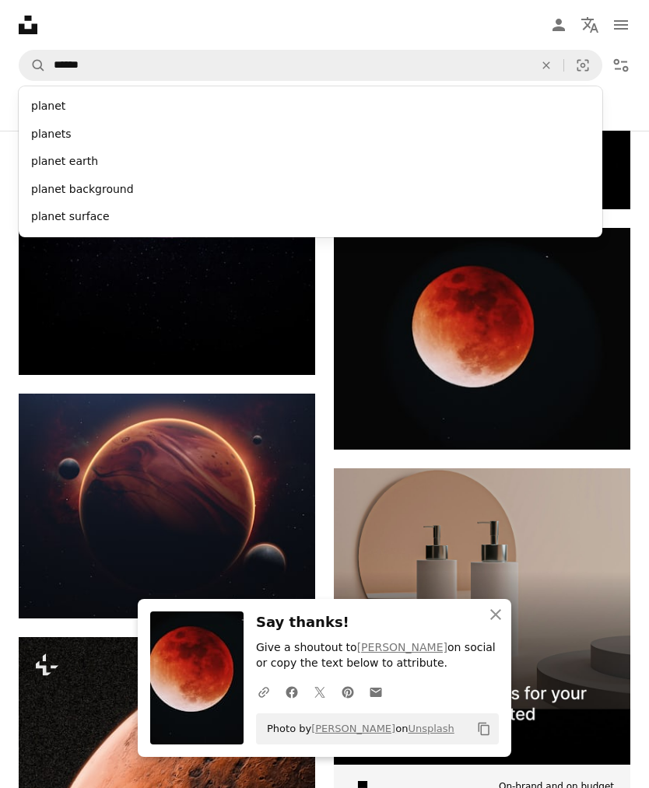
click at [543, 65] on icon "An X shape" at bounding box center [546, 65] width 34 height 12
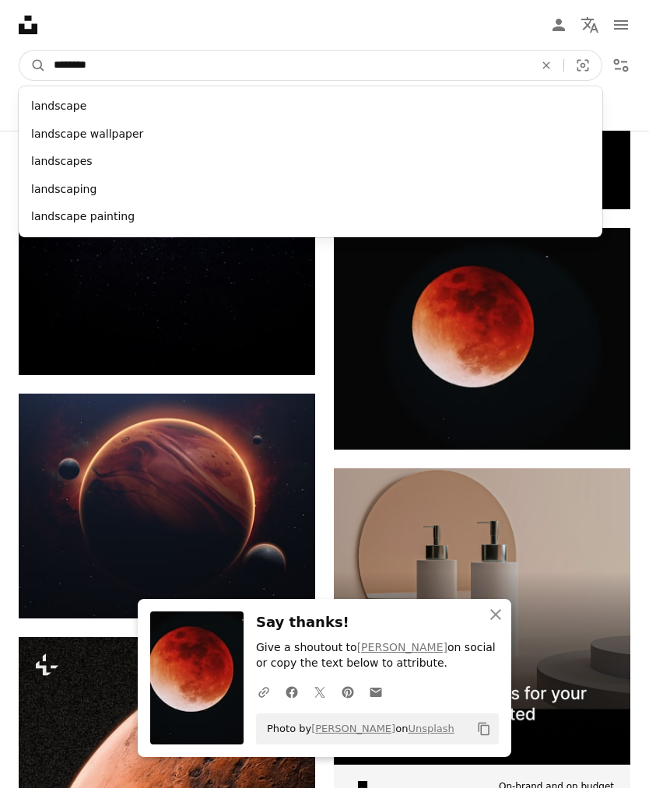
type input "*********"
click at [33, 65] on button "A magnifying glass" at bounding box center [32, 66] width 26 height 30
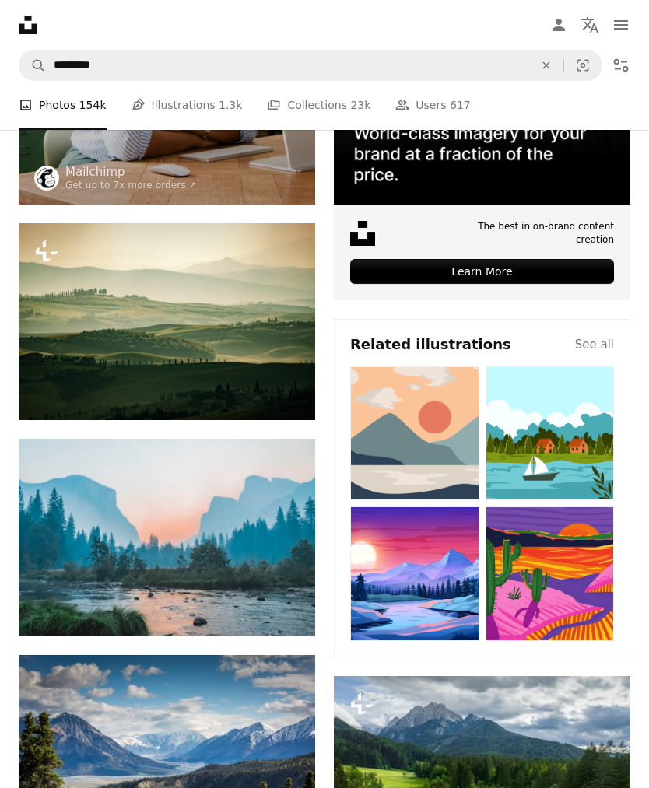
scroll to position [645, 0]
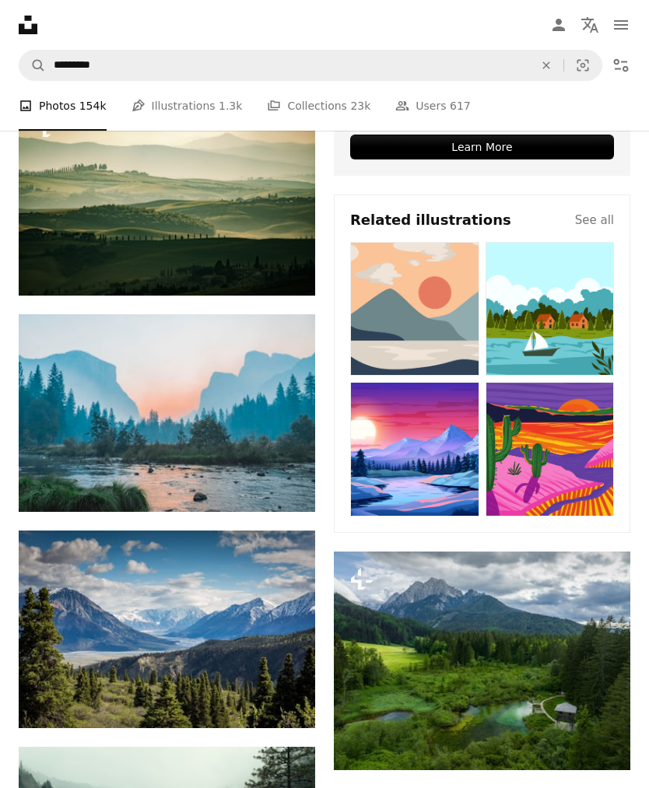
click at [266, 421] on img at bounding box center [167, 413] width 296 height 198
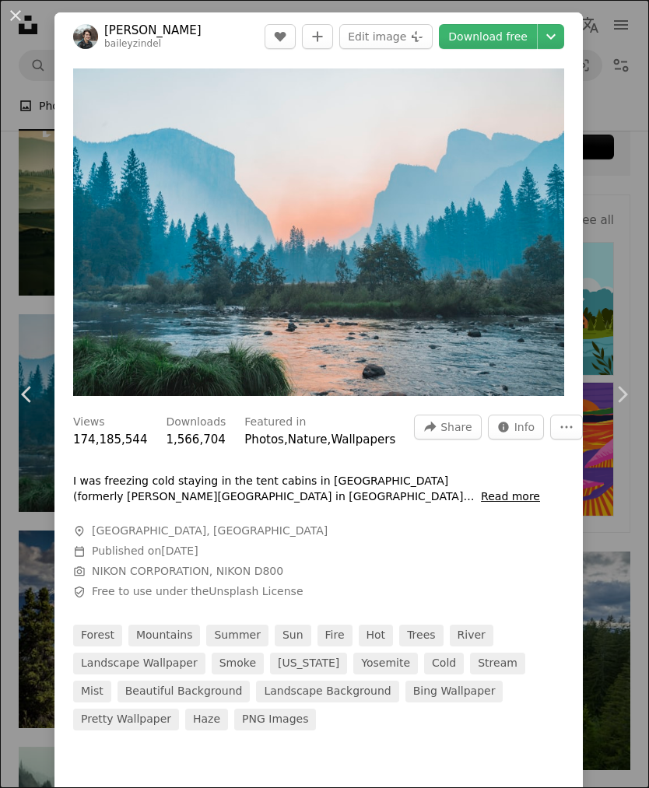
click at [521, 40] on link "Download free" at bounding box center [488, 36] width 98 height 25
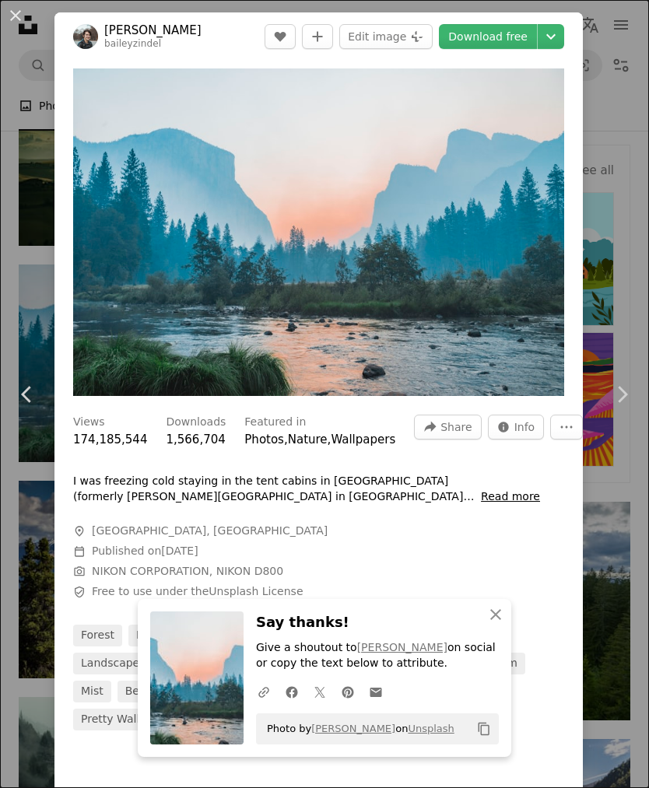
click at [623, 280] on div "An X shape Chevron left Chevron right [PERSON_NAME] A heart A plus sign Edit im…" at bounding box center [324, 394] width 649 height 788
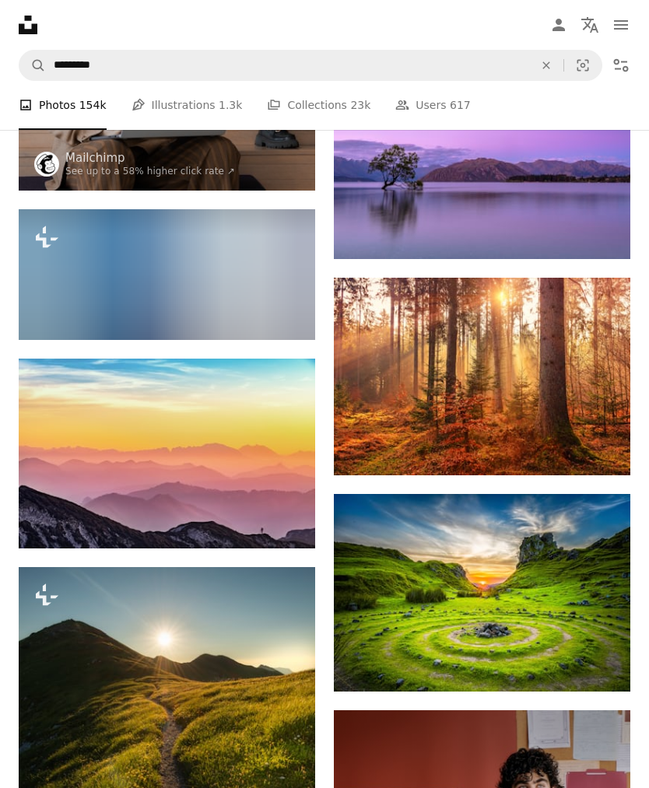
scroll to position [2452, 0]
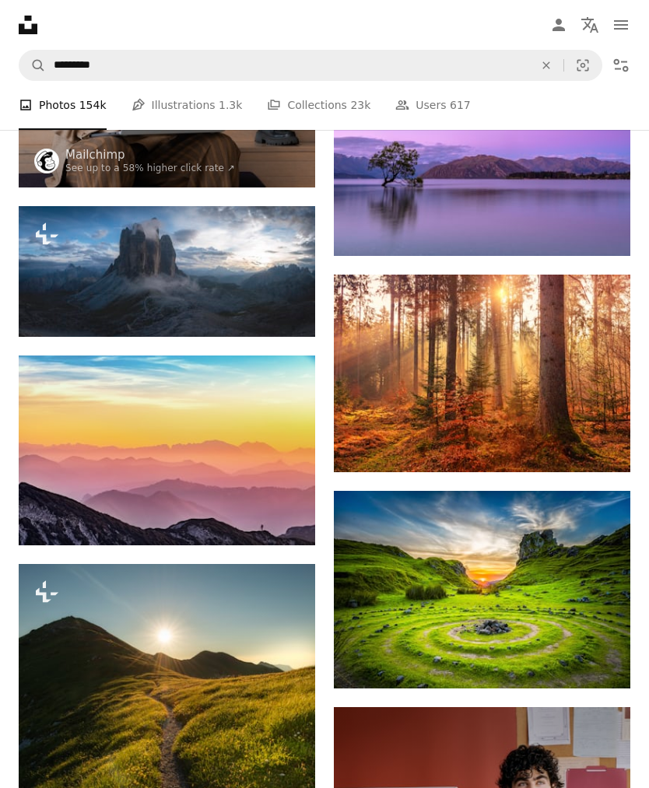
click at [545, 63] on icon "An X shape" at bounding box center [546, 65] width 34 height 12
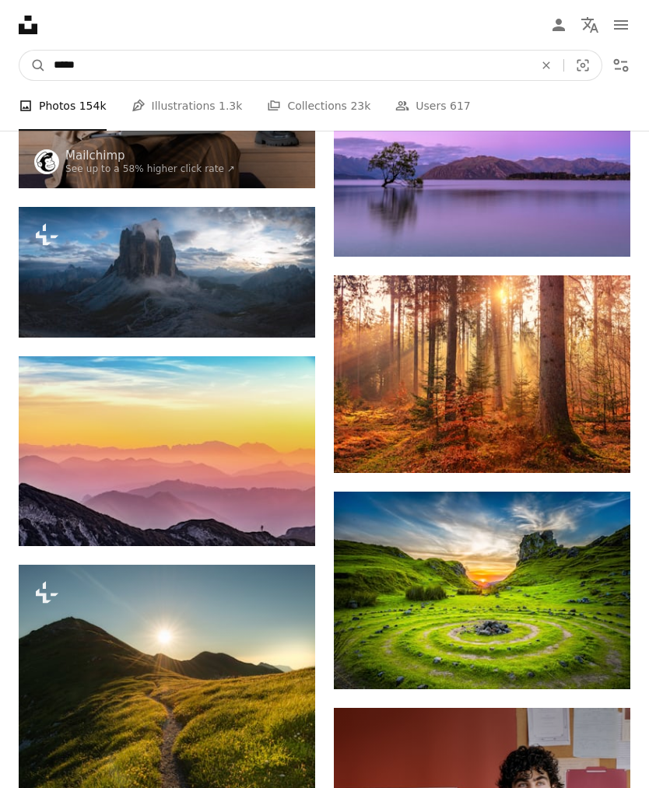
type input "******"
click at [33, 65] on button "A magnifying glass" at bounding box center [32, 66] width 26 height 30
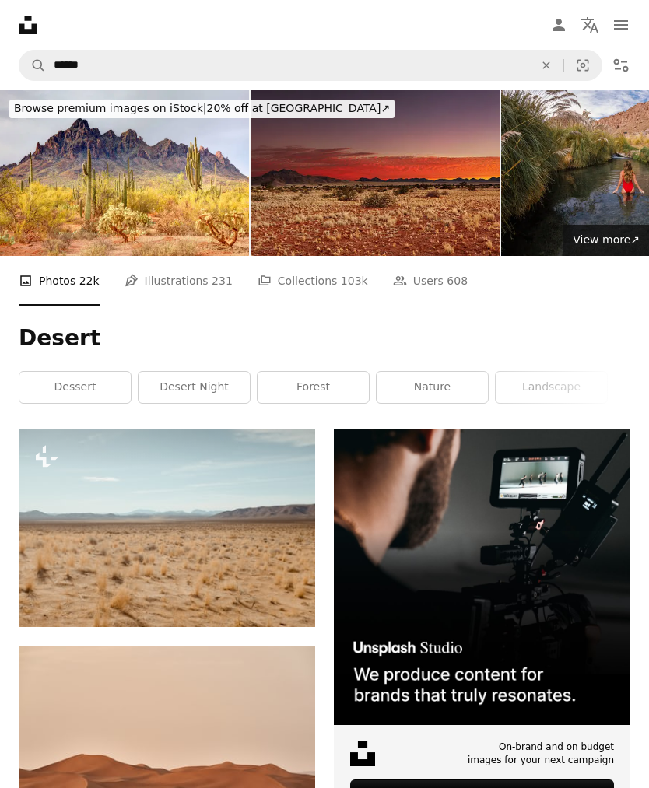
click at [285, 754] on img at bounding box center [167, 745] width 296 height 198
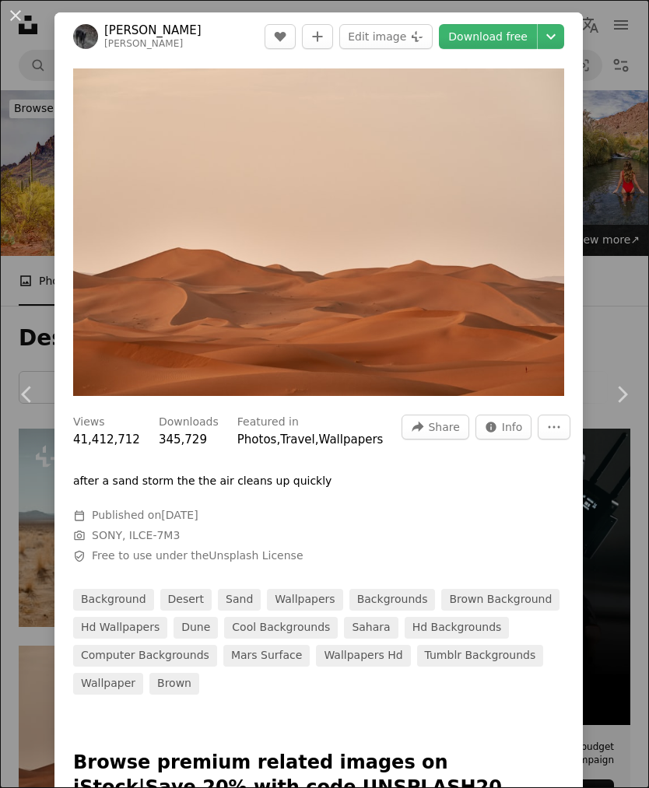
click at [505, 34] on link "Download free" at bounding box center [488, 36] width 98 height 25
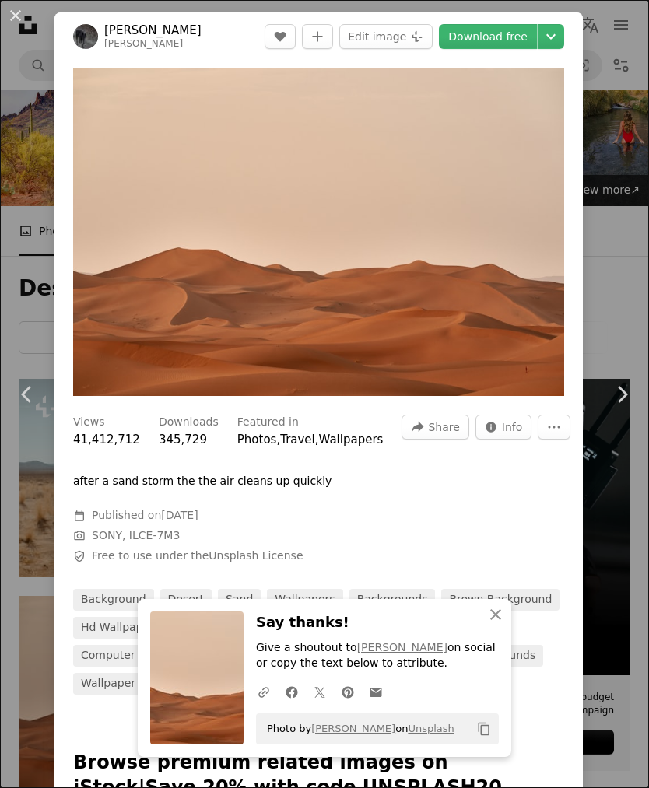
click at [627, 314] on div "An X shape Chevron left Chevron right [PERSON_NAME] [PERSON_NAME] A heart A plu…" at bounding box center [324, 394] width 649 height 788
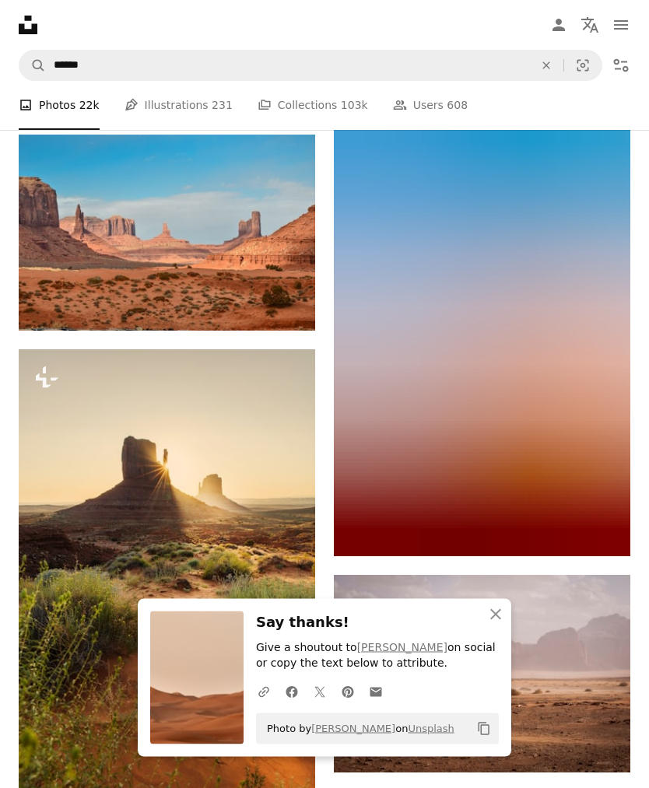
scroll to position [727, 0]
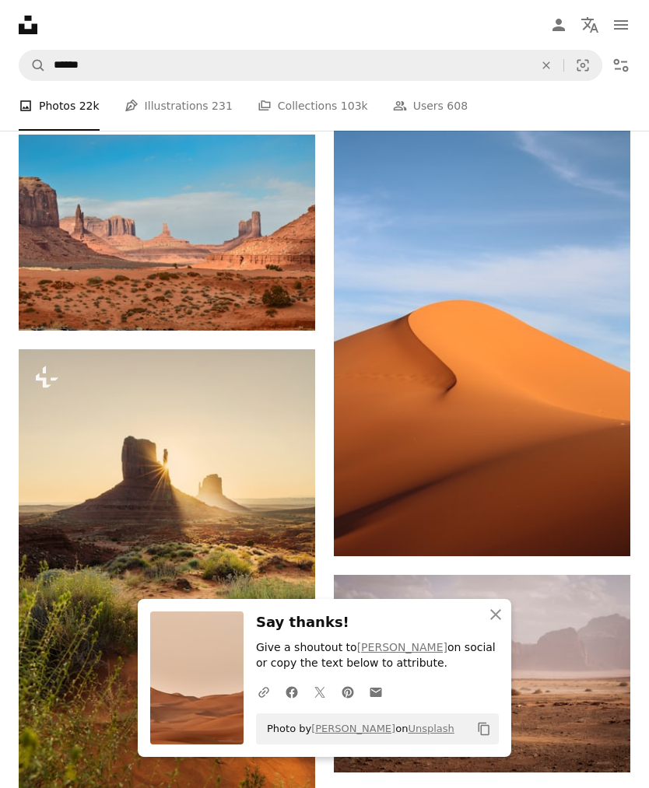
click at [237, 254] on img at bounding box center [167, 233] width 296 height 196
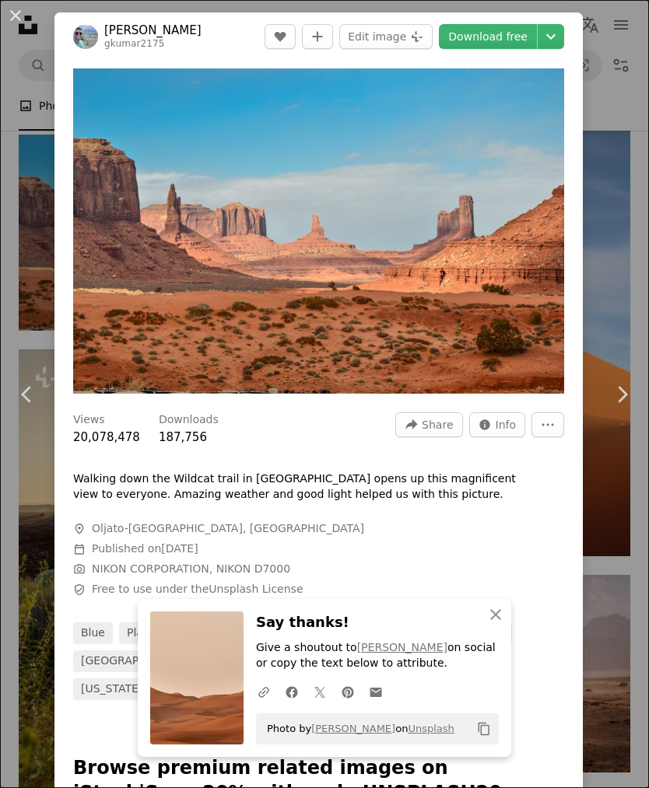
click at [631, 231] on div "An X shape Chevron left Chevron right [PERSON_NAME] gkumar2175 A heart A plus s…" at bounding box center [324, 394] width 649 height 788
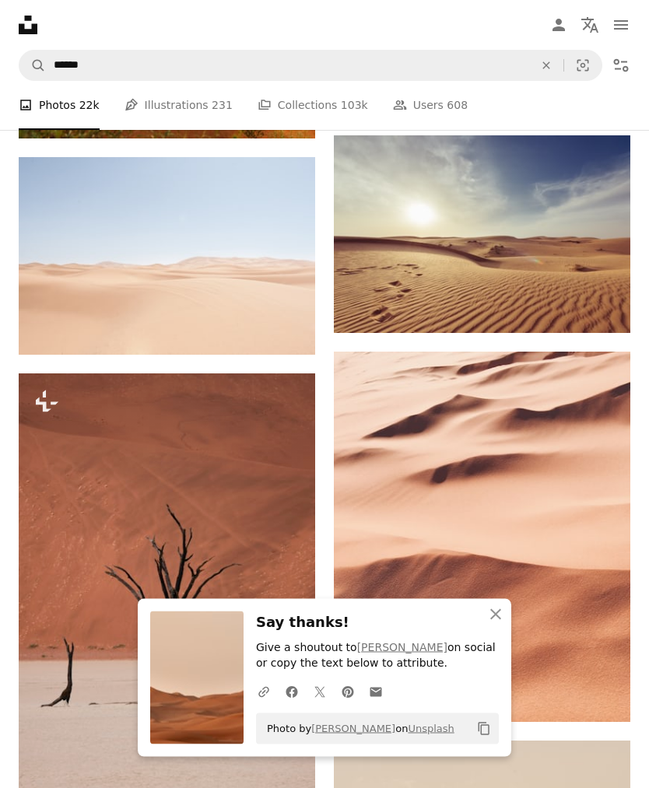
scroll to position [1383, 0]
click at [271, 520] on img at bounding box center [167, 605] width 296 height 465
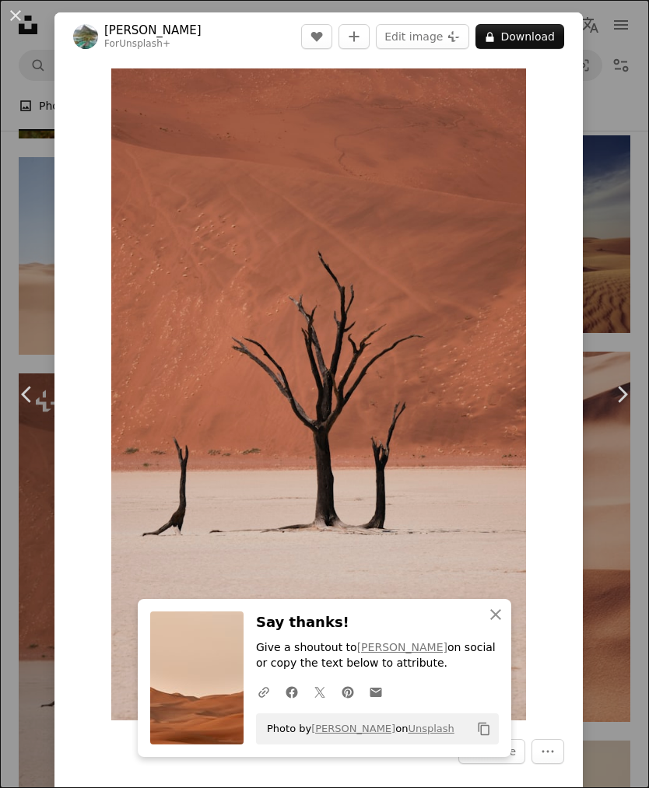
click at [596, 255] on div "An X shape Chevron left Chevron right [PERSON_NAME] For Unsplash+ A heart A plu…" at bounding box center [324, 394] width 649 height 788
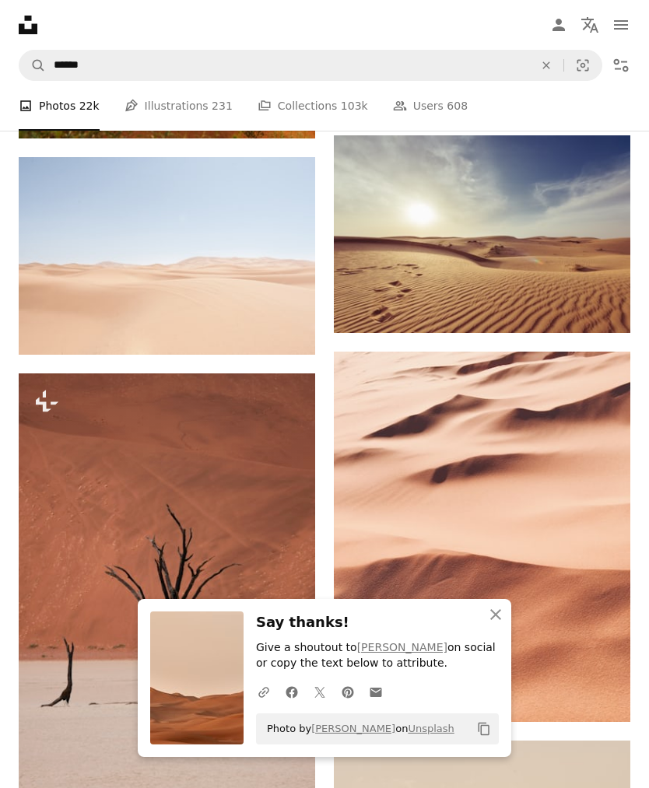
click at [495, 251] on img at bounding box center [482, 234] width 296 height 198
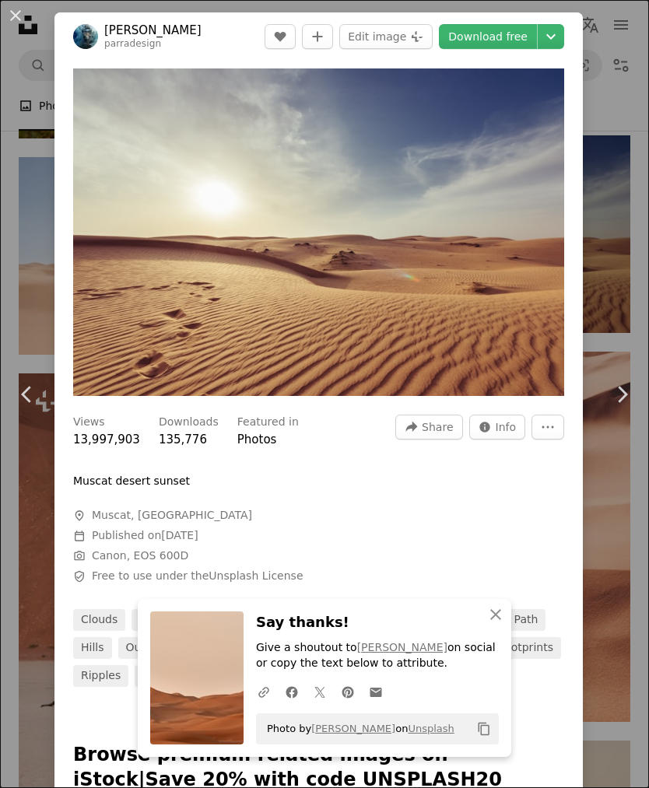
click at [507, 40] on link "Download free" at bounding box center [488, 36] width 98 height 25
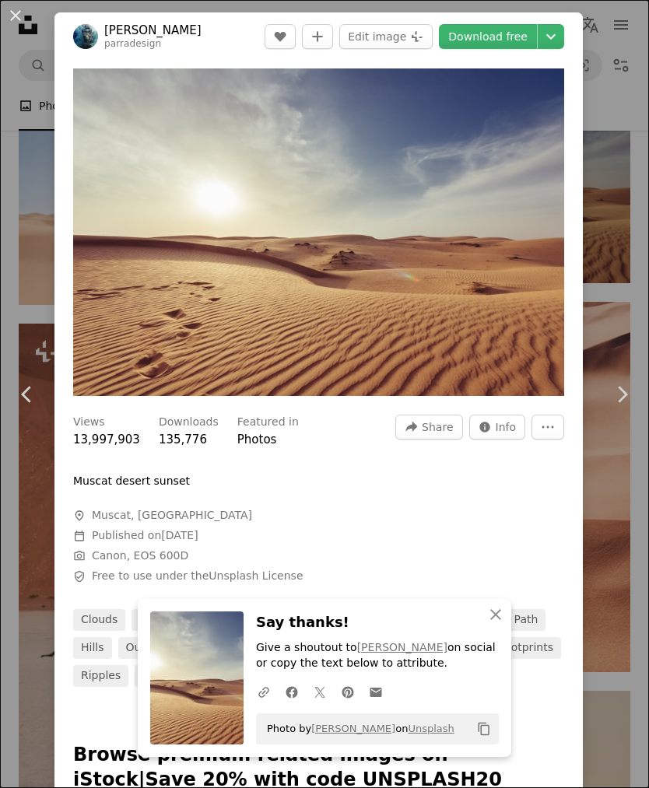
click at [616, 283] on div "An X shape Chevron left Chevron right [PERSON_NAME] parradesign A heart A plus …" at bounding box center [324, 394] width 649 height 788
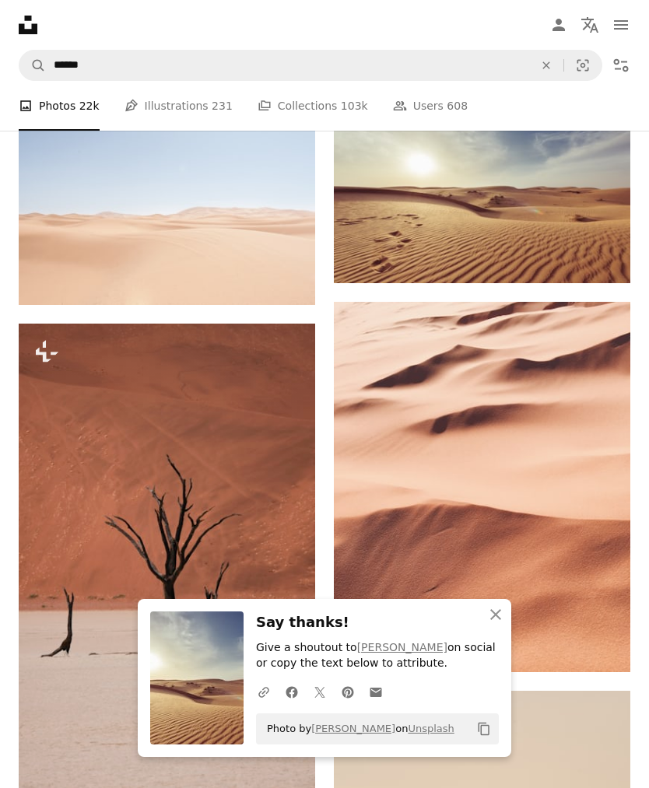
click at [264, 227] on img at bounding box center [167, 206] width 296 height 198
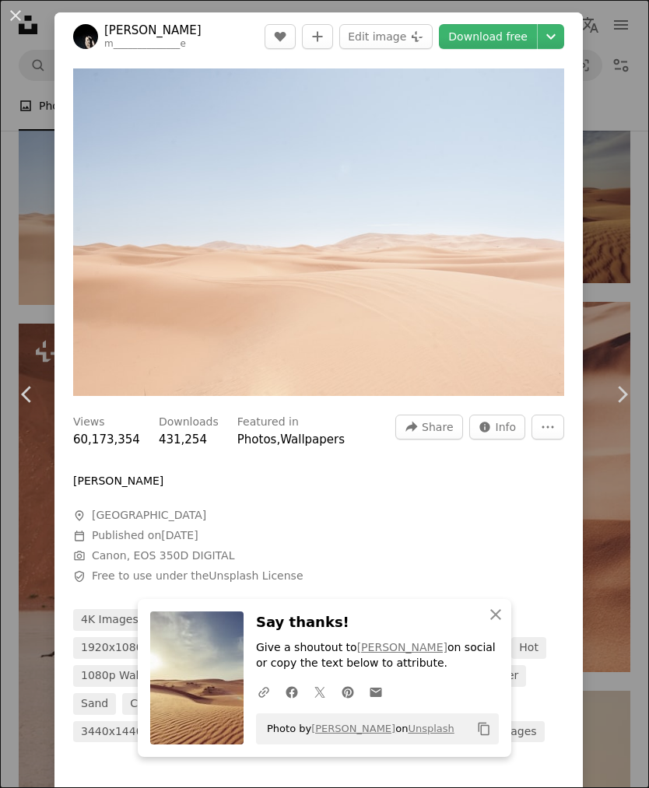
click at [523, 37] on link "Download free" at bounding box center [488, 36] width 98 height 25
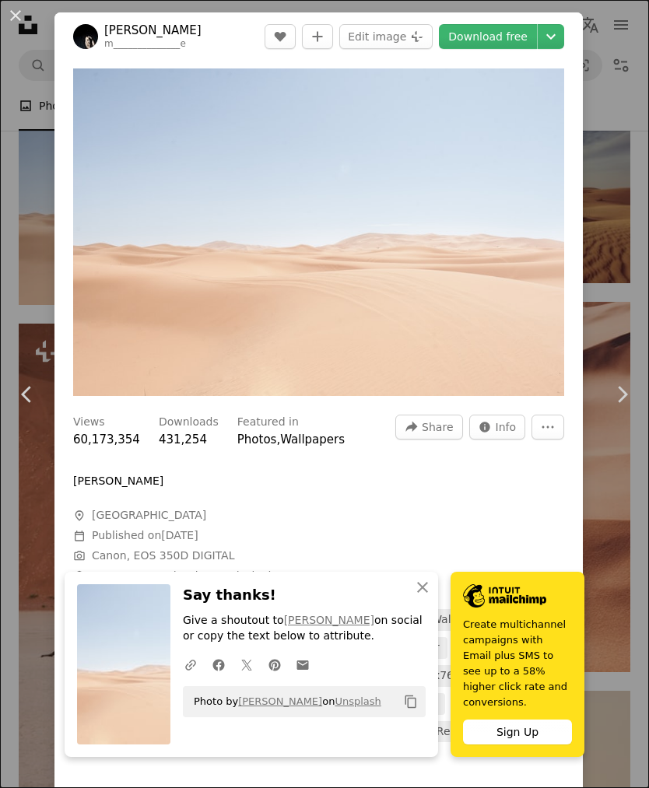
click at [627, 285] on div "An X shape Chevron left Chevron right [PERSON_NAME] m______________e A heart A …" at bounding box center [324, 394] width 649 height 788
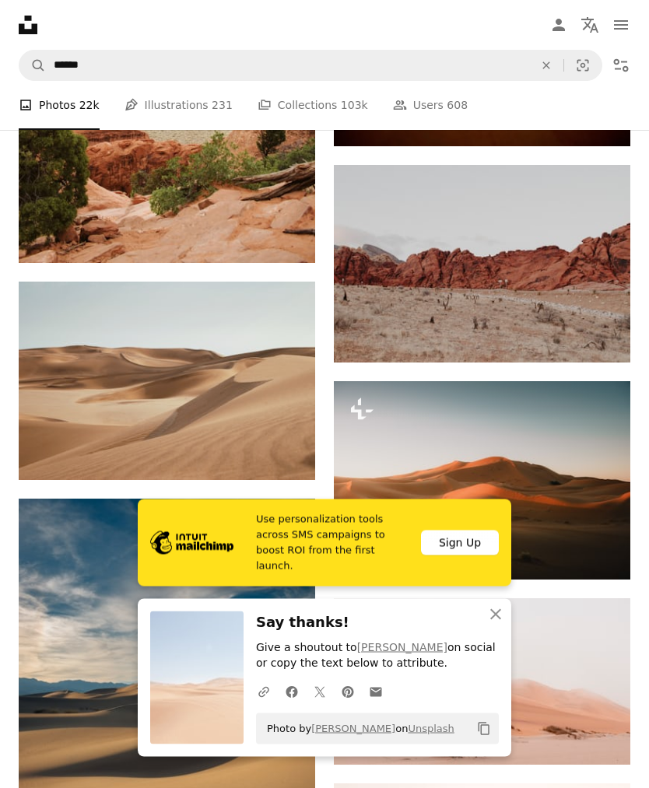
scroll to position [2638, 0]
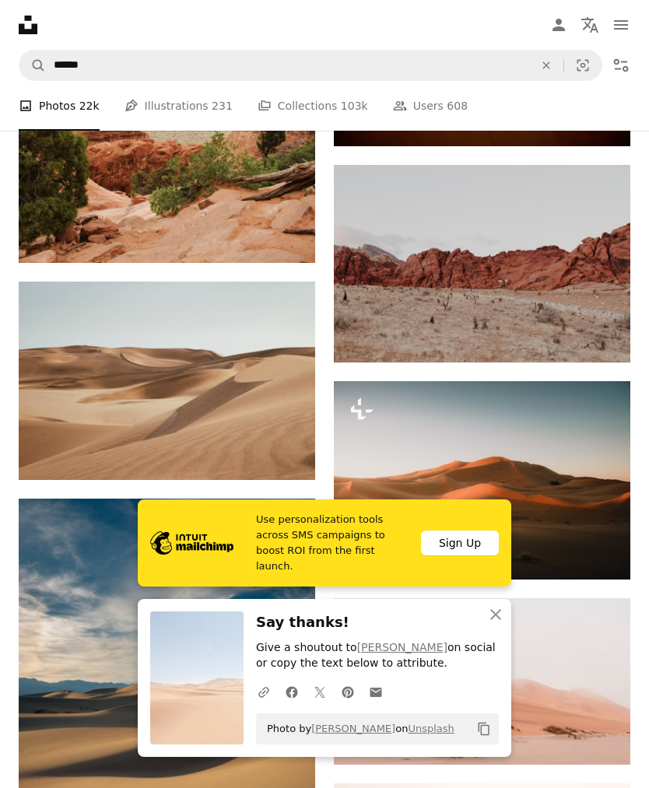
click at [270, 396] on img at bounding box center [167, 381] width 296 height 198
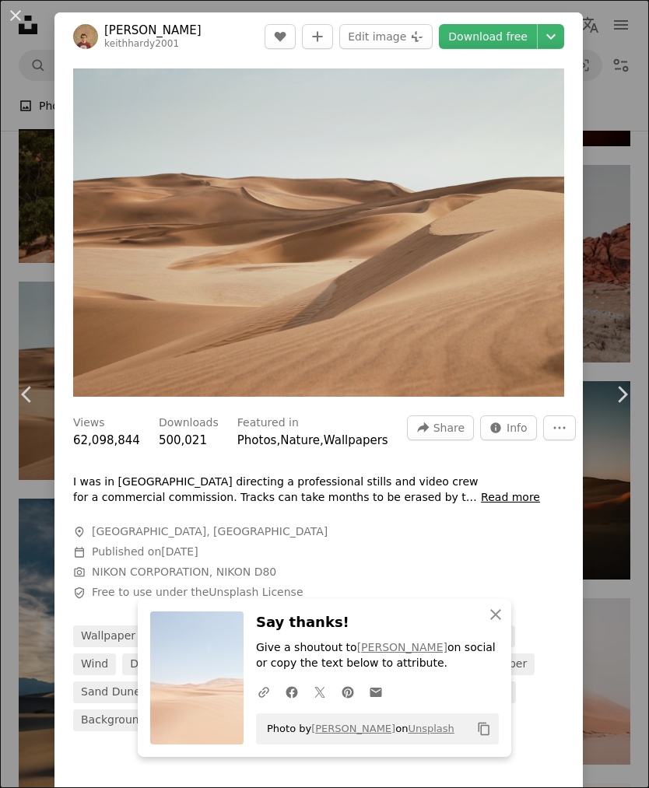
click at [504, 41] on link "Download free" at bounding box center [488, 36] width 98 height 25
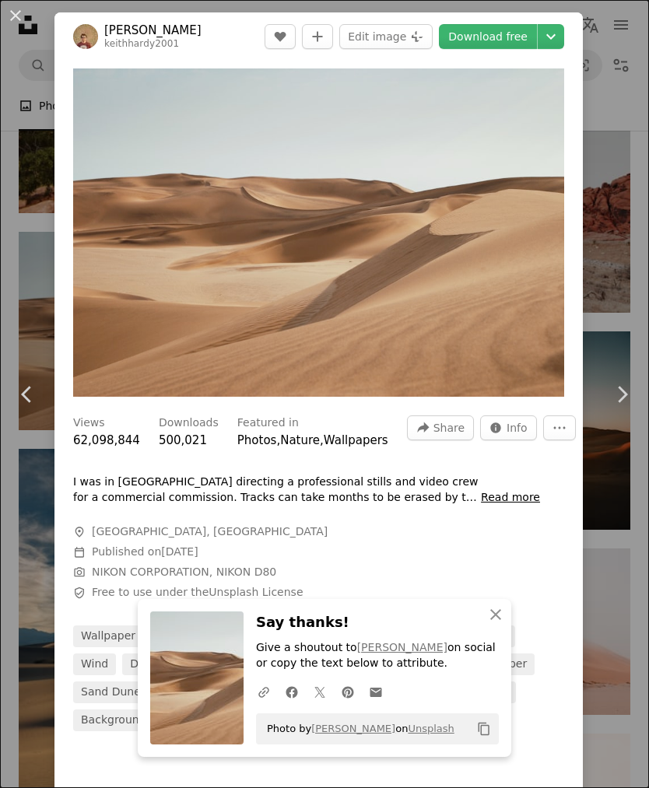
click at [631, 354] on link "Chevron right" at bounding box center [621, 394] width 54 height 149
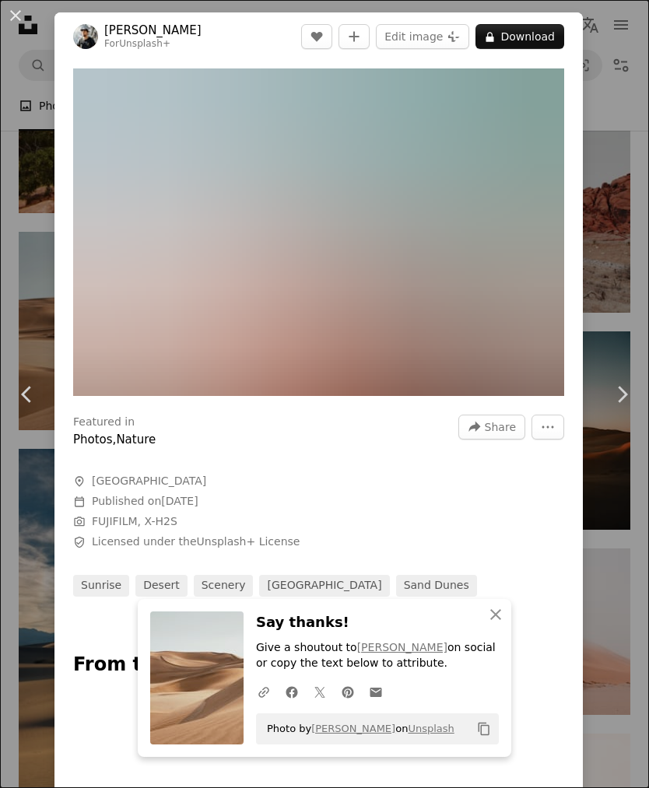
click at [606, 604] on div "An X shape Chevron left Chevron right [PERSON_NAME] For Unsplash+ A heart A plu…" at bounding box center [324, 394] width 649 height 788
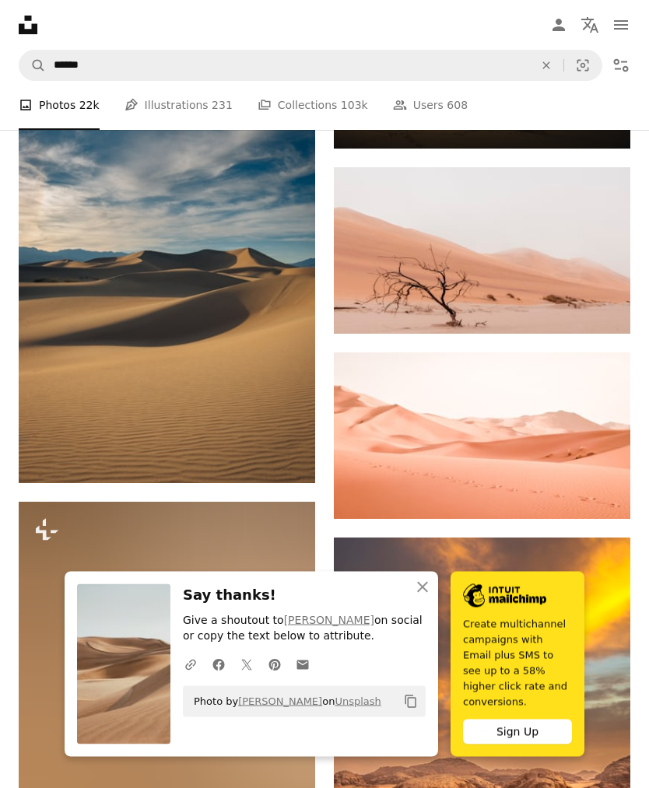
scroll to position [3060, 0]
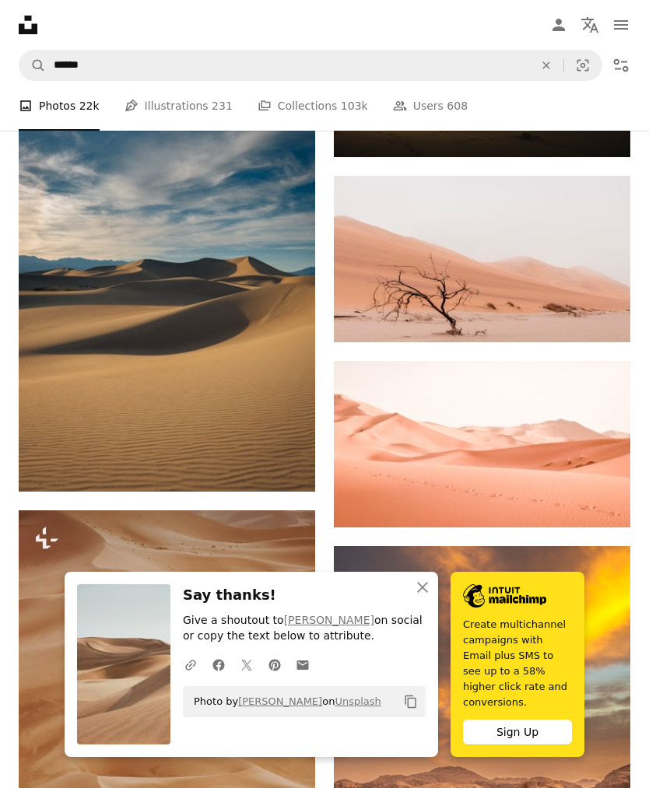
click at [572, 287] on img at bounding box center [482, 259] width 296 height 166
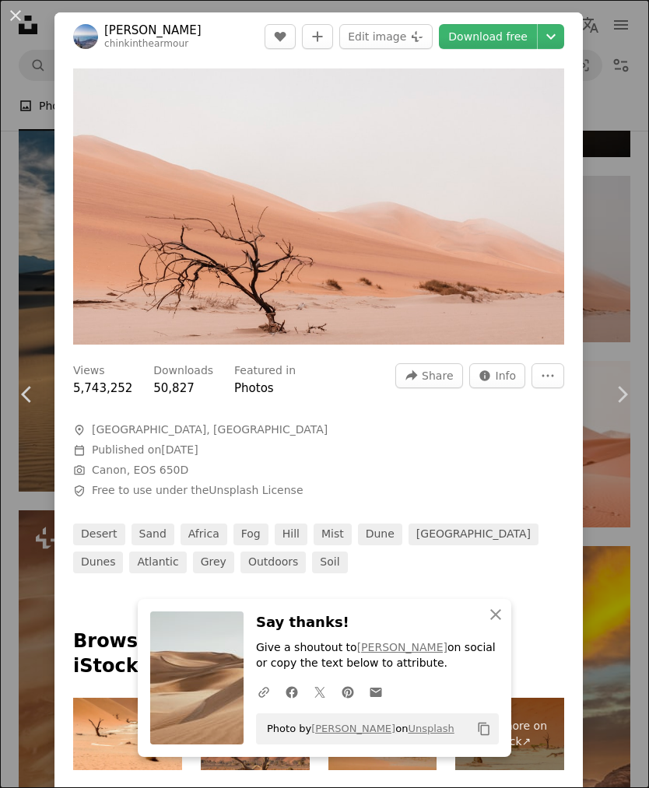
click at [506, 33] on link "Download free" at bounding box center [488, 36] width 98 height 25
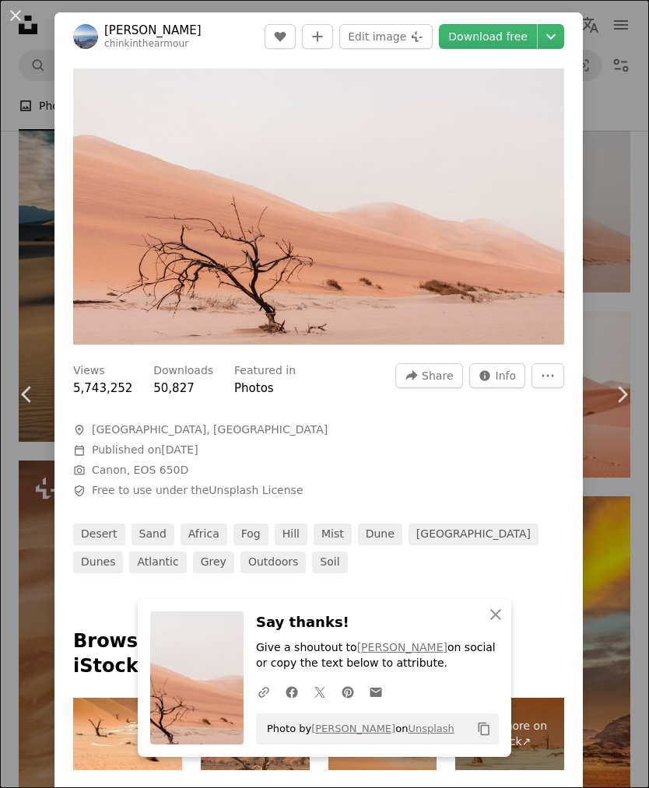
click at [622, 320] on div "An X shape Chevron left Chevron right [PERSON_NAME] chinkinthearmour A heart A …" at bounding box center [324, 394] width 649 height 788
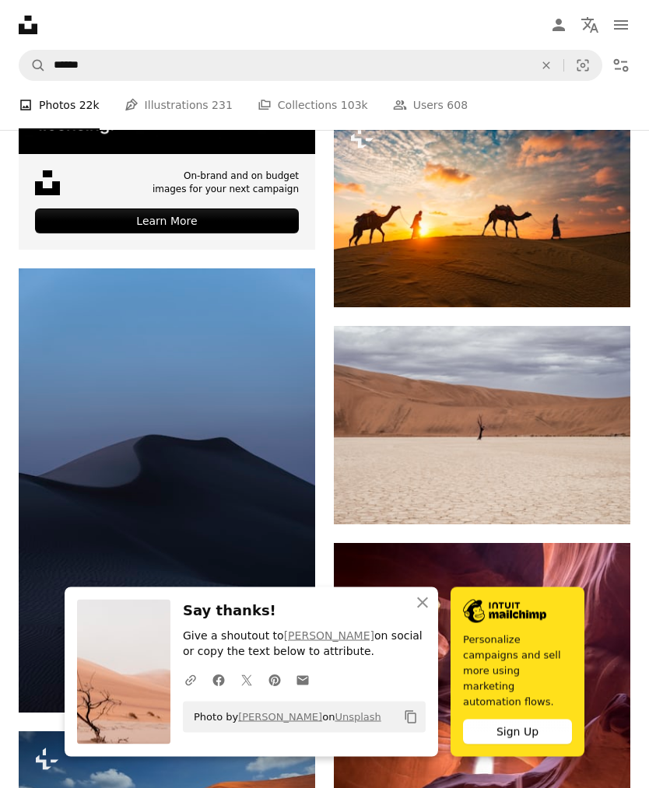
scroll to position [4349, 0]
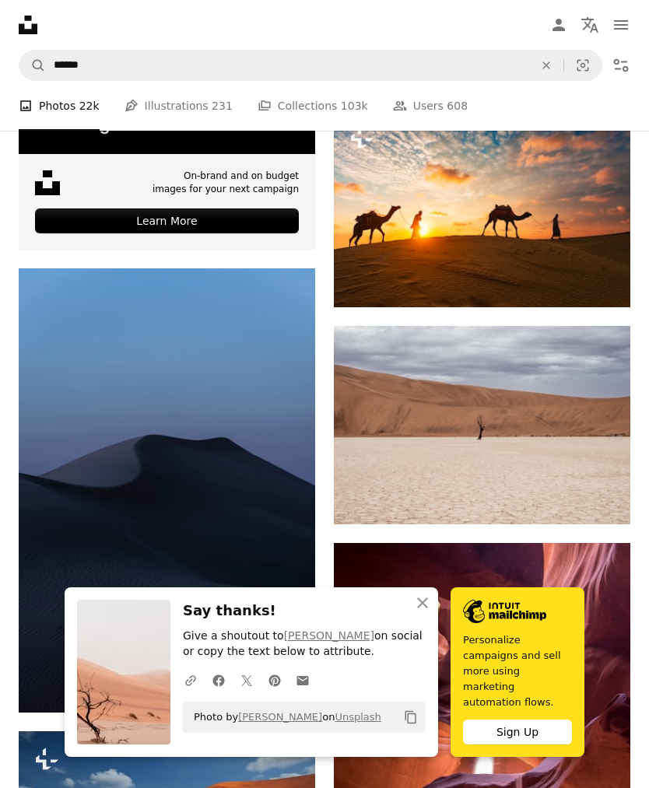
click at [271, 499] on img at bounding box center [167, 490] width 296 height 444
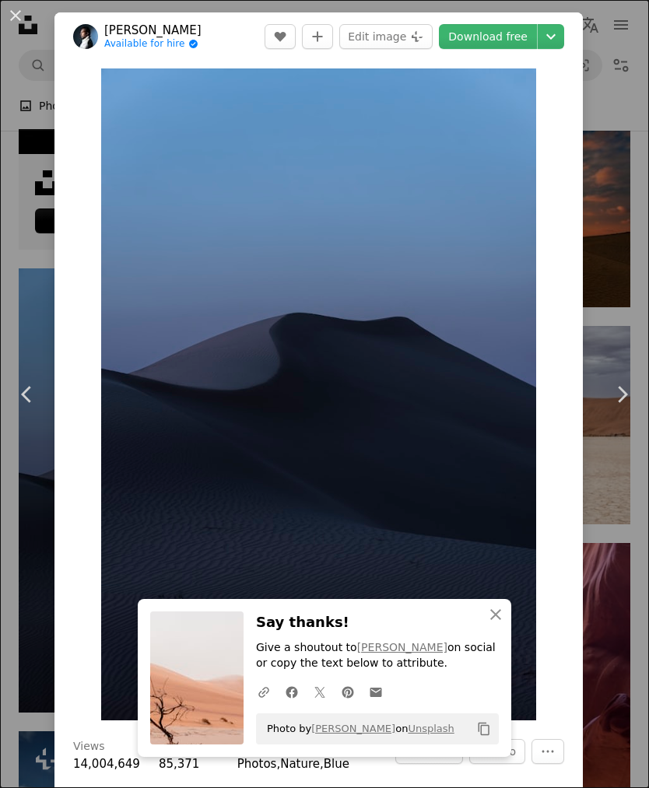
click at [516, 42] on link "Download free" at bounding box center [488, 36] width 98 height 25
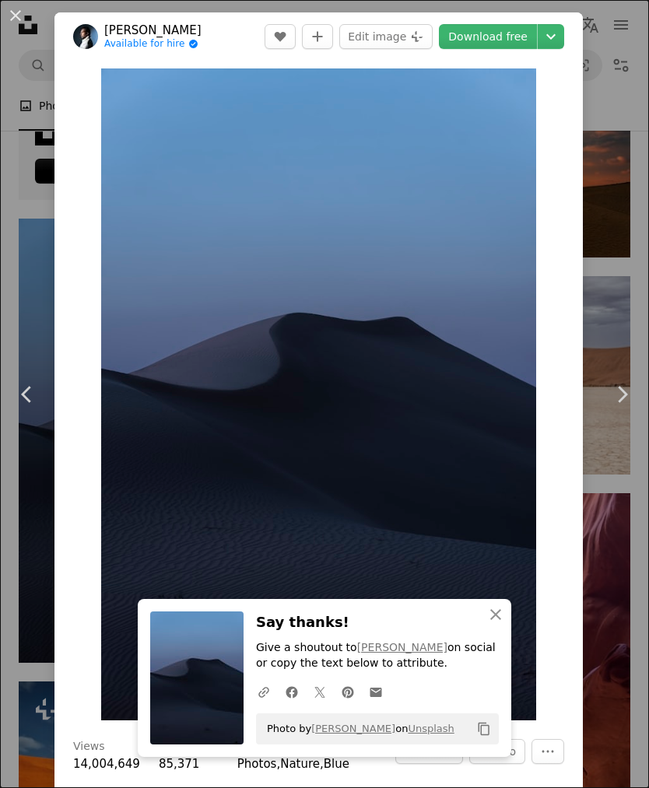
click at [611, 316] on div "An X shape Chevron left Chevron right [PERSON_NAME] Available for hire A checkm…" at bounding box center [324, 394] width 649 height 788
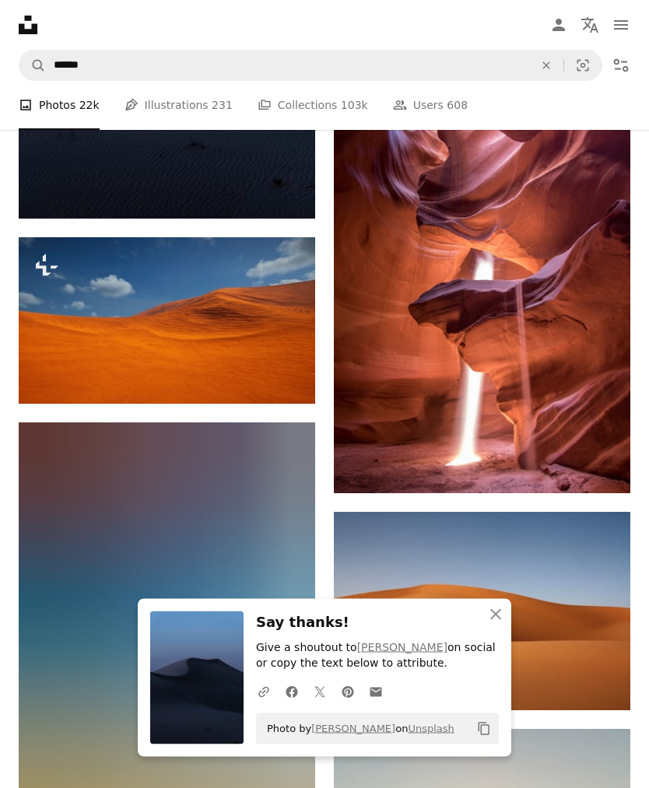
scroll to position [4736, 0]
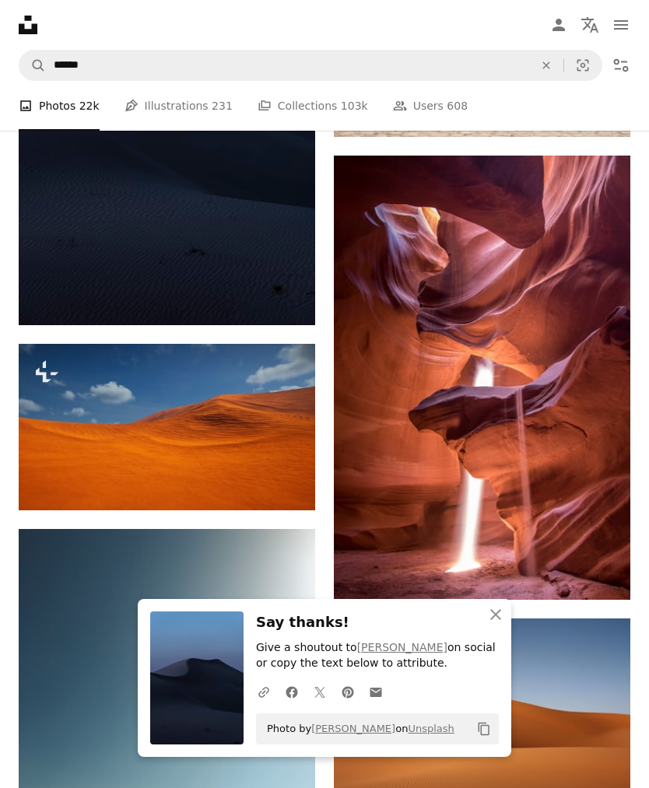
click at [565, 424] on img at bounding box center [482, 378] width 296 height 445
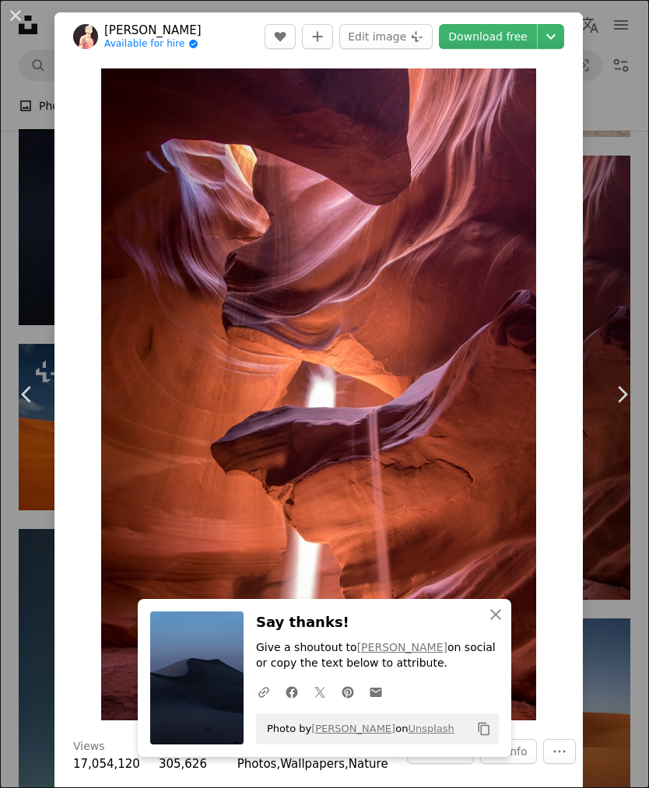
click at [481, 47] on link "Download free" at bounding box center [488, 36] width 98 height 25
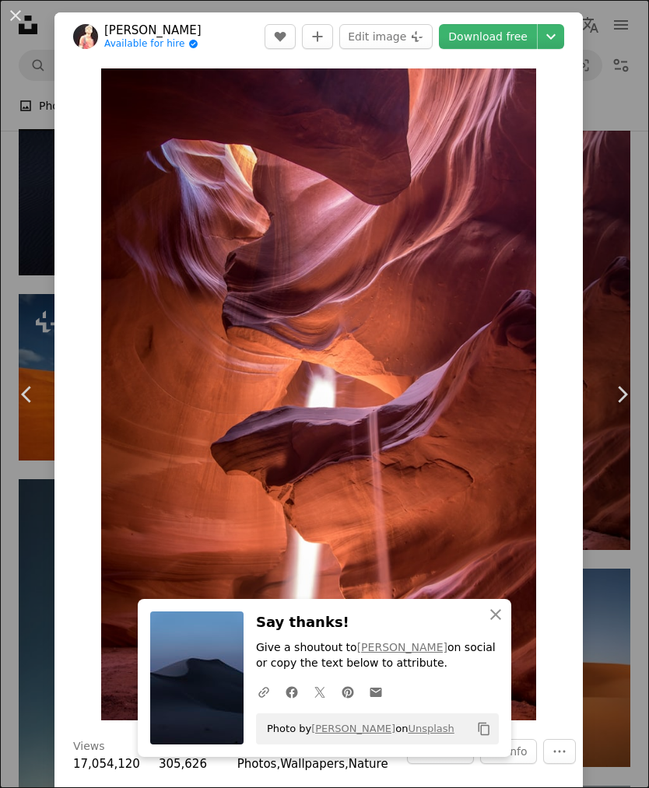
click at [617, 324] on div "An X shape Chevron left Chevron right [PERSON_NAME] Available for hire A checkm…" at bounding box center [324, 394] width 649 height 788
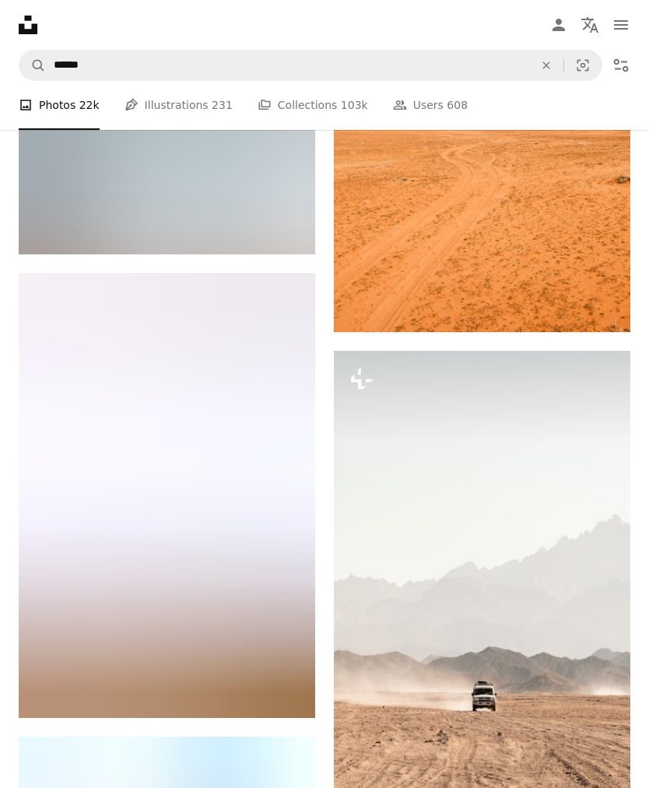
scroll to position [6517, 0]
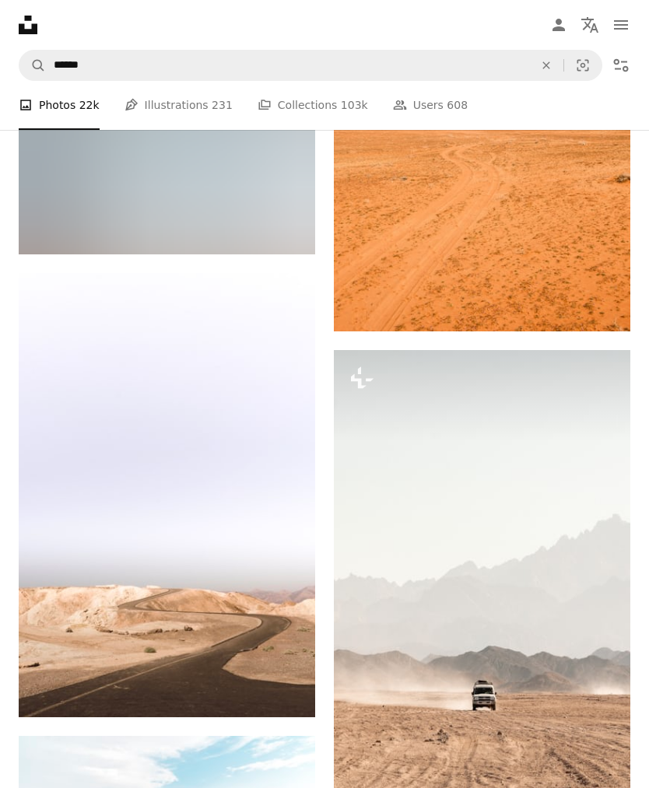
click at [548, 58] on button "An X shape" at bounding box center [546, 66] width 34 height 30
